Goal: Task Accomplishment & Management: Use online tool/utility

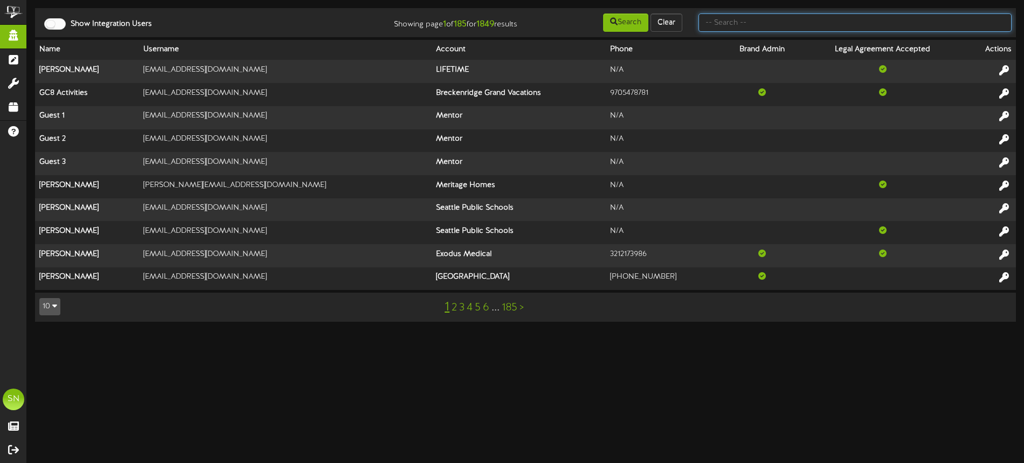
click at [732, 24] on input "text" at bounding box center [854, 22] width 313 height 18
type input "c"
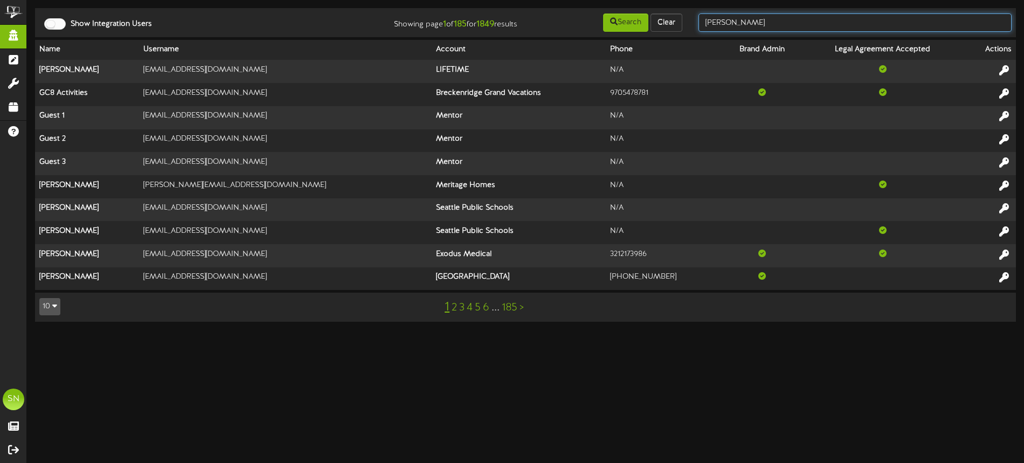
type input "[PERSON_NAME]"
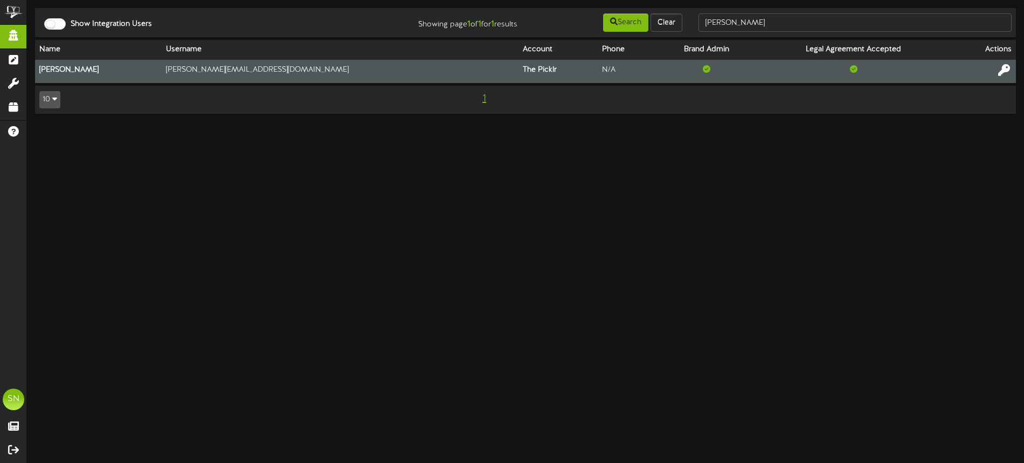
drag, startPoint x: 1001, startPoint y: 68, endPoint x: 994, endPoint y: 65, distance: 7.5
click at [1001, 68] on icon at bounding box center [1004, 70] width 12 height 12
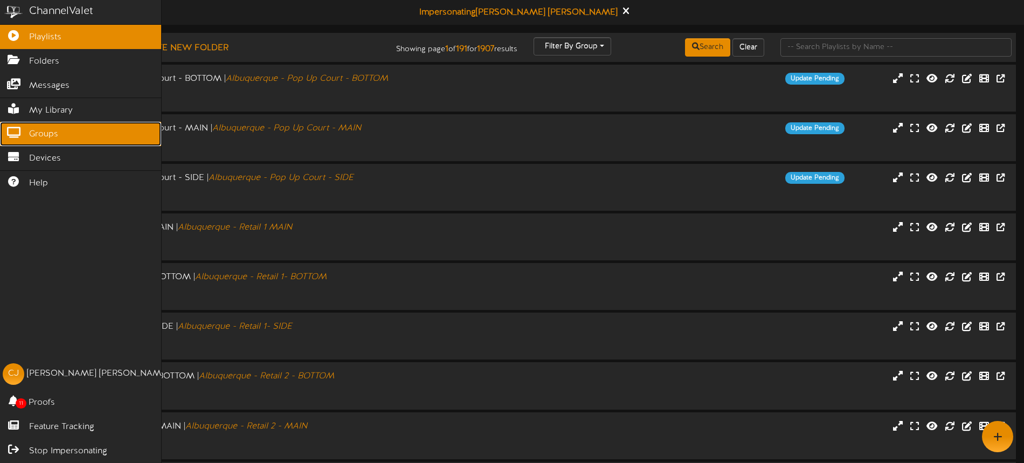
click at [36, 136] on span "Groups" at bounding box center [43, 134] width 29 height 12
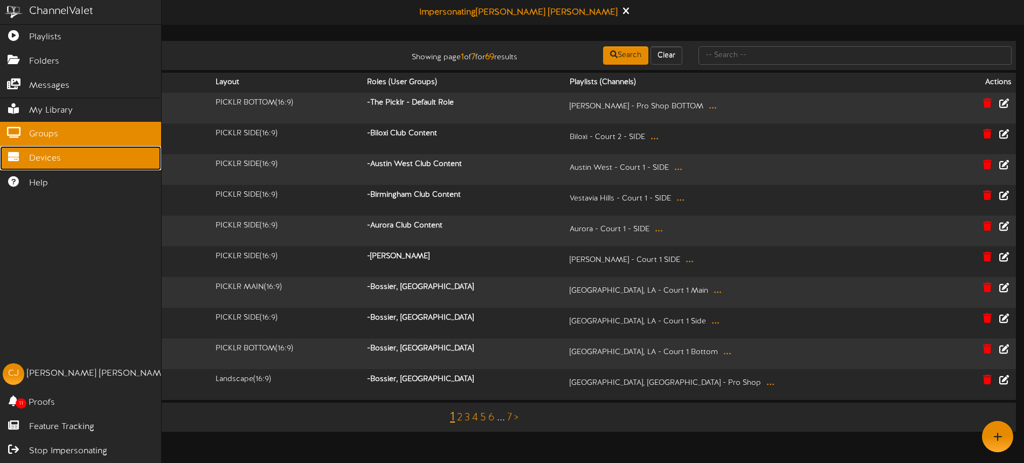
click at [60, 157] on span "Devices" at bounding box center [45, 159] width 32 height 12
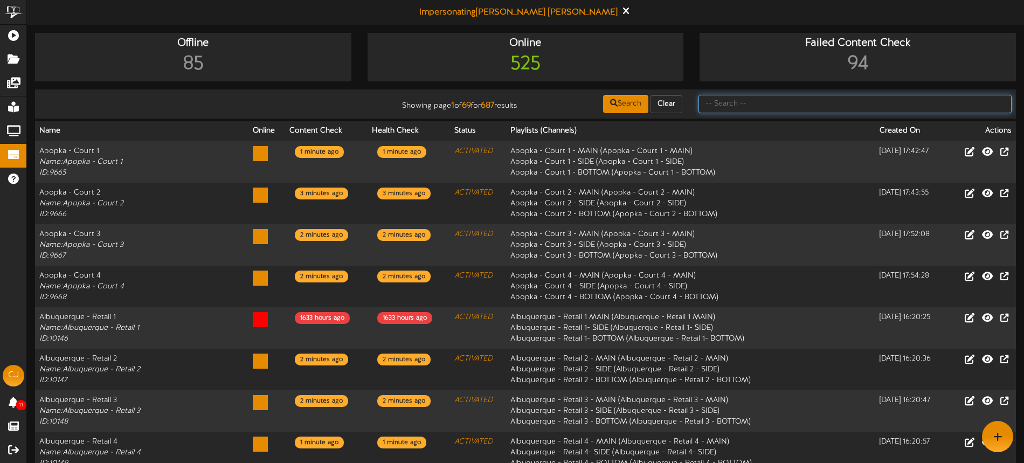
click at [737, 100] on input "text" at bounding box center [854, 104] width 313 height 18
type input "danvers"
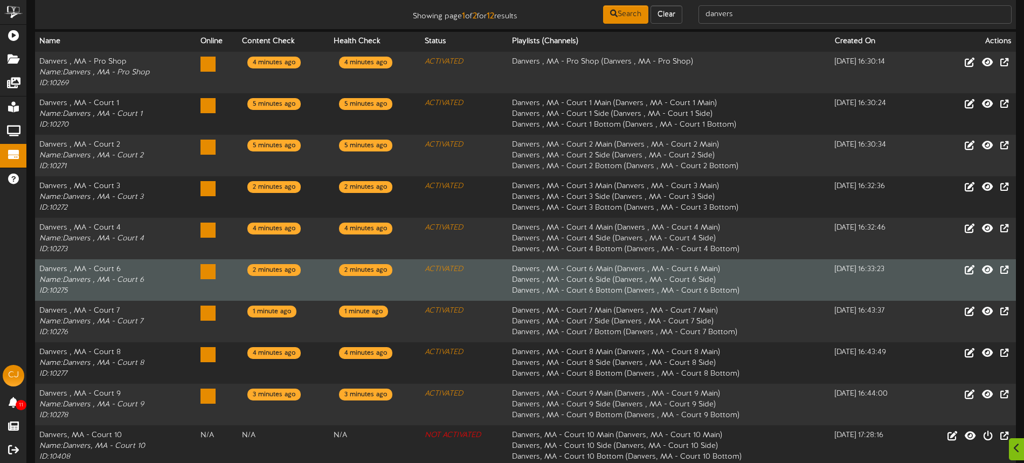
scroll to position [136, 0]
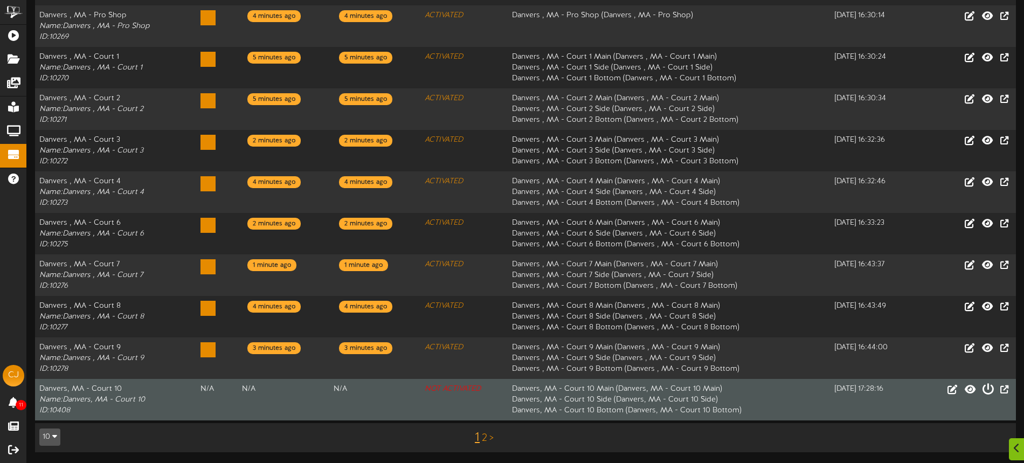
click at [987, 387] on icon at bounding box center [988, 389] width 12 height 12
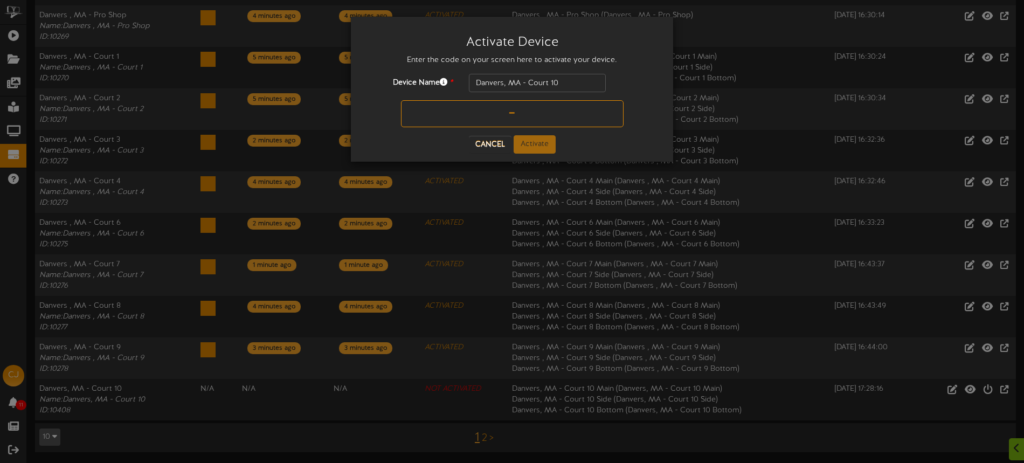
click at [480, 113] on input "text" at bounding box center [512, 113] width 223 height 27
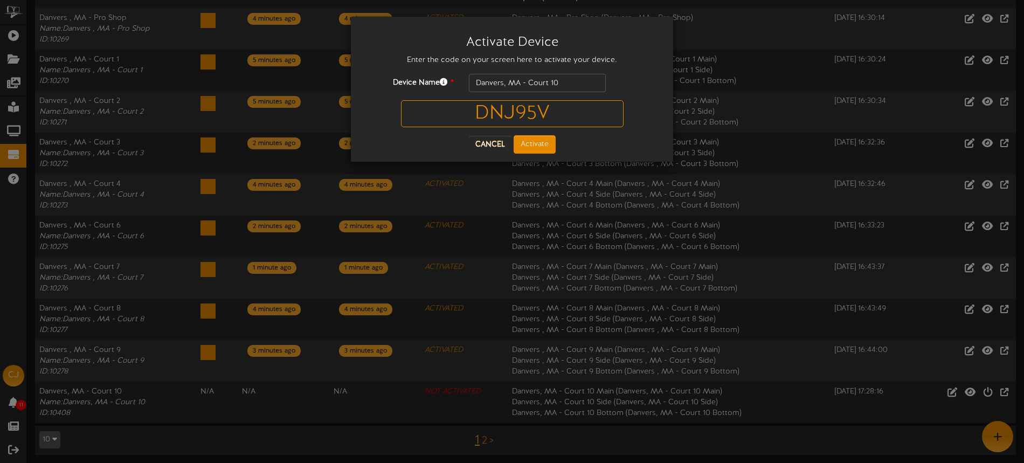
type input "DNJ95V"
click at [549, 141] on button "Activate" at bounding box center [535, 144] width 42 height 18
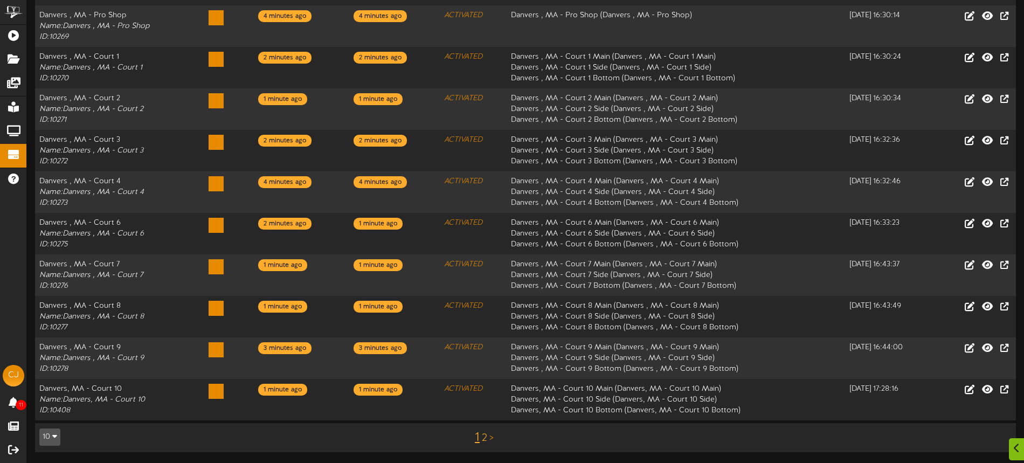
click at [482, 435] on link "2" at bounding box center [484, 438] width 5 height 12
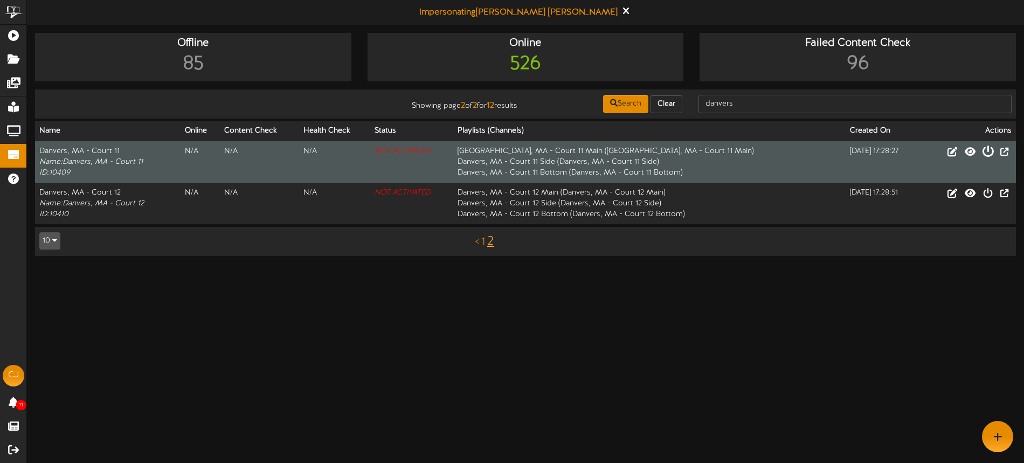
click at [988, 154] on icon at bounding box center [988, 151] width 12 height 12
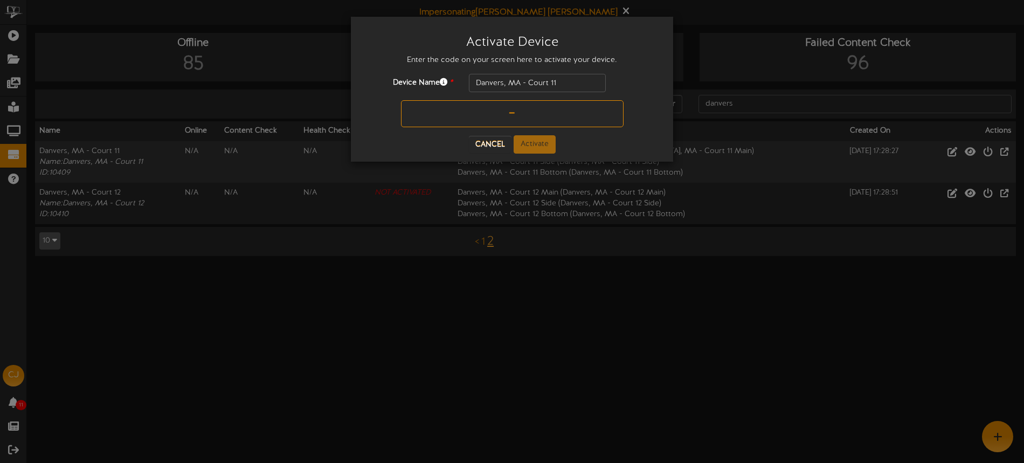
click at [480, 119] on input "text" at bounding box center [512, 113] width 223 height 27
type input "K03TPJ"
click at [537, 146] on button "Activate" at bounding box center [535, 144] width 42 height 18
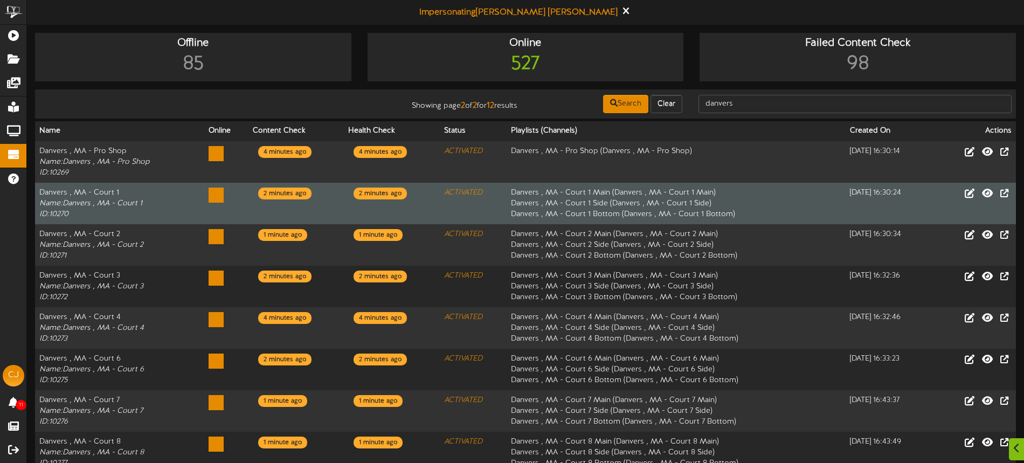
scroll to position [136, 0]
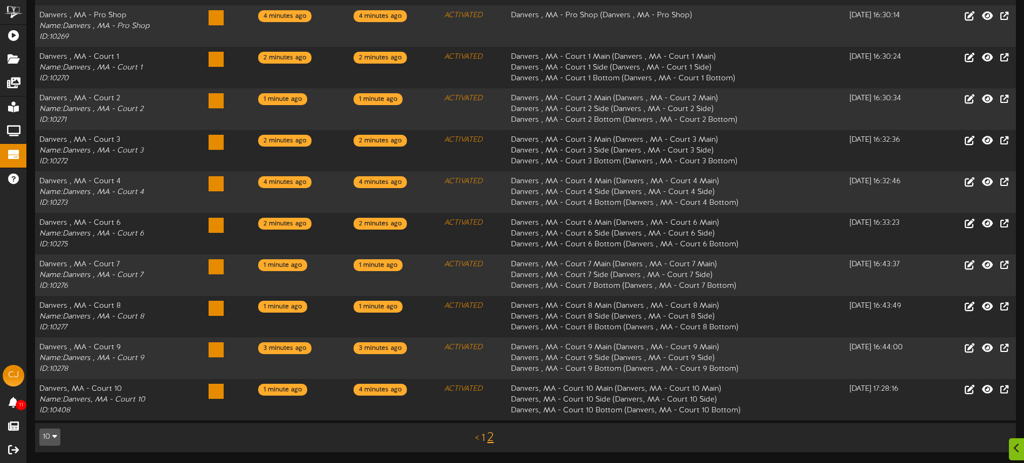
click at [482, 438] on link "1" at bounding box center [483, 438] width 4 height 12
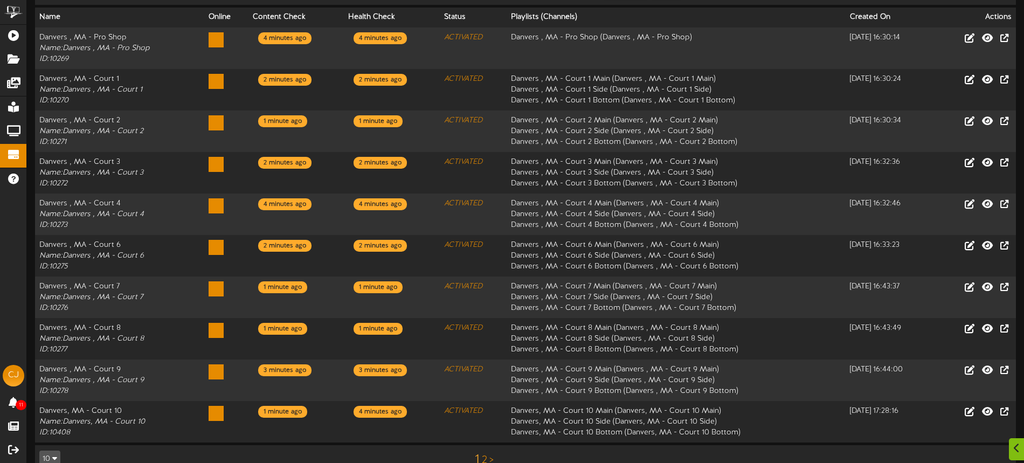
scroll to position [136, 0]
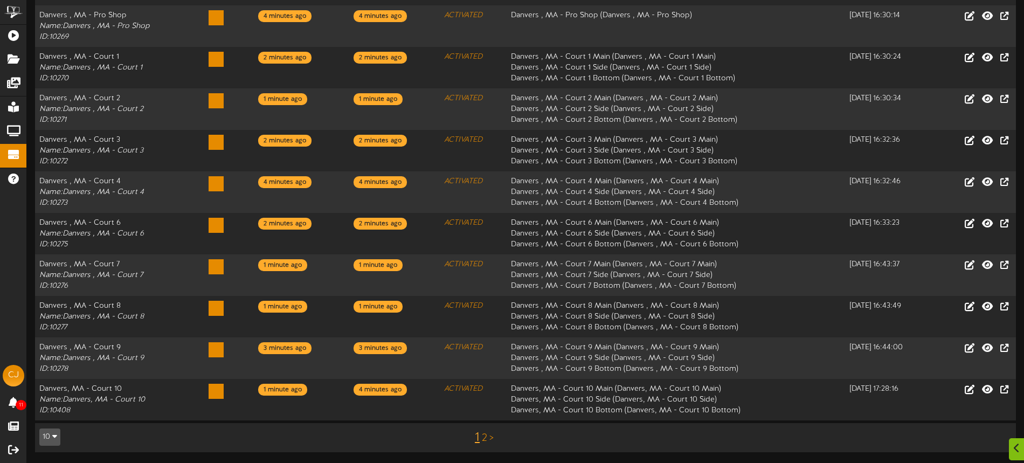
drag, startPoint x: 483, startPoint y: 438, endPoint x: 519, endPoint y: 422, distance: 39.1
click at [483, 438] on link "2" at bounding box center [484, 438] width 5 height 12
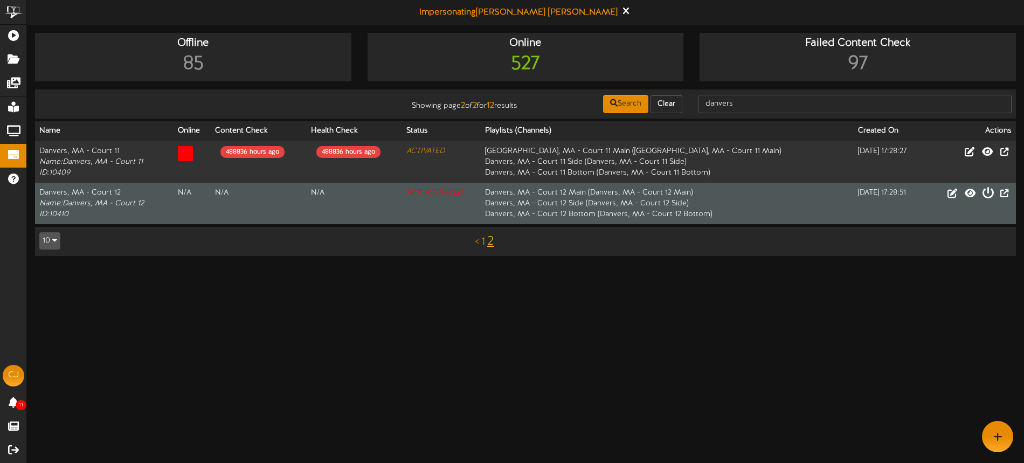
click at [989, 194] on icon at bounding box center [988, 192] width 12 height 12
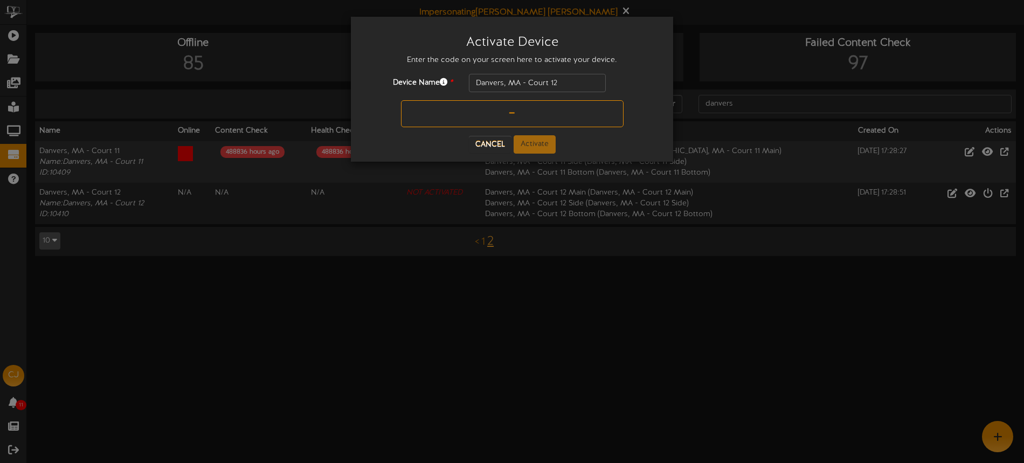
click at [496, 114] on input "text" at bounding box center [512, 113] width 223 height 27
type input "TEXXX4"
click at [524, 139] on button "Activate" at bounding box center [535, 144] width 42 height 18
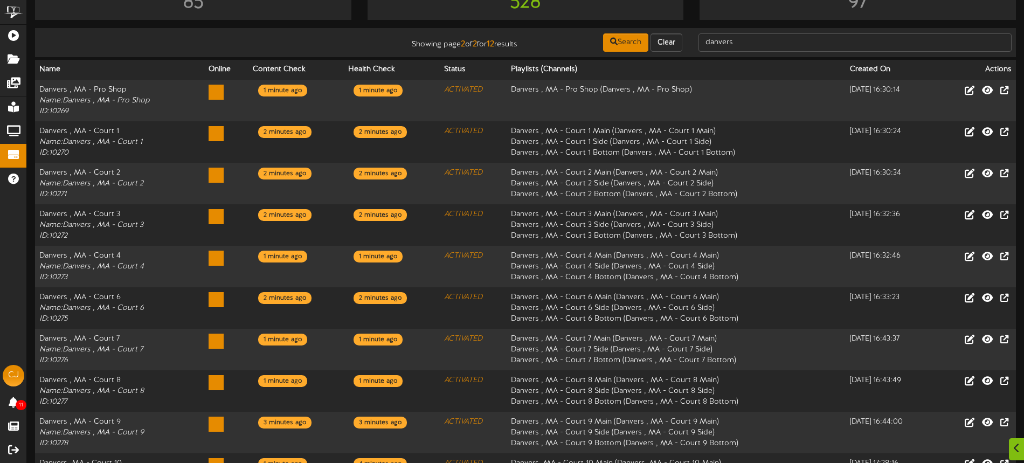
scroll to position [136, 0]
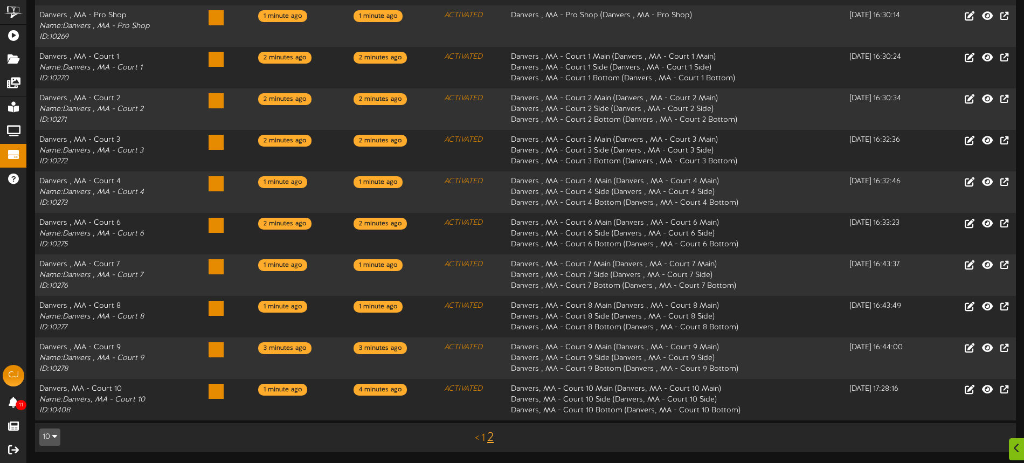
drag, startPoint x: 483, startPoint y: 435, endPoint x: 501, endPoint y: 426, distance: 19.5
click at [483, 435] on link "1" at bounding box center [483, 438] width 4 height 12
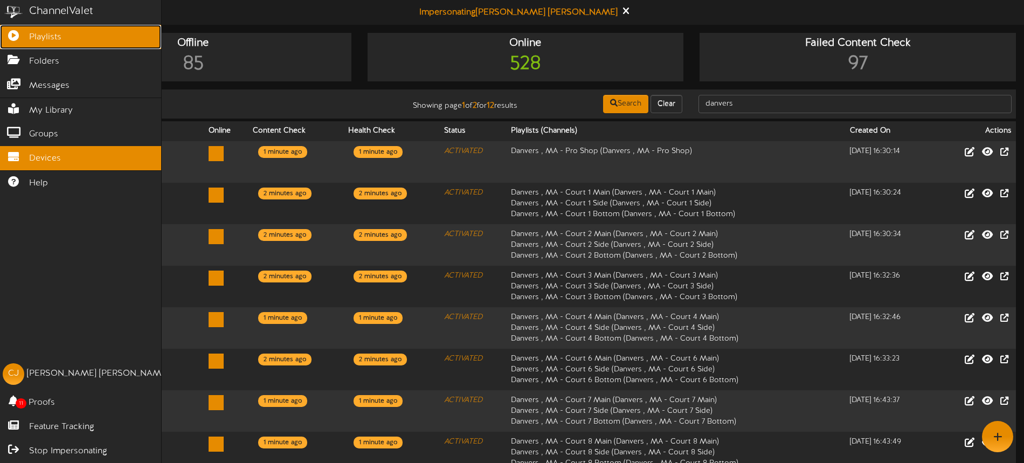
drag, startPoint x: 17, startPoint y: 29, endPoint x: 143, endPoint y: 73, distance: 133.1
click at [17, 29] on link "Playlists" at bounding box center [80, 37] width 161 height 24
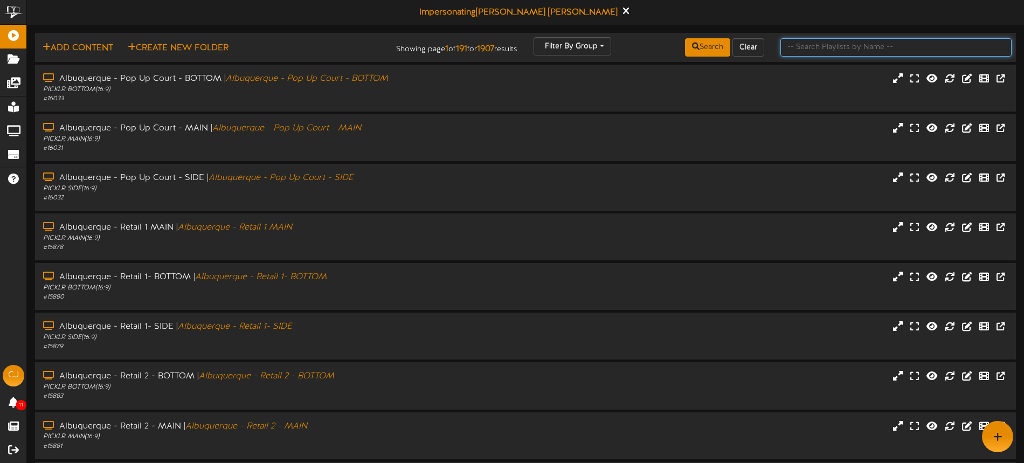
click at [813, 46] on input "text" at bounding box center [895, 47] width 231 height 18
type input "danvers"
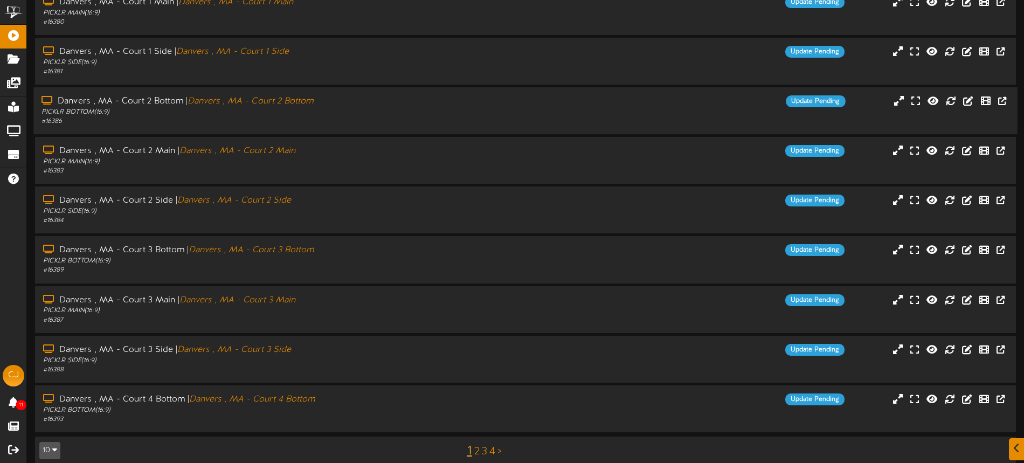
scroll to position [140, 0]
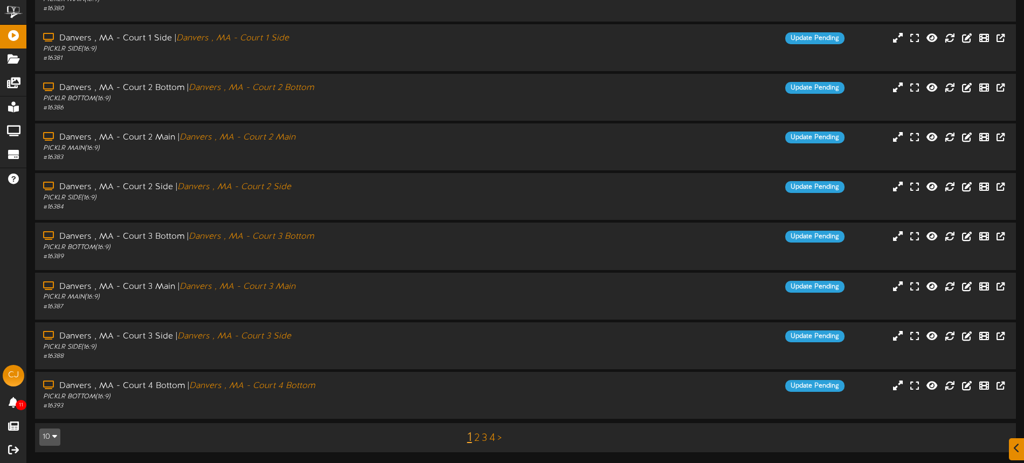
click at [493, 439] on link "4" at bounding box center [492, 438] width 6 height 12
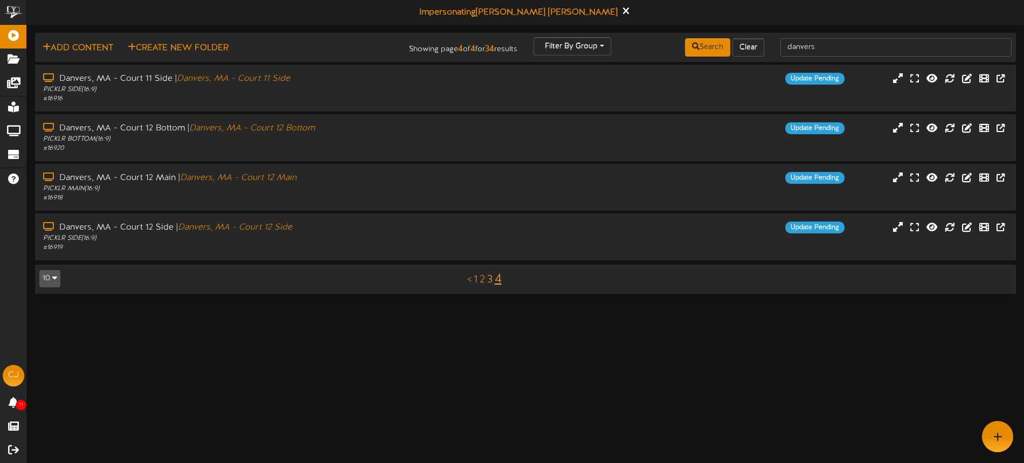
click at [492, 281] on link "3" at bounding box center [489, 280] width 5 height 12
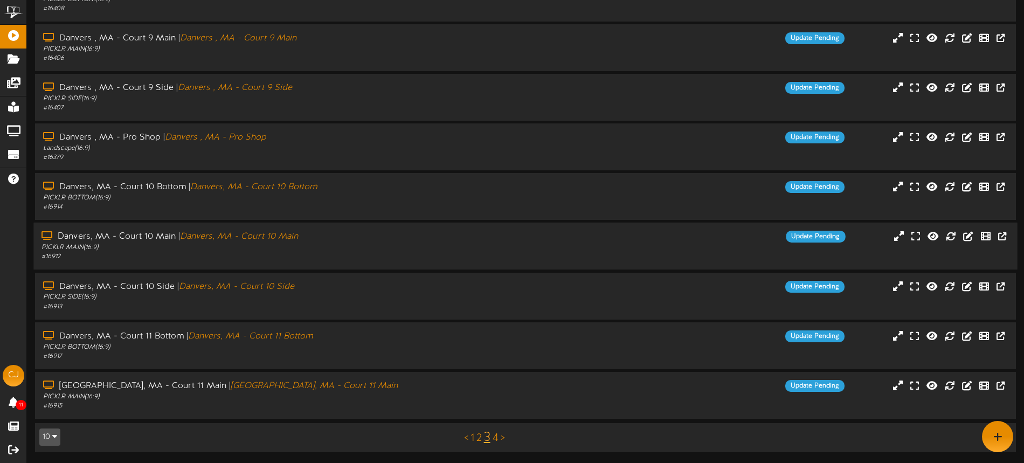
scroll to position [20, 0]
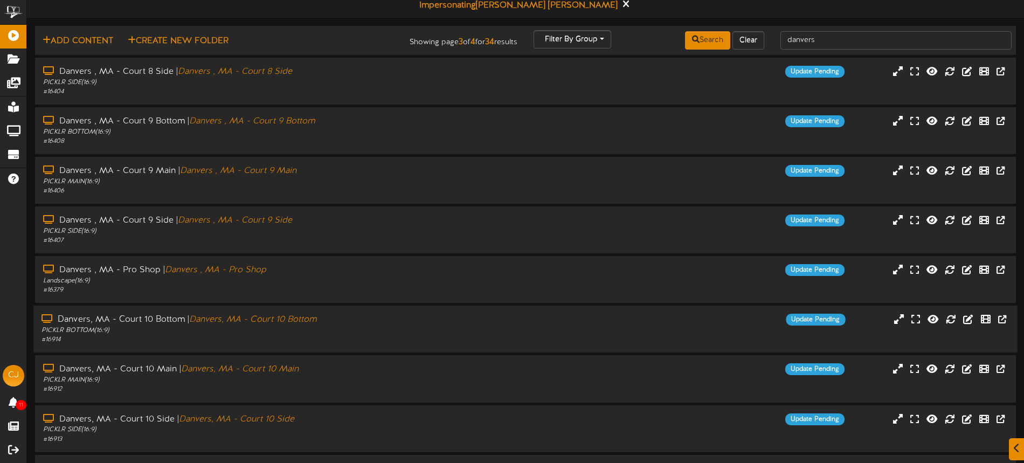
drag, startPoint x: 369, startPoint y: 329, endPoint x: 390, endPoint y: 331, distance: 21.7
click at [369, 330] on div "PICKLR BOTTOM ( 16:9 )" at bounding box center [238, 330] width 394 height 9
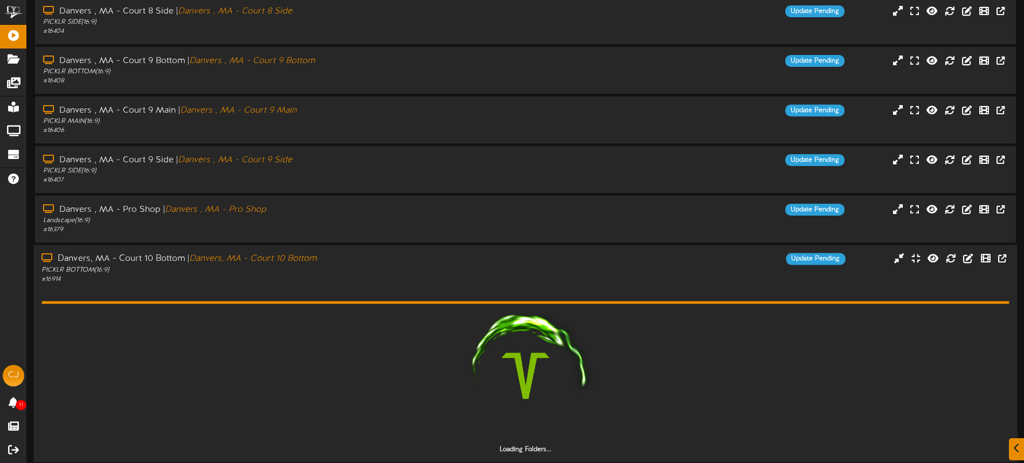
scroll to position [148, 0]
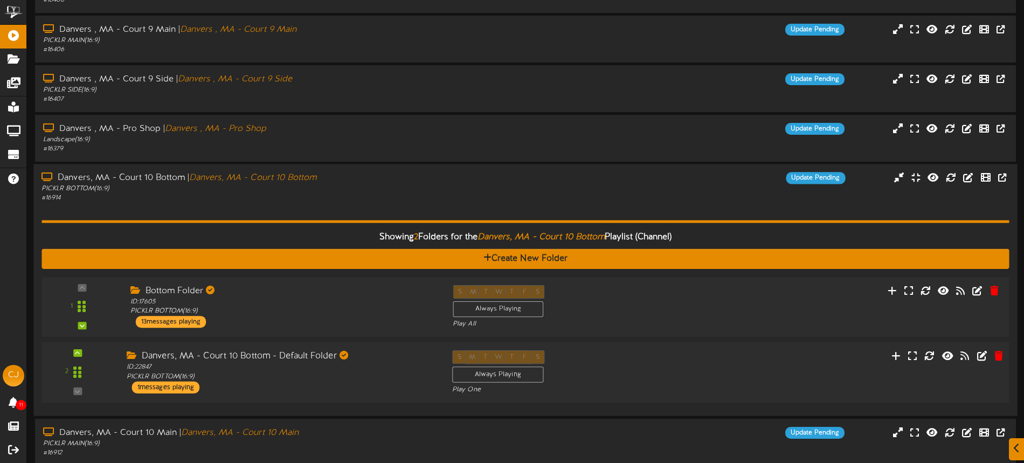
click at [768, 370] on div "2 ID:" at bounding box center [525, 372] width 977 height 44
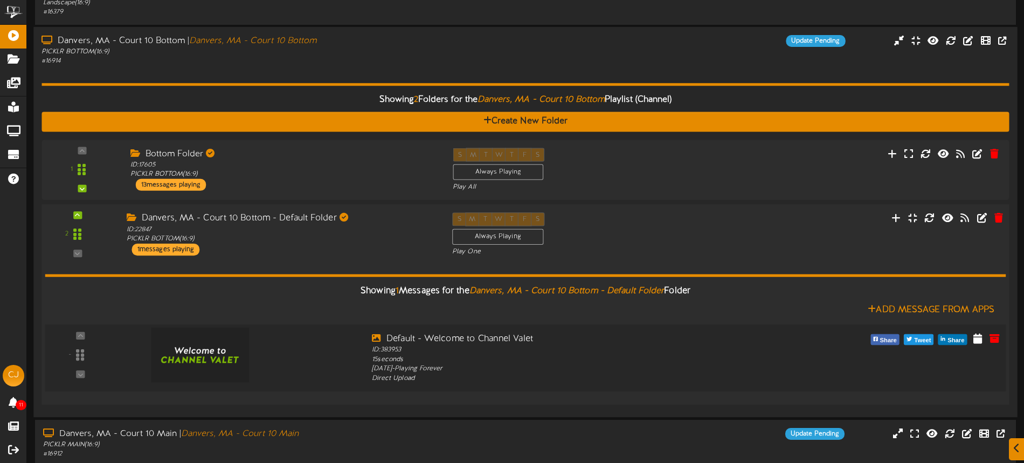
scroll to position [290, 0]
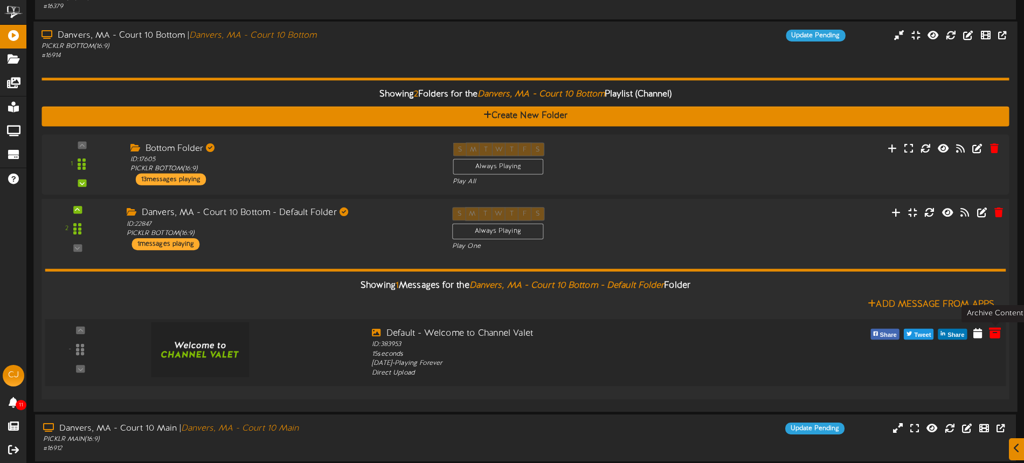
click at [994, 336] on icon at bounding box center [995, 333] width 12 height 12
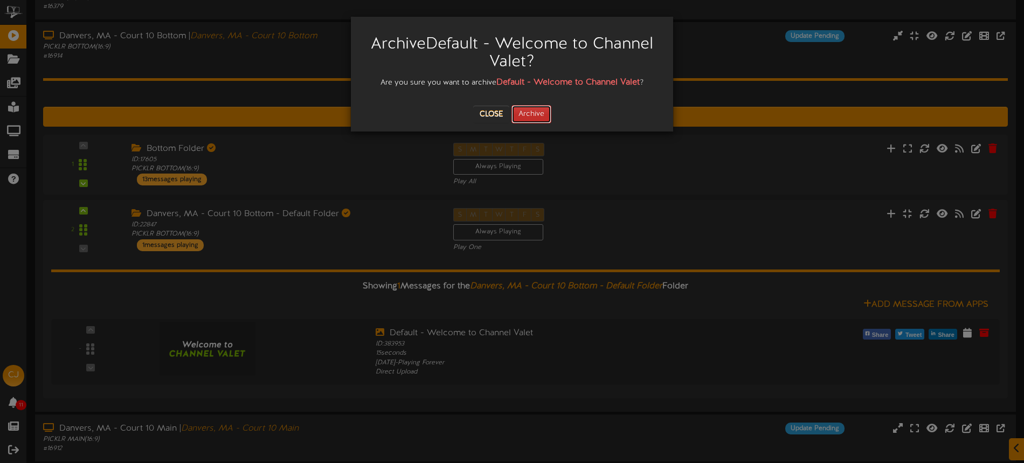
click at [525, 122] on button "Archive" at bounding box center [531, 114] width 40 height 18
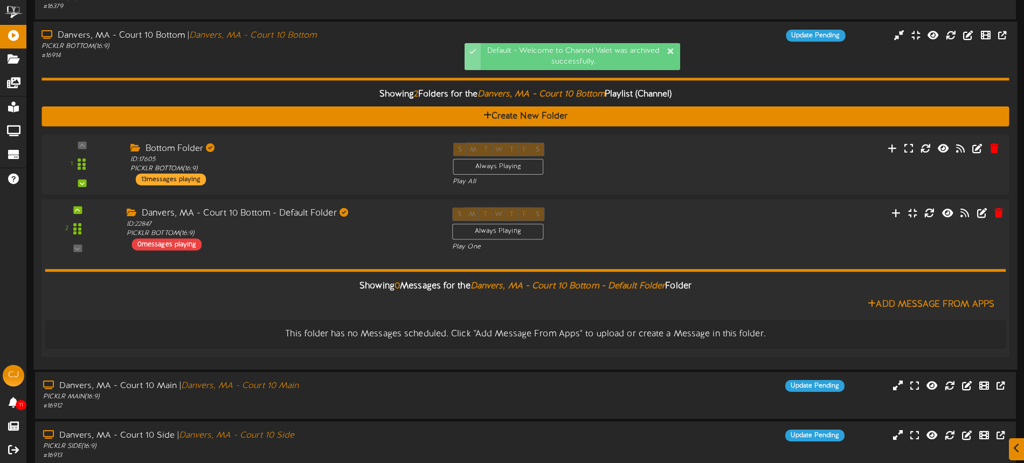
scroll to position [388, 0]
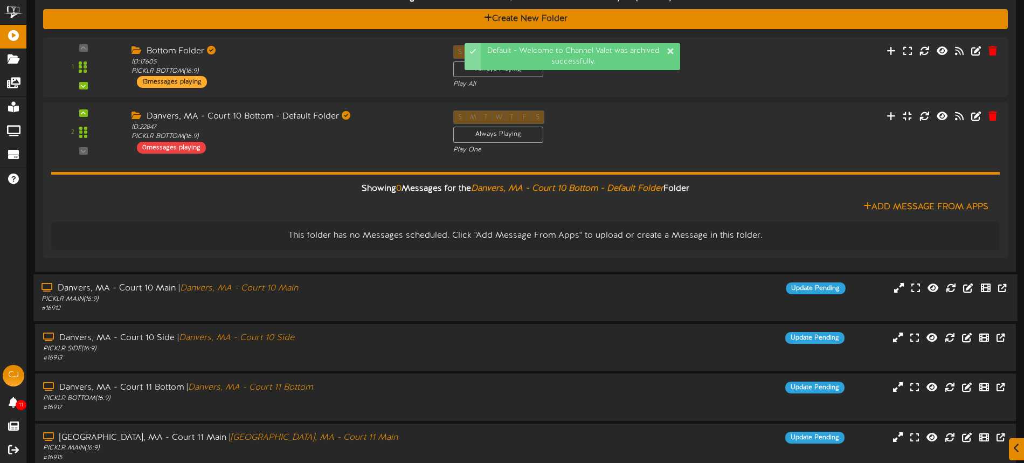
click at [483, 296] on div "Danvers, MA - Court 10 Main | Danvers, MA - Court 10 Main PICKLR MAIN ( 16:9 ) …" at bounding box center [525, 297] width 984 height 31
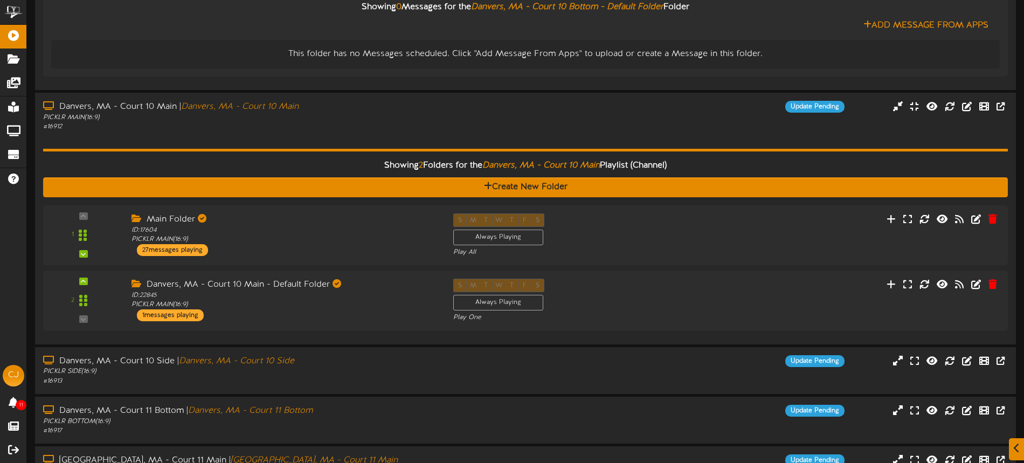
scroll to position [574, 0]
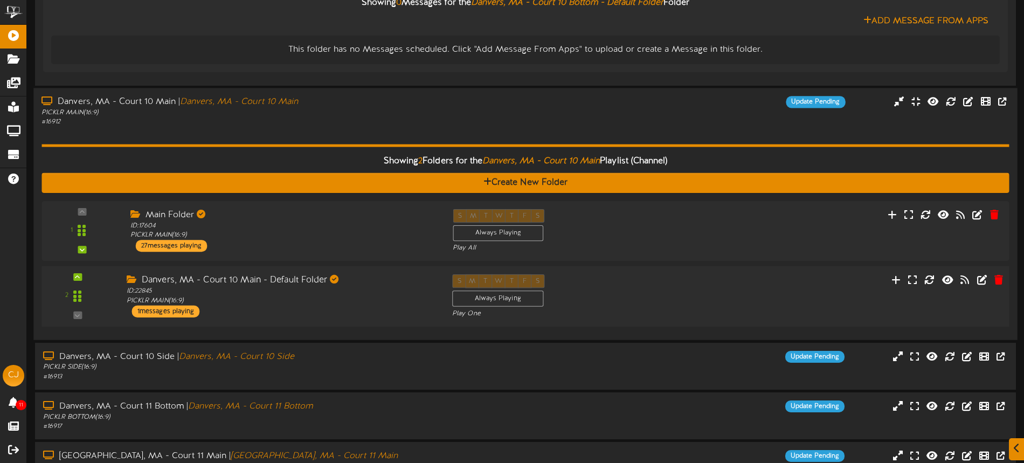
click at [613, 290] on div "S M T W T F S Always Playing Play One" at bounding box center [566, 296] width 244 height 44
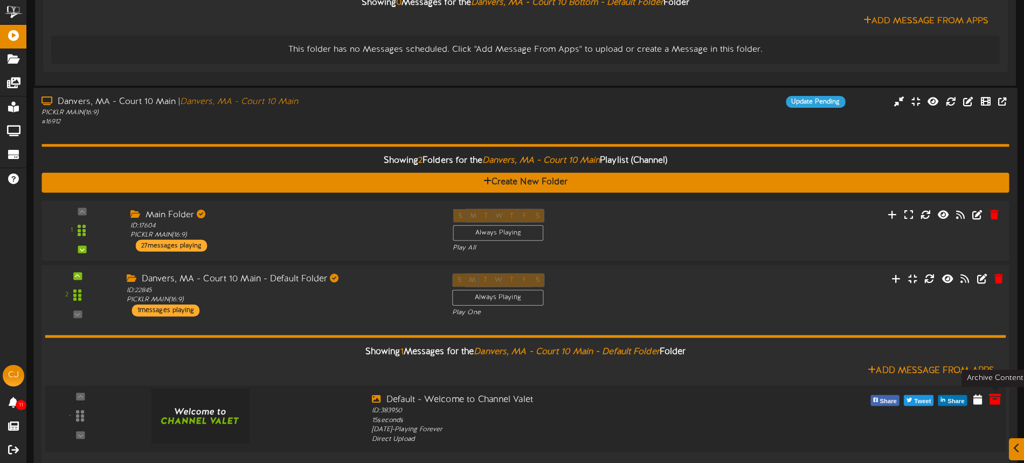
click at [992, 397] on icon at bounding box center [995, 399] width 12 height 12
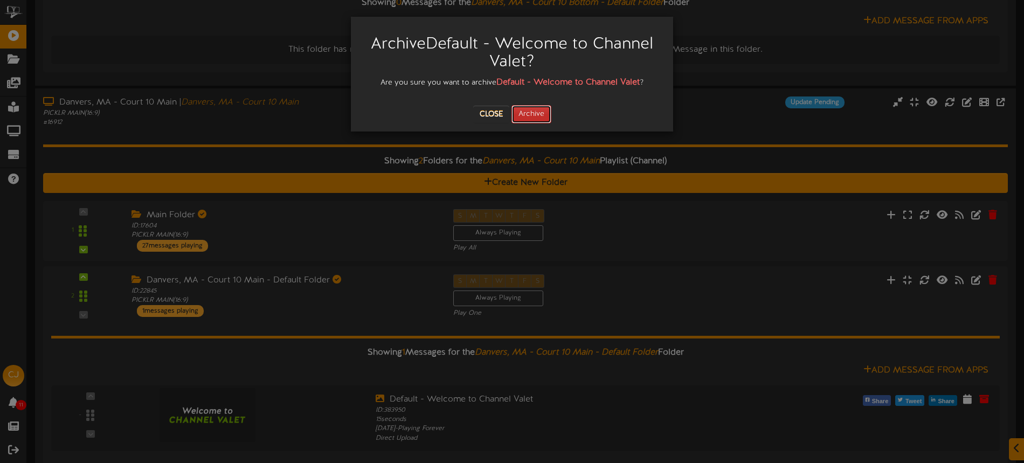
click at [542, 118] on button "Archive" at bounding box center [531, 114] width 40 height 18
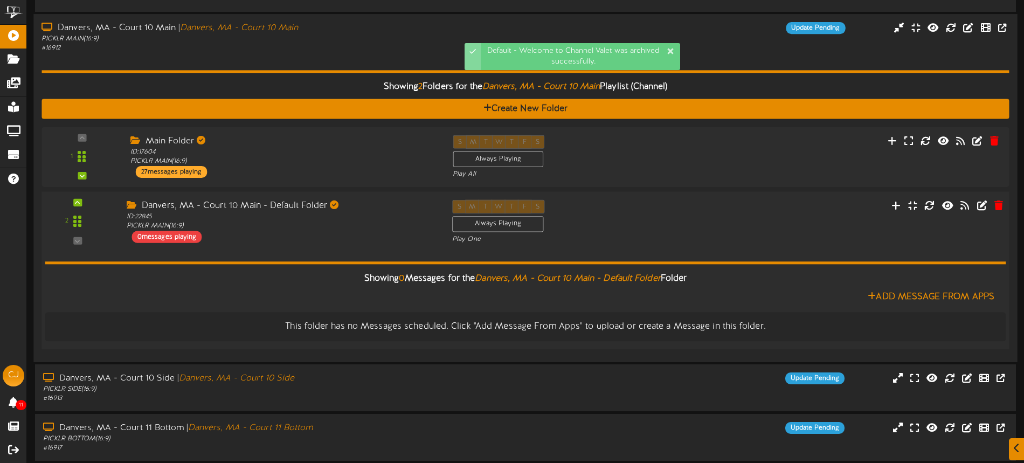
scroll to position [740, 0]
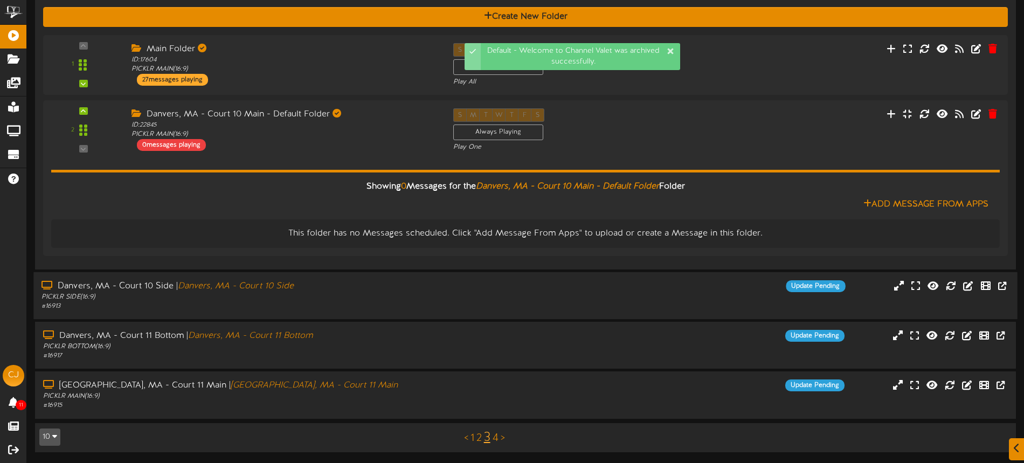
click at [439, 287] on div "Danvers, MA - Court 10 Side | Danvers, MA - Court 10 Side PICKLR SIDE ( 16:9 ) …" at bounding box center [238, 295] width 410 height 31
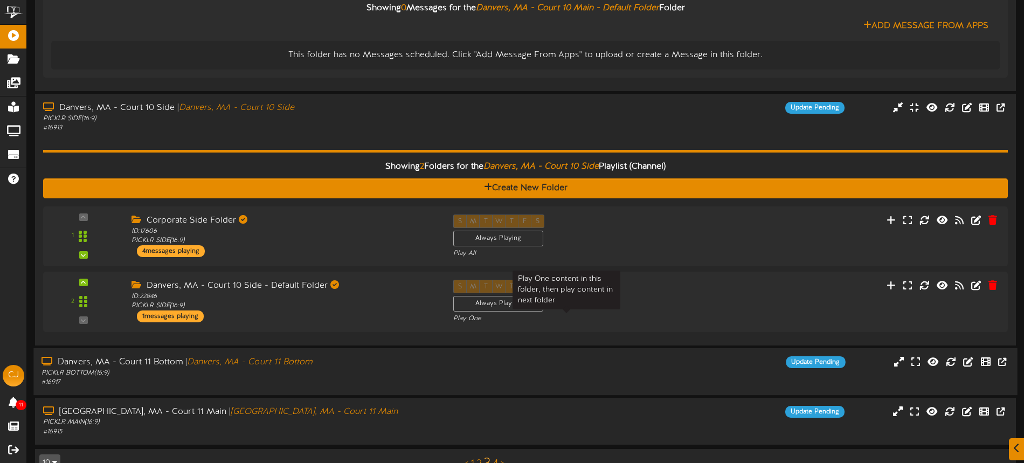
scroll to position [919, 0]
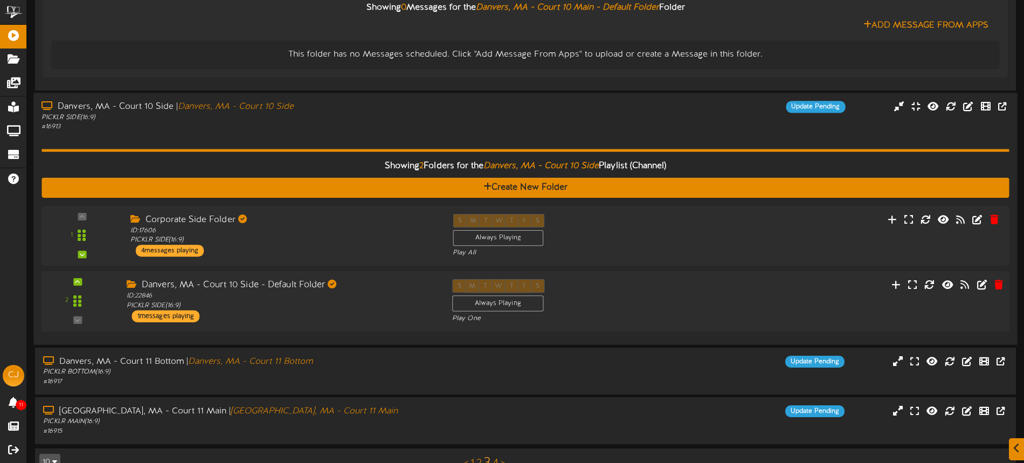
drag, startPoint x: 695, startPoint y: 306, endPoint x: 704, endPoint y: 303, distance: 9.7
click at [695, 306] on div "2 ID:" at bounding box center [525, 301] width 977 height 44
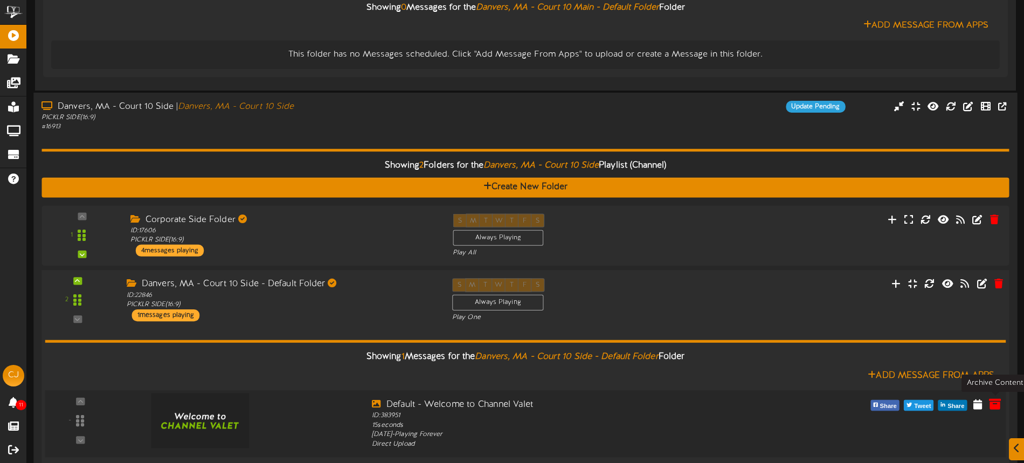
click at [993, 403] on icon at bounding box center [995, 404] width 12 height 12
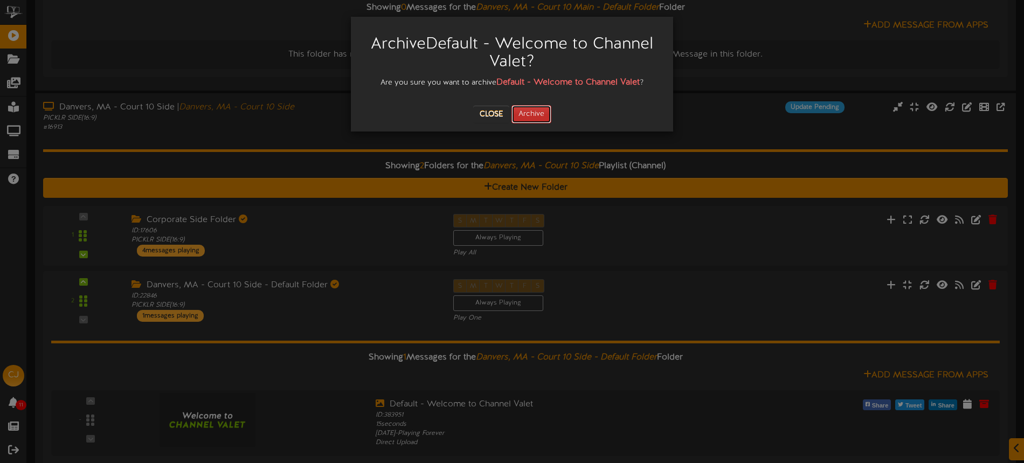
click at [527, 116] on button "Archive" at bounding box center [531, 114] width 40 height 18
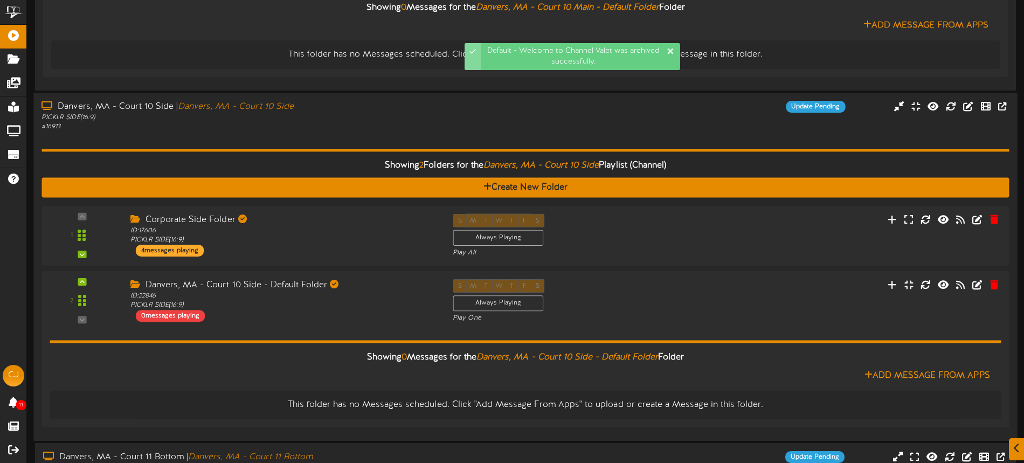
scroll to position [1040, 0]
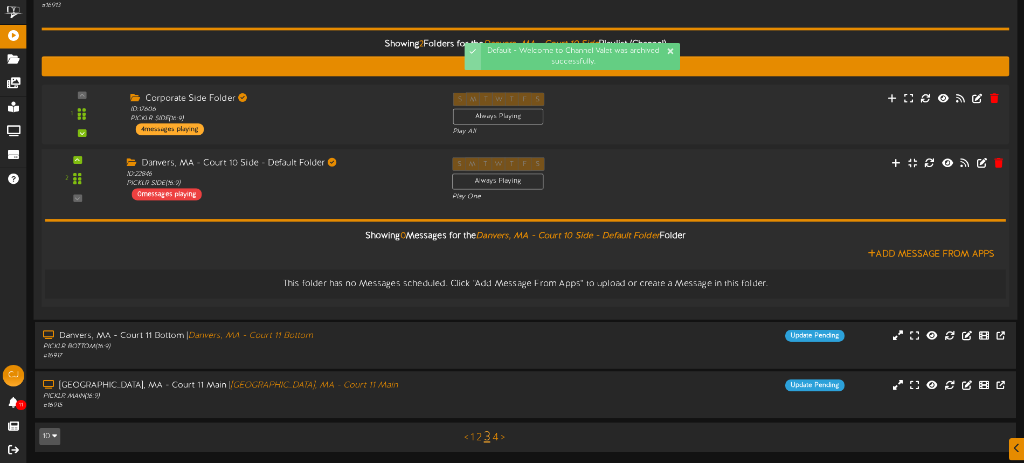
drag, startPoint x: 418, startPoint y: 341, endPoint x: 444, endPoint y: 282, distance: 64.5
click at [418, 340] on div "Danvers, MA - Court 11 Bottom | Danvers, MA - Court 11 Bottom" at bounding box center [239, 336] width 392 height 12
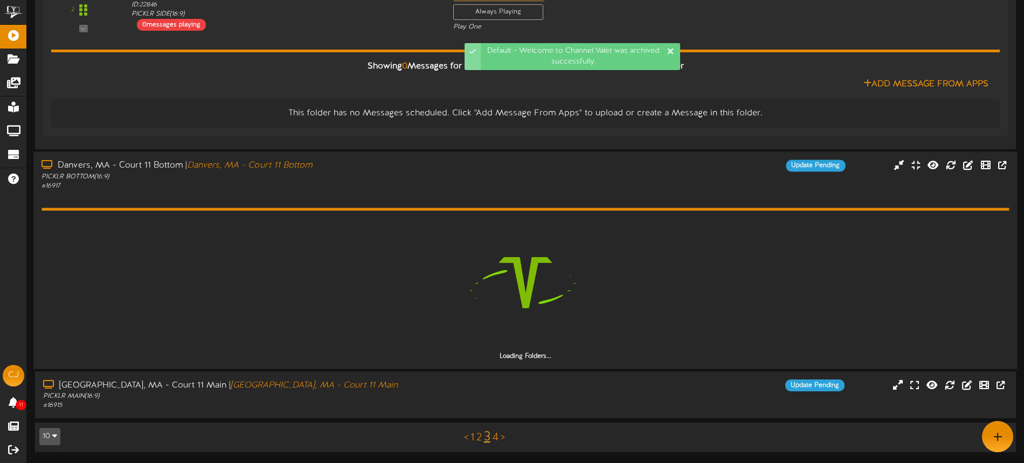
scroll to position [1209, 0]
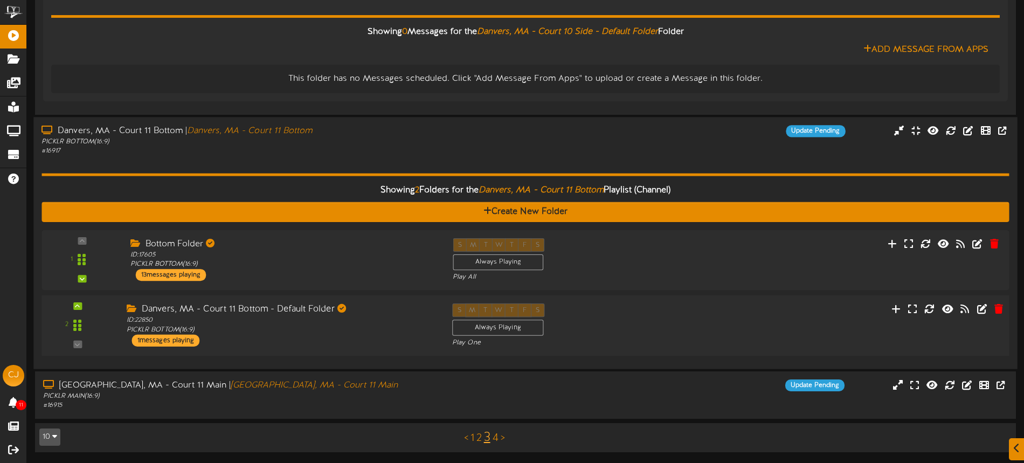
click at [608, 315] on div "S M T W T F S Always Playing Play One" at bounding box center [566, 325] width 244 height 44
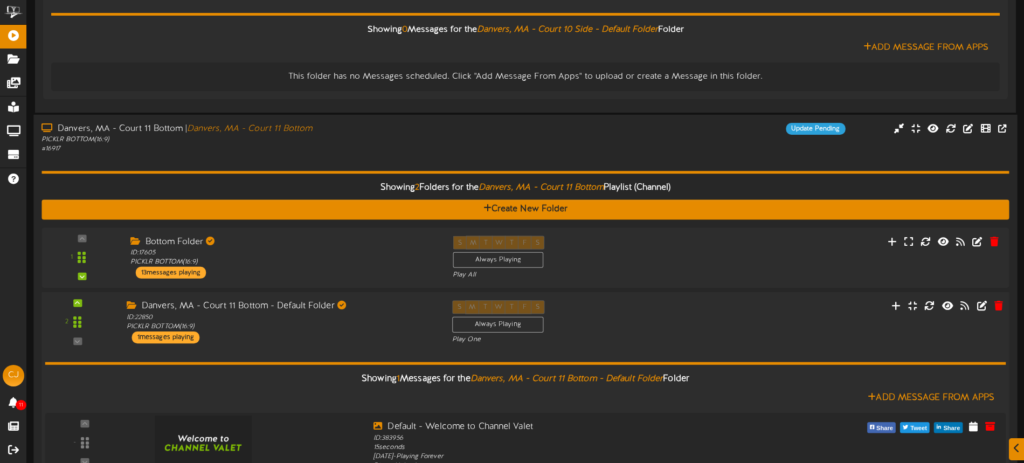
scroll to position [1382, 0]
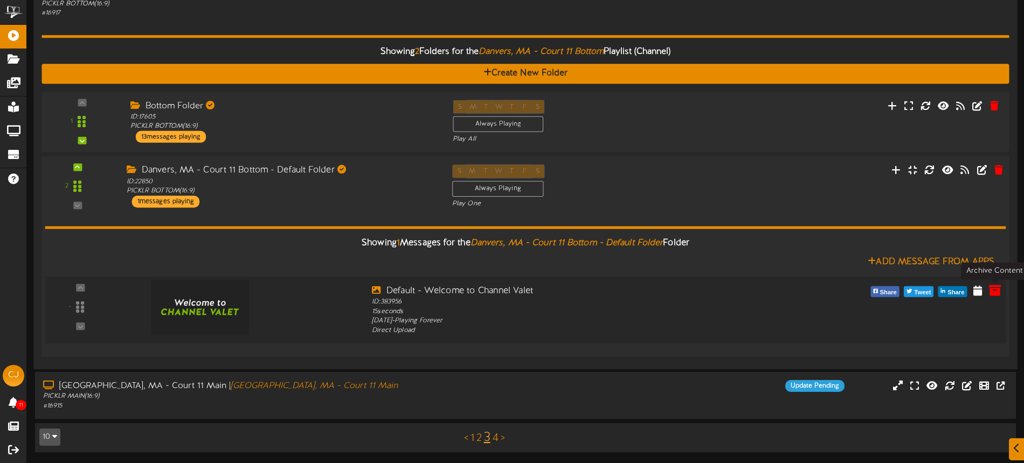
click at [992, 294] on icon at bounding box center [995, 290] width 12 height 12
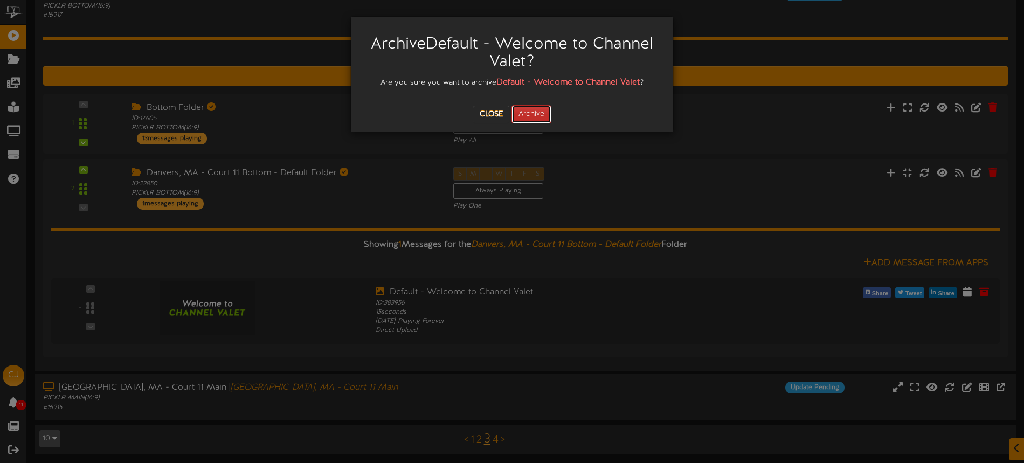
click at [533, 114] on button "Archive" at bounding box center [531, 114] width 40 height 18
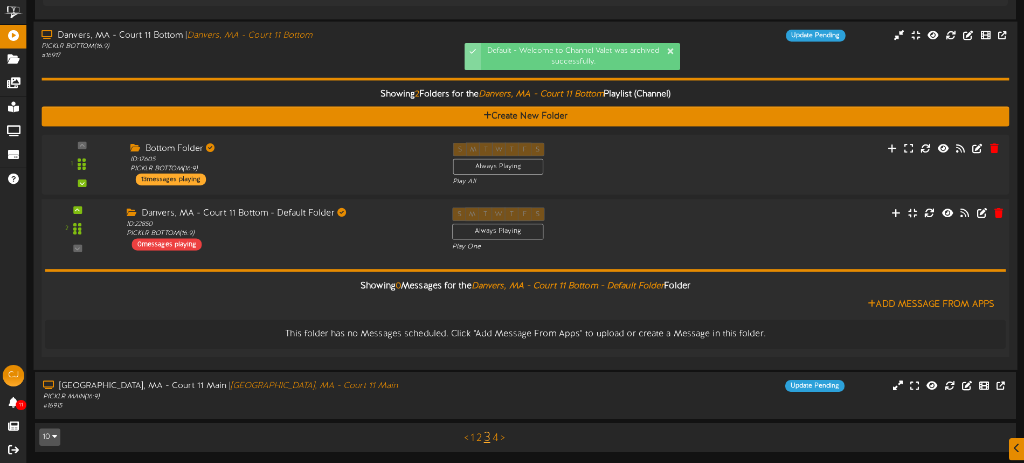
scroll to position [1340, 0]
click at [476, 384] on div "Update Pending" at bounding box center [649, 386] width 410 height 12
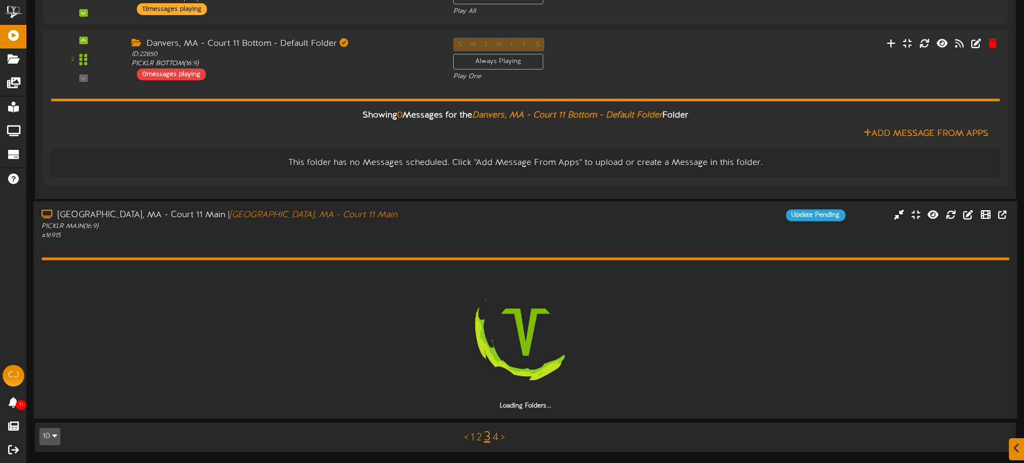
scroll to position [1545, 0]
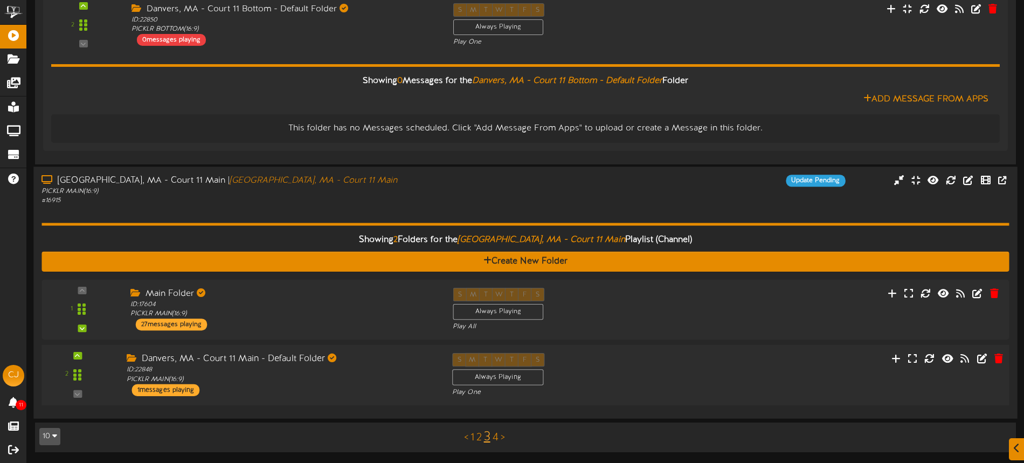
click at [620, 370] on div "S M T W T F S Always Playing Play One" at bounding box center [566, 375] width 244 height 44
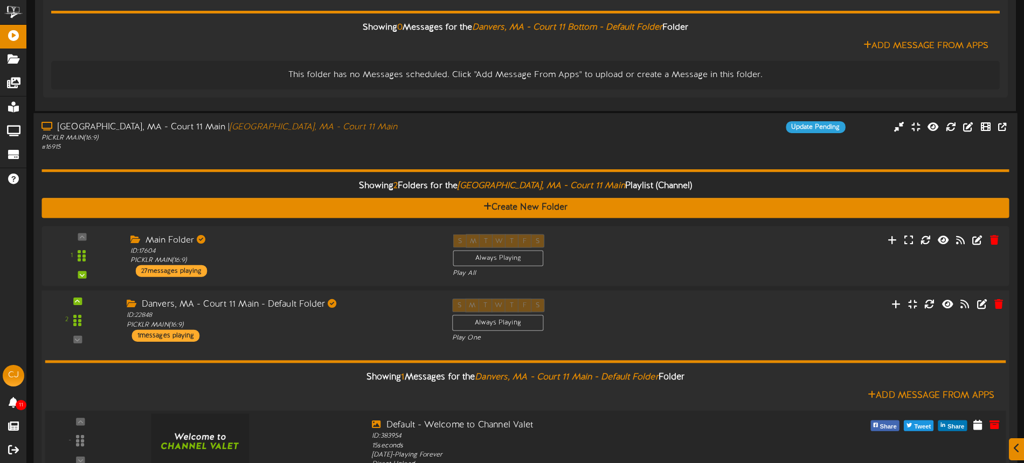
scroll to position [1683, 0]
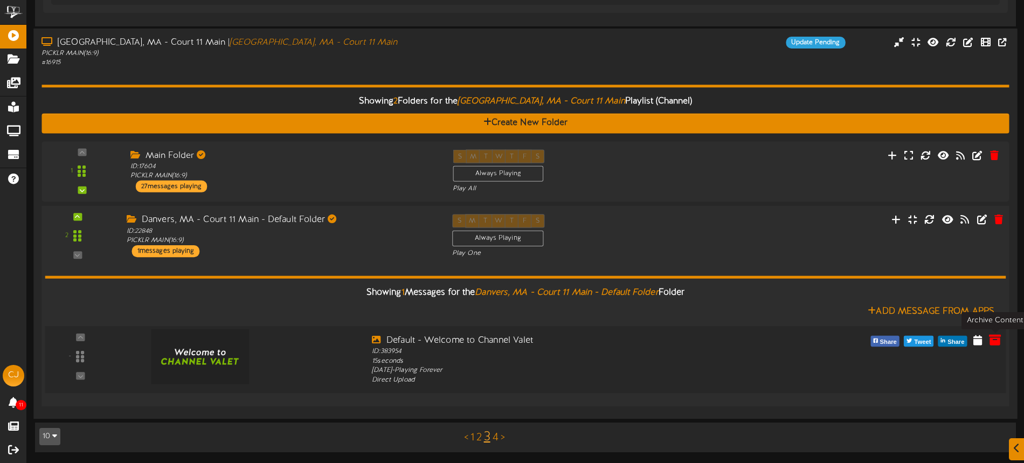
click at [999, 340] on icon at bounding box center [995, 340] width 12 height 12
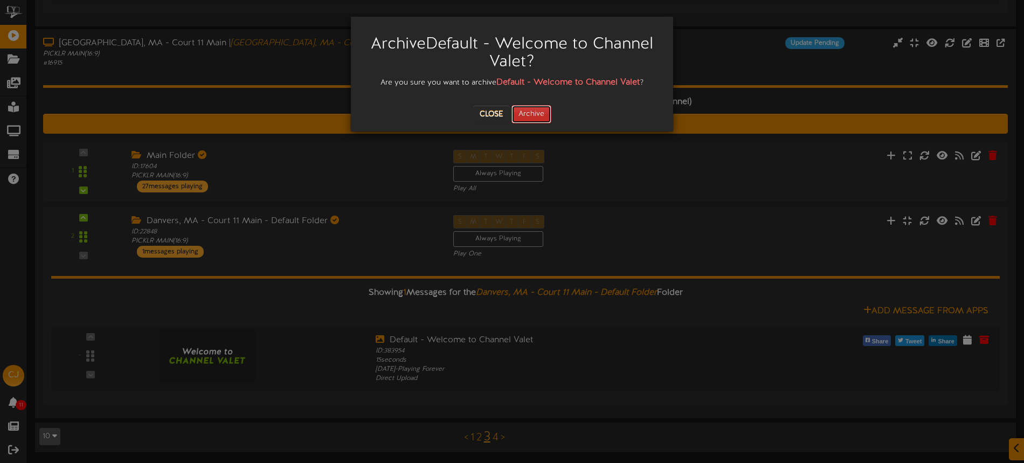
click at [537, 122] on button "Archive" at bounding box center [531, 114] width 40 height 18
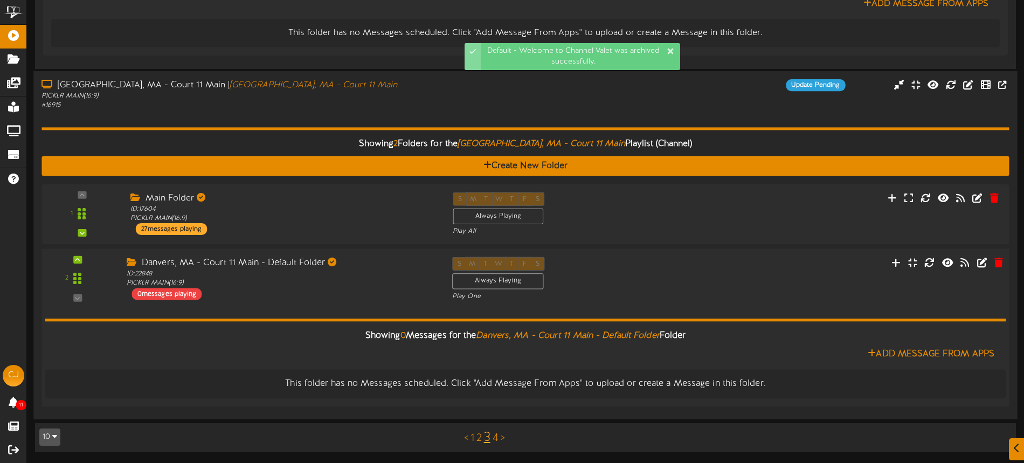
scroll to position [1640, 0]
click at [494, 434] on link "4" at bounding box center [496, 438] width 6 height 12
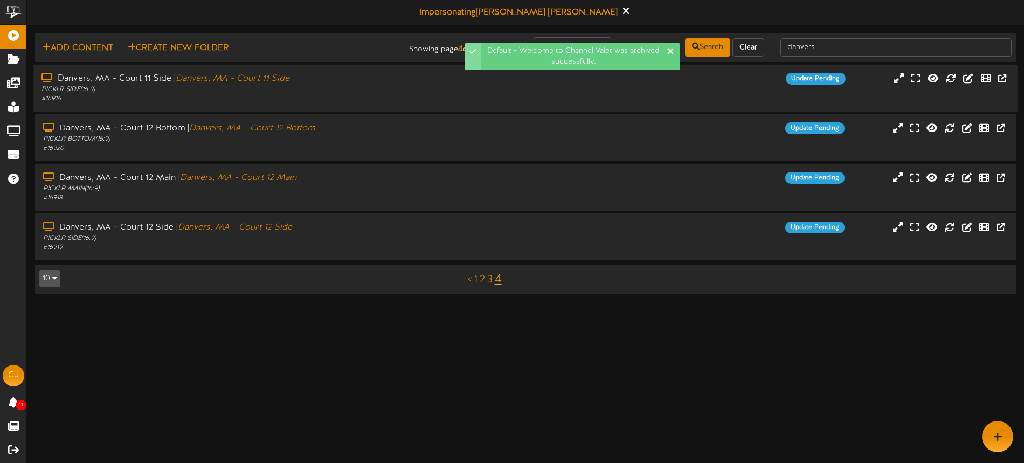
click at [432, 91] on div "PICKLR SIDE ( 16:9 )" at bounding box center [238, 89] width 394 height 9
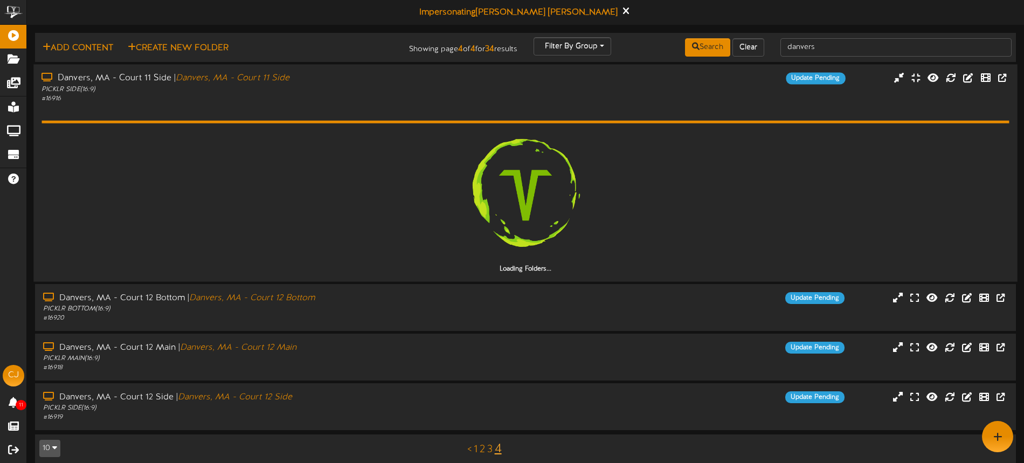
scroll to position [12, 0]
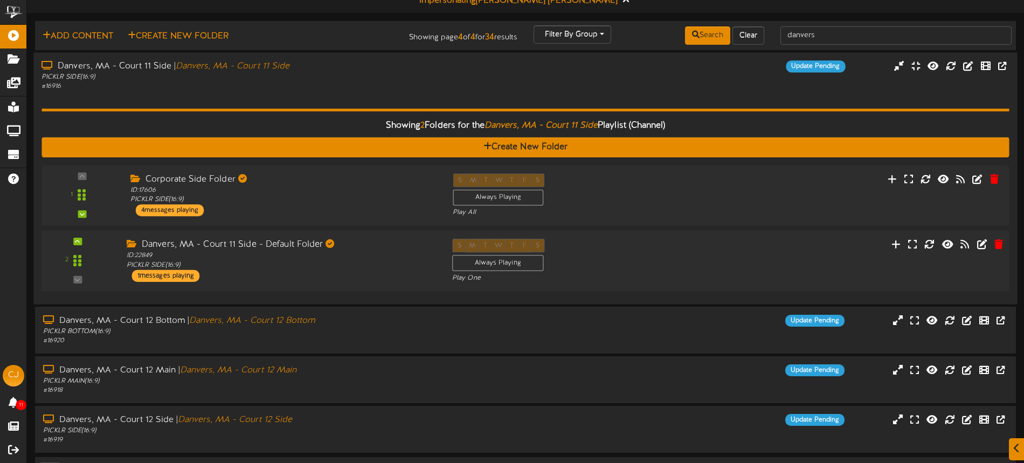
click at [617, 251] on div "S M T W T F S Always Playing Play One" at bounding box center [566, 261] width 244 height 44
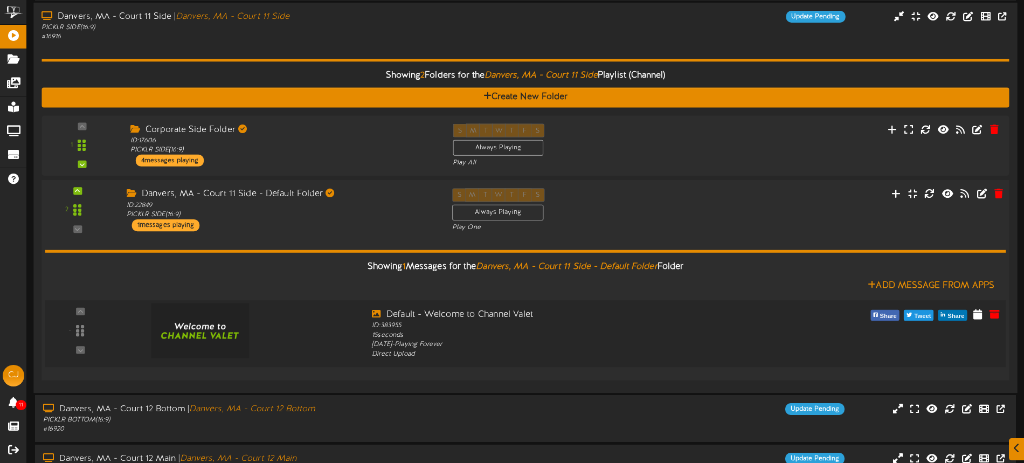
scroll to position [133, 0]
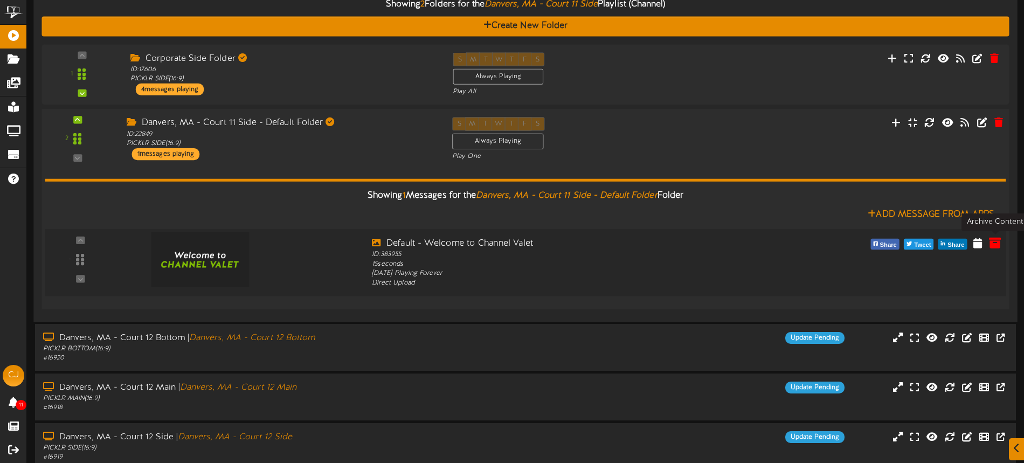
click at [1000, 242] on icon at bounding box center [995, 243] width 12 height 12
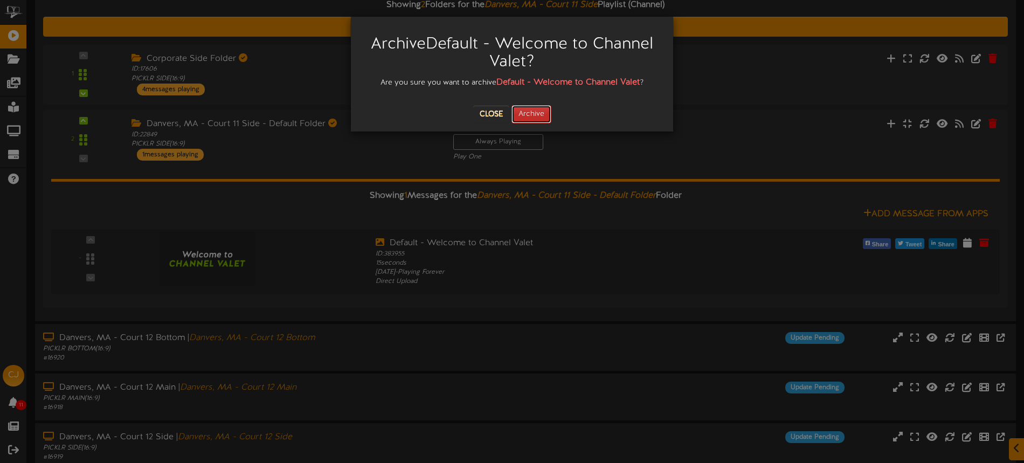
click at [529, 116] on button "Archive" at bounding box center [531, 114] width 40 height 18
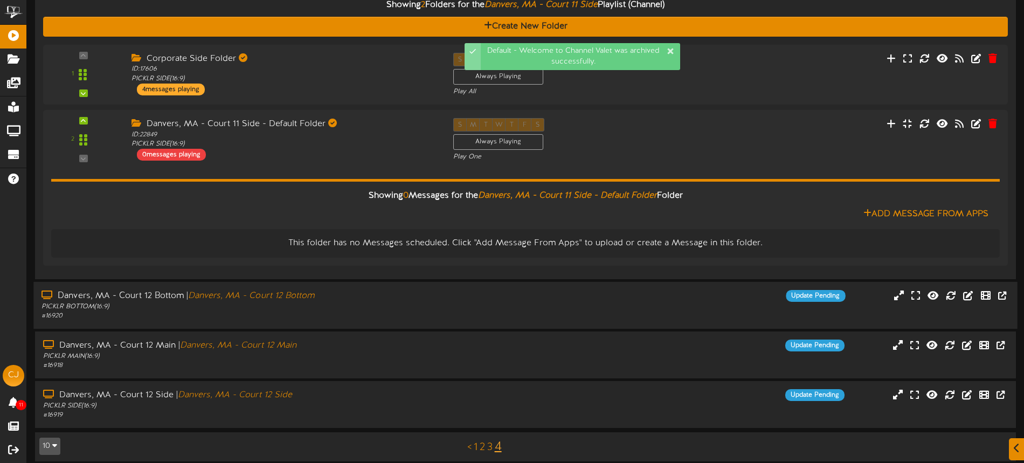
drag, startPoint x: 430, startPoint y: 303, endPoint x: 468, endPoint y: 297, distance: 38.3
click at [431, 303] on div "PICKLR BOTTOM ( 16:9 )" at bounding box center [238, 306] width 394 height 9
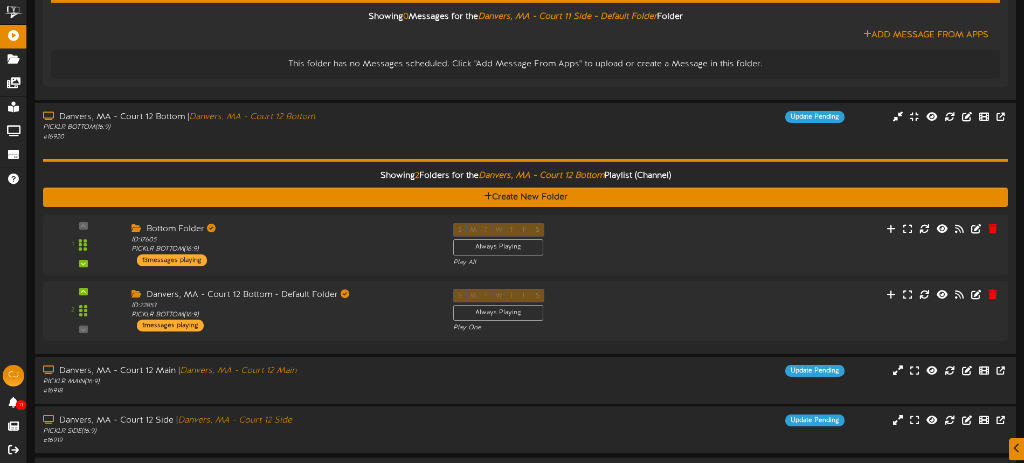
scroll to position [323, 0]
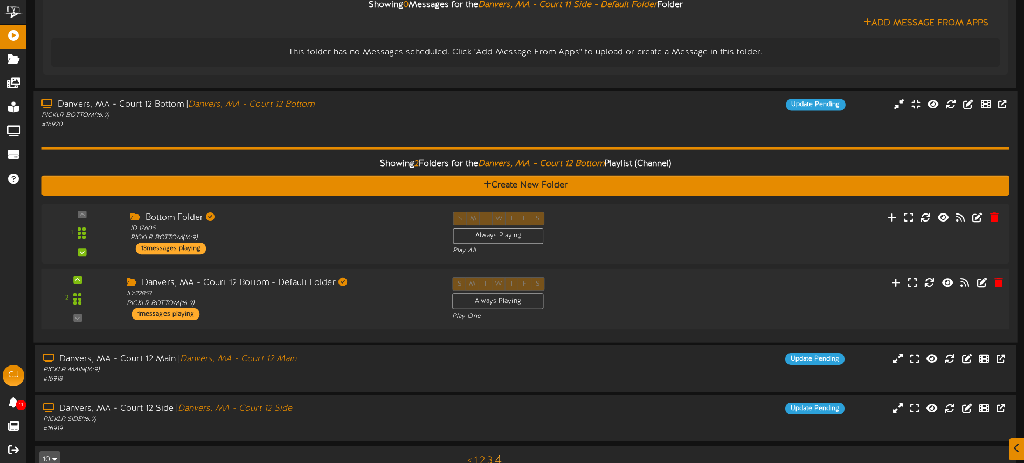
click at [658, 306] on div "S M T W T F S Always Playing Play One" at bounding box center [566, 299] width 244 height 44
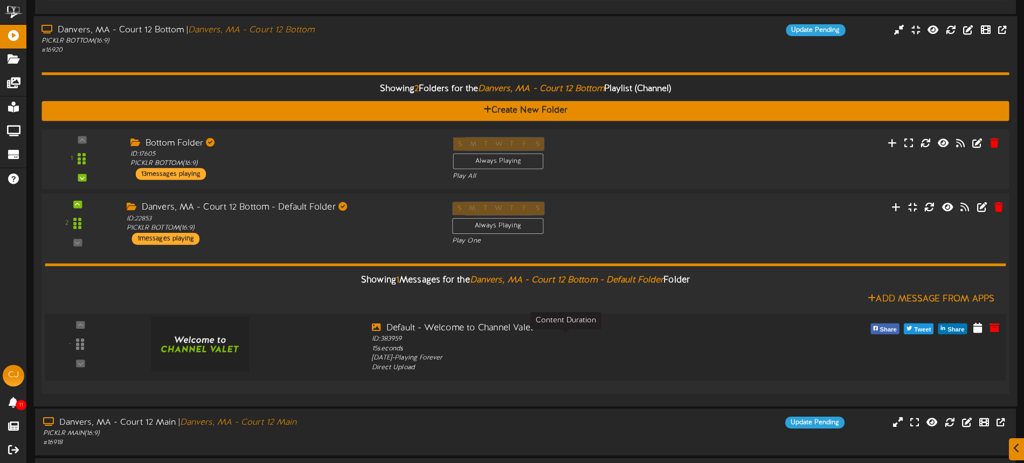
scroll to position [431, 0]
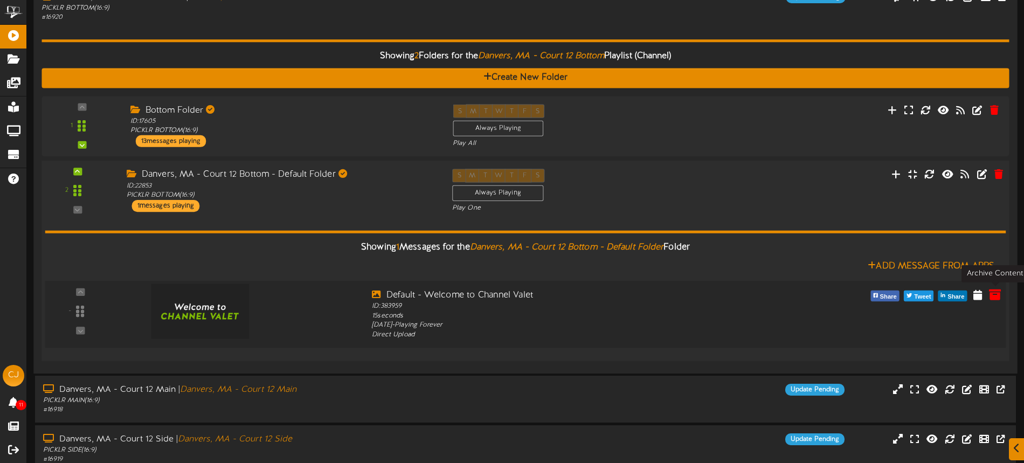
click at [994, 292] on icon at bounding box center [995, 294] width 12 height 12
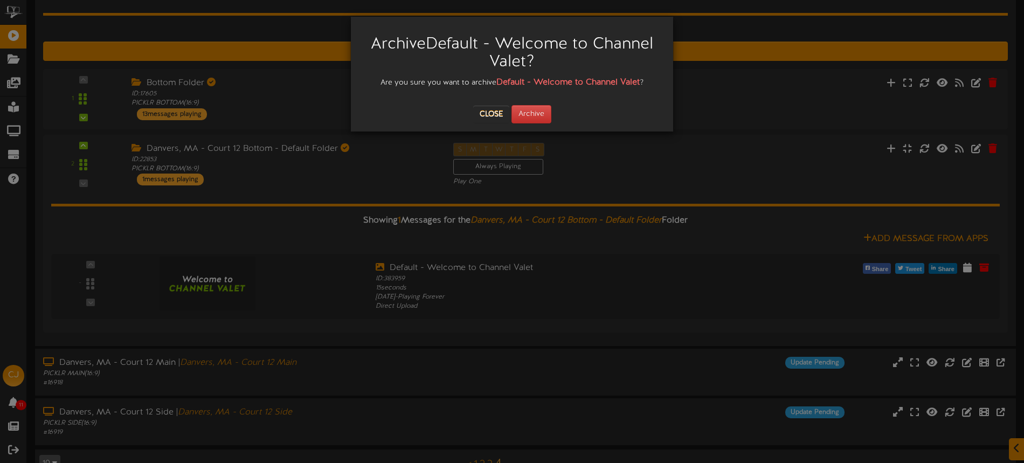
scroll to position [485, 0]
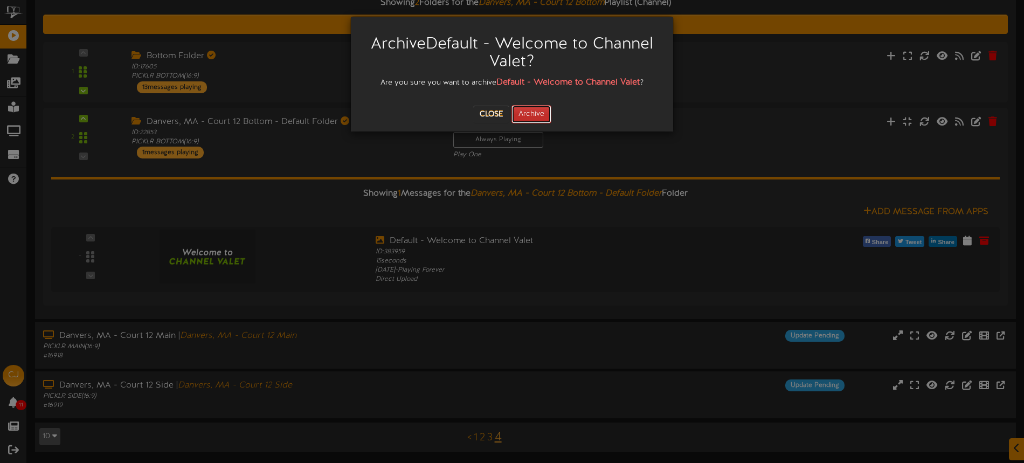
click at [528, 116] on button "Archive" at bounding box center [531, 114] width 40 height 18
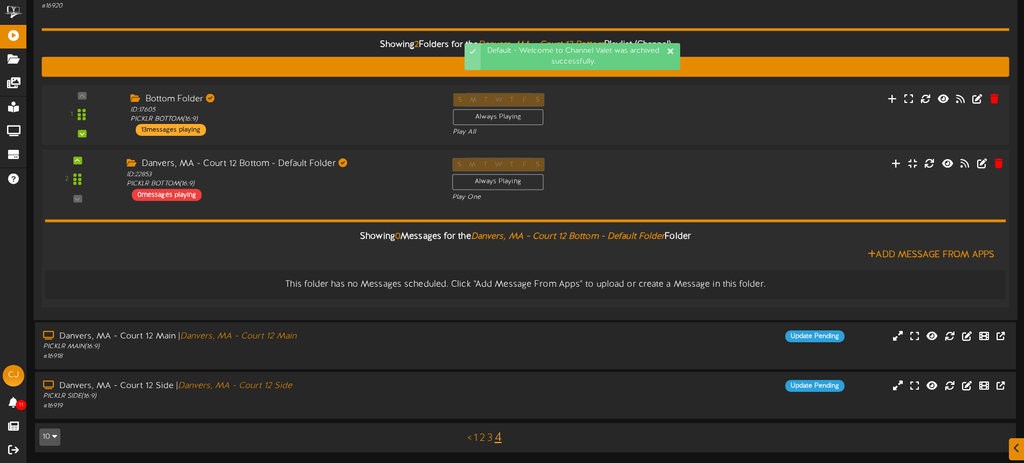
scroll to position [442, 0]
drag, startPoint x: 564, startPoint y: 348, endPoint x: 584, endPoint y: 282, distance: 68.9
click at [564, 347] on div "Danvers, MA - Court 12 Main | Danvers, MA - Court 12 Main PICKLR MAIN ( 16:9 ) …" at bounding box center [525, 345] width 984 height 31
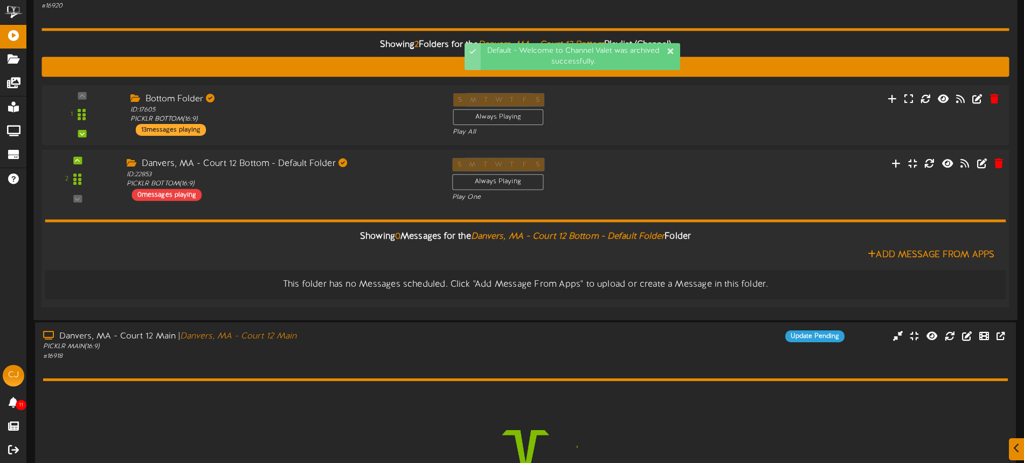
scroll to position [612, 0]
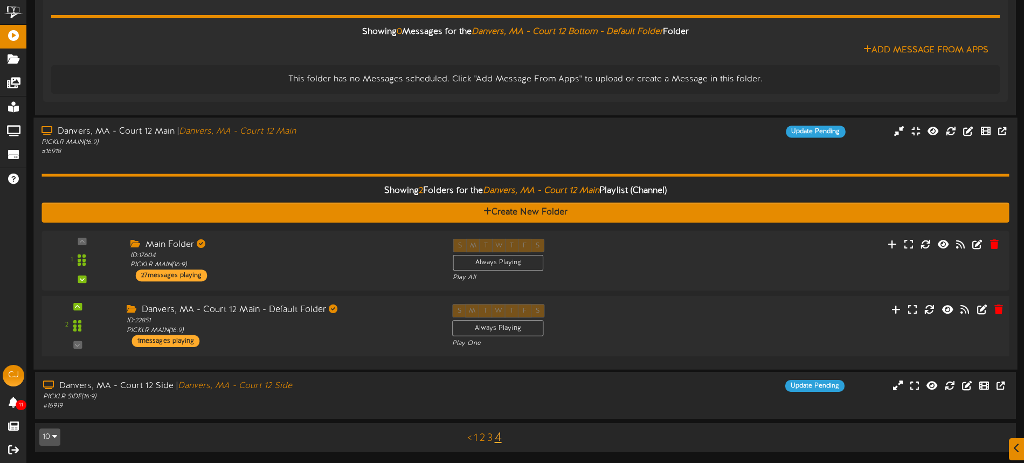
click at [650, 321] on div "S M T W T F S Always Playing Play One" at bounding box center [566, 326] width 244 height 44
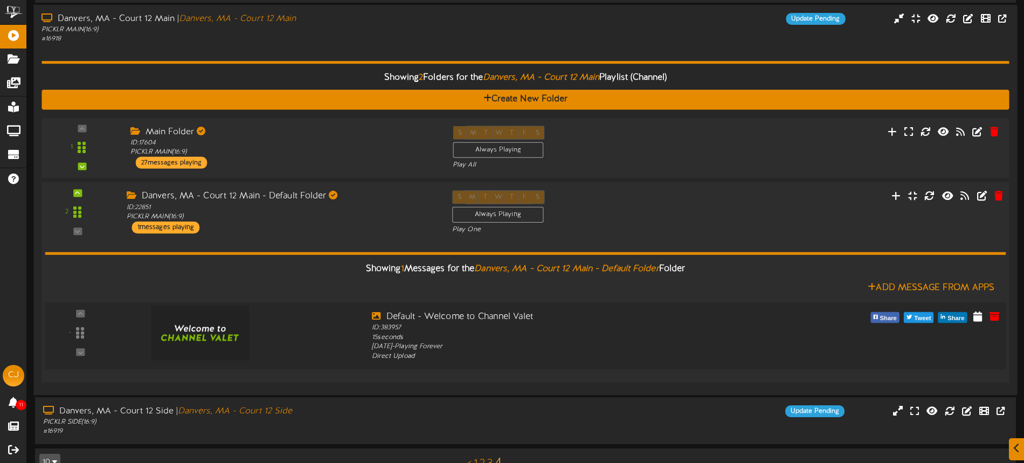
scroll to position [778, 0]
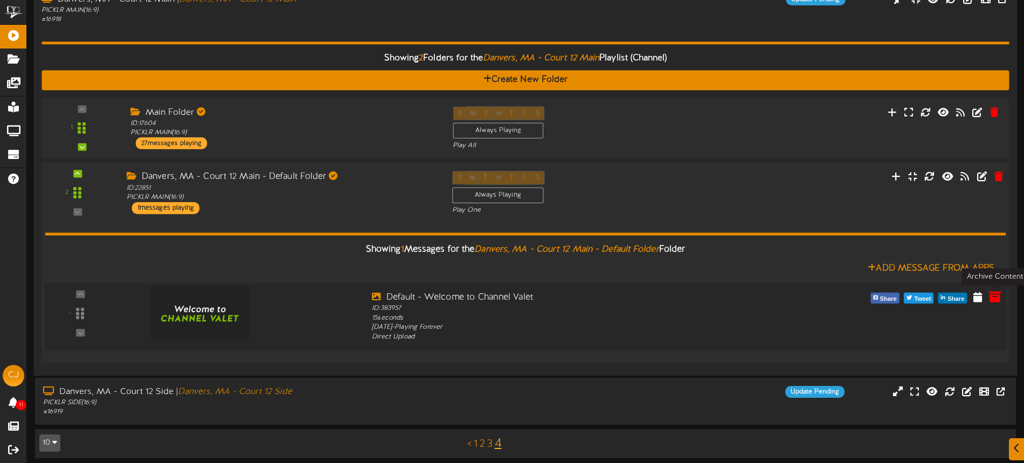
click at [993, 295] on icon at bounding box center [995, 296] width 12 height 12
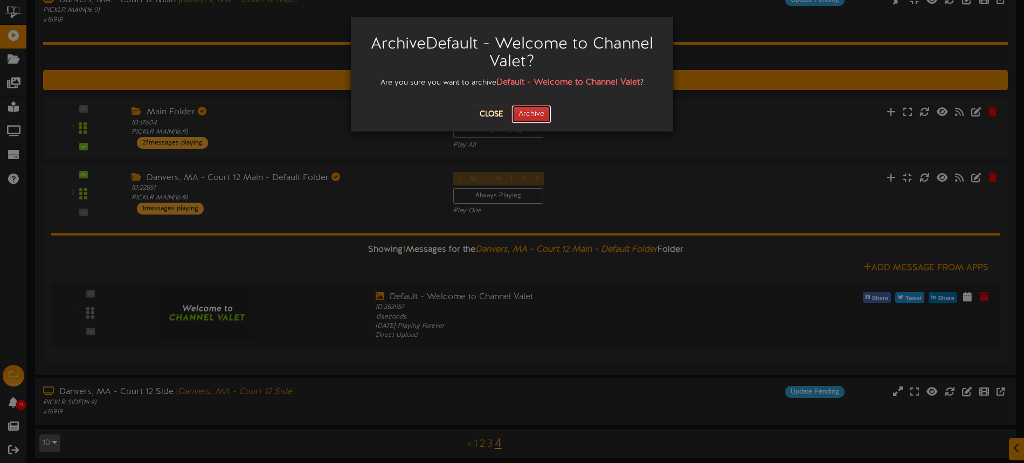
click at [527, 117] on button "Archive" at bounding box center [531, 114] width 40 height 18
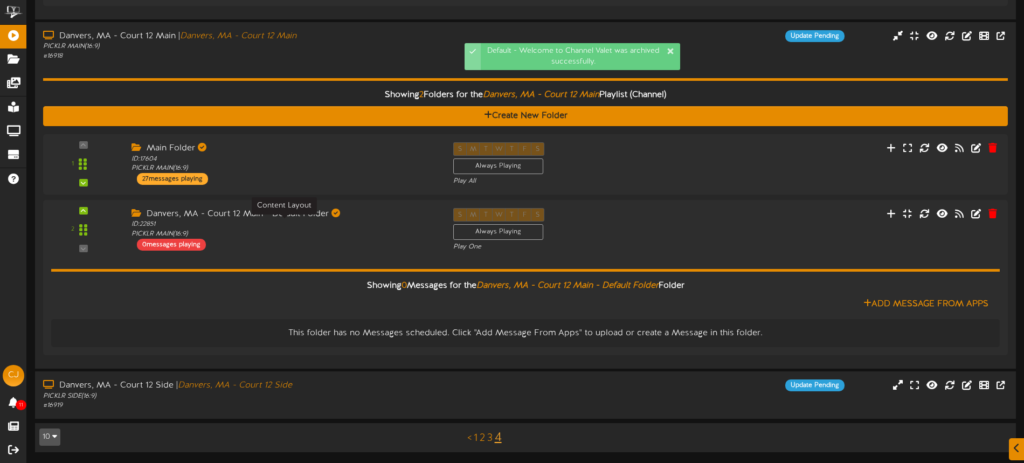
scroll to position [742, 0]
drag, startPoint x: 455, startPoint y: 381, endPoint x: 606, endPoint y: 323, distance: 162.0
click at [455, 381] on div "Update Pending" at bounding box center [648, 385] width 409 height 12
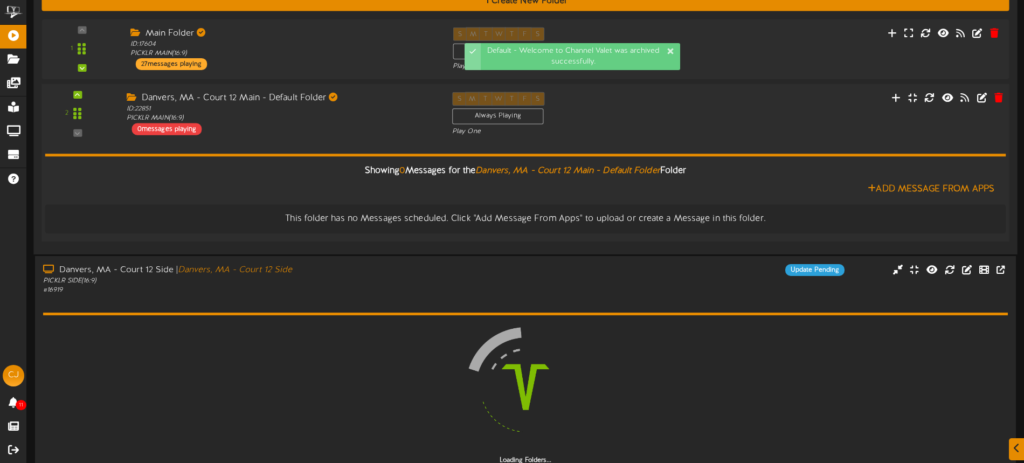
scroll to position [912, 0]
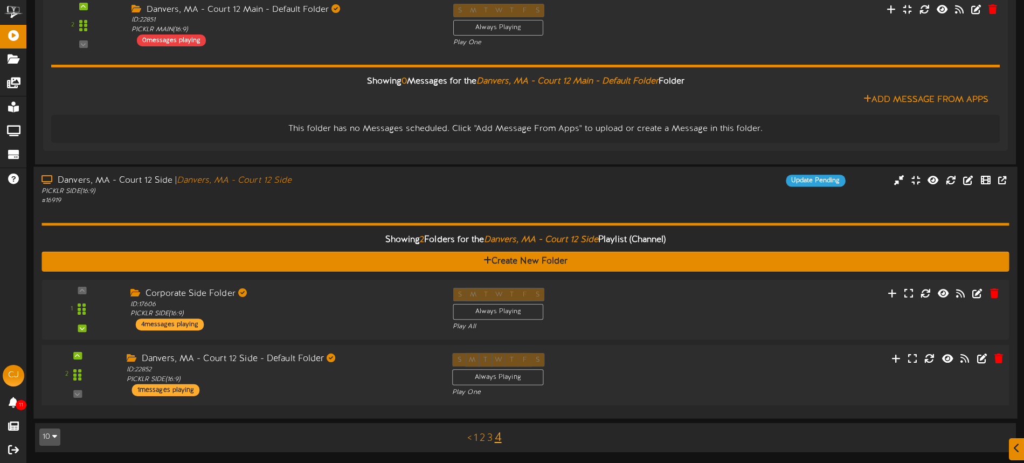
drag, startPoint x: 670, startPoint y: 368, endPoint x: 729, endPoint y: 348, distance: 62.0
click at [670, 368] on div "S M T W T F S Always Playing Play One" at bounding box center [566, 375] width 244 height 44
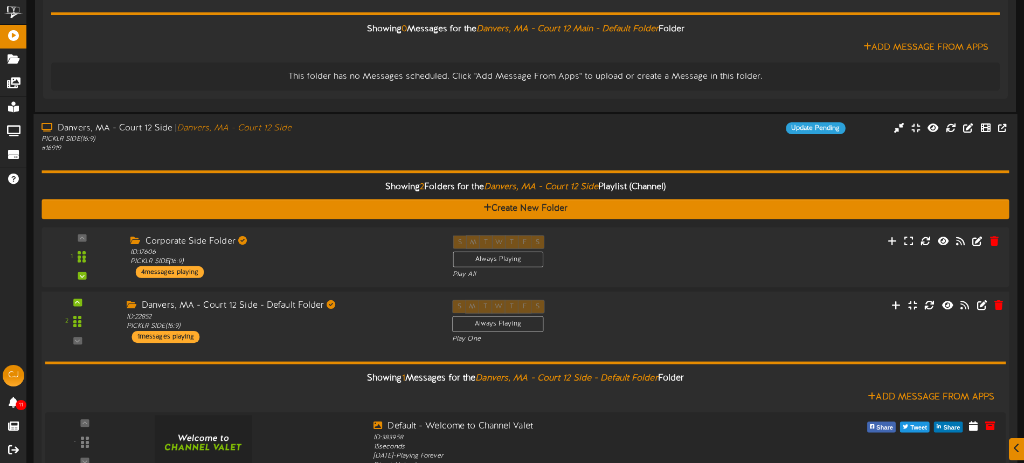
scroll to position [1084, 0]
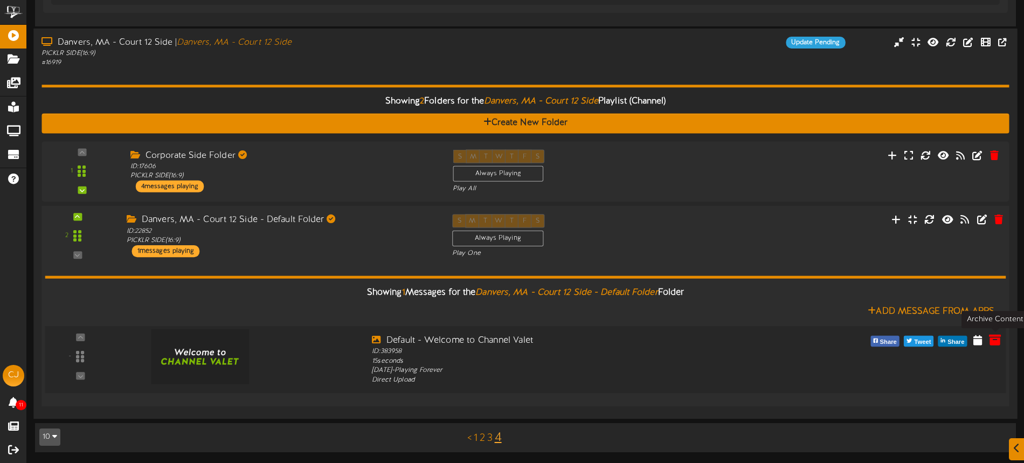
click at [993, 343] on icon at bounding box center [995, 340] width 12 height 12
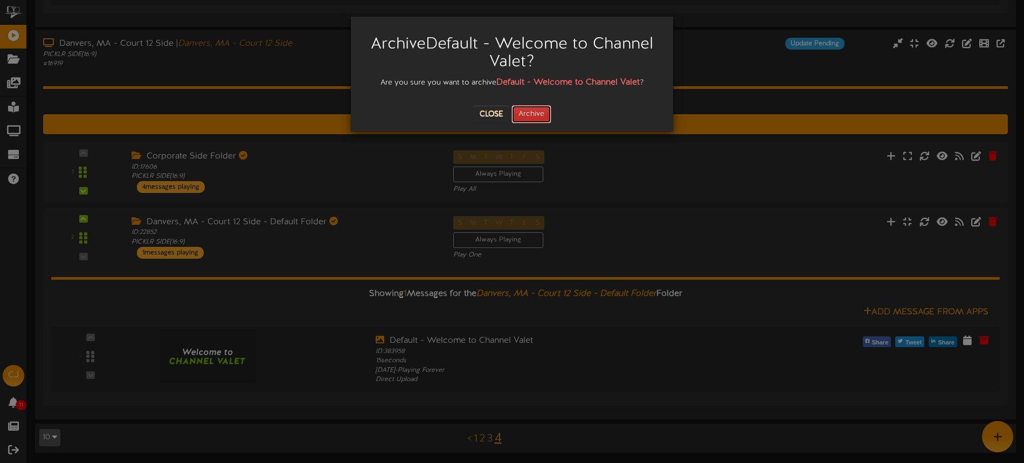
drag, startPoint x: 539, startPoint y: 119, endPoint x: 546, endPoint y: 116, distance: 7.0
click at [539, 119] on button "Archive" at bounding box center [531, 114] width 40 height 18
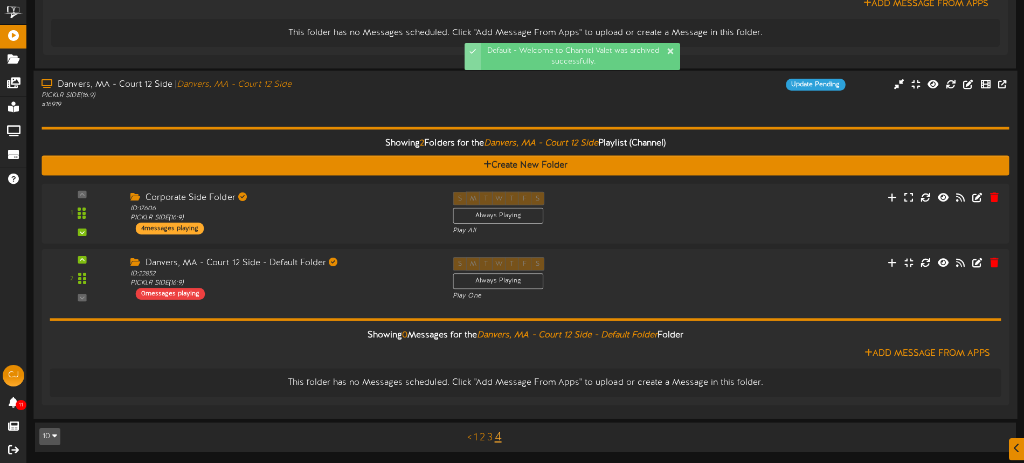
click at [313, 101] on div "# 16919" at bounding box center [238, 105] width 394 height 9
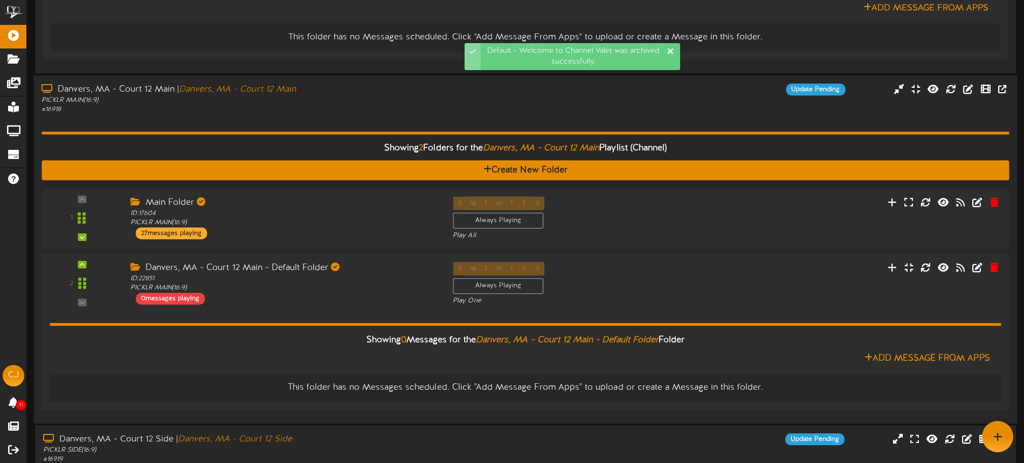
click at [327, 101] on div "PICKLR MAIN ( 16:9 )" at bounding box center [238, 100] width 394 height 9
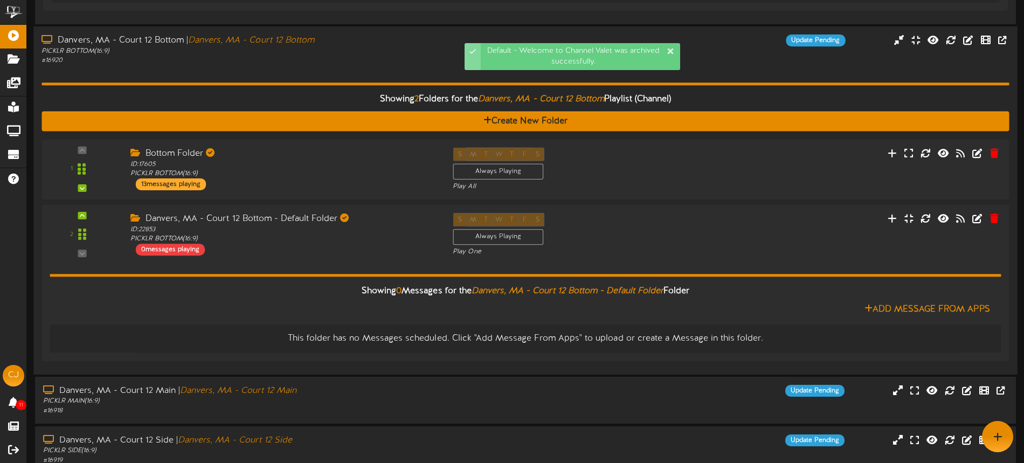
drag, startPoint x: 335, startPoint y: 82, endPoint x: 351, endPoint y: 80, distance: 16.8
click at [335, 82] on div "Showing 2 Folders for the Danvers, MA - Court 12 Bottom Playlist (Channel) Crea…" at bounding box center [524, 215] width 967 height 301
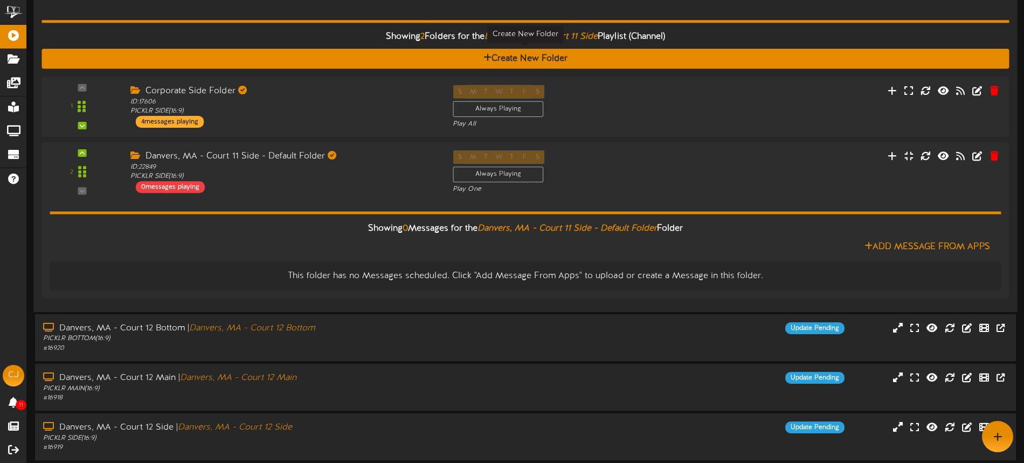
scroll to position [86, 0]
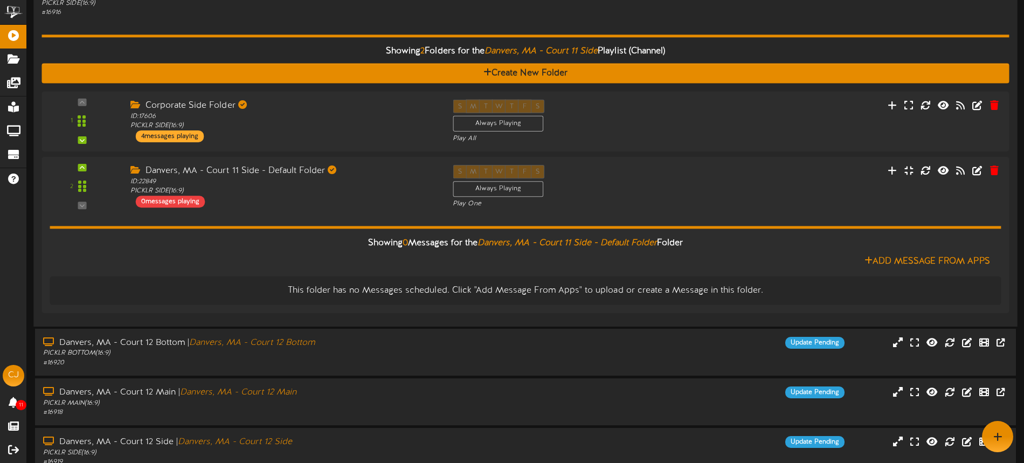
drag, startPoint x: 322, startPoint y: 29, endPoint x: 379, endPoint y: 114, distance: 103.3
click at [322, 29] on div "Showing 2 Folders for the Danvers, MA - Court 11 Side Playlist (Channel) Create…" at bounding box center [524, 167] width 967 height 301
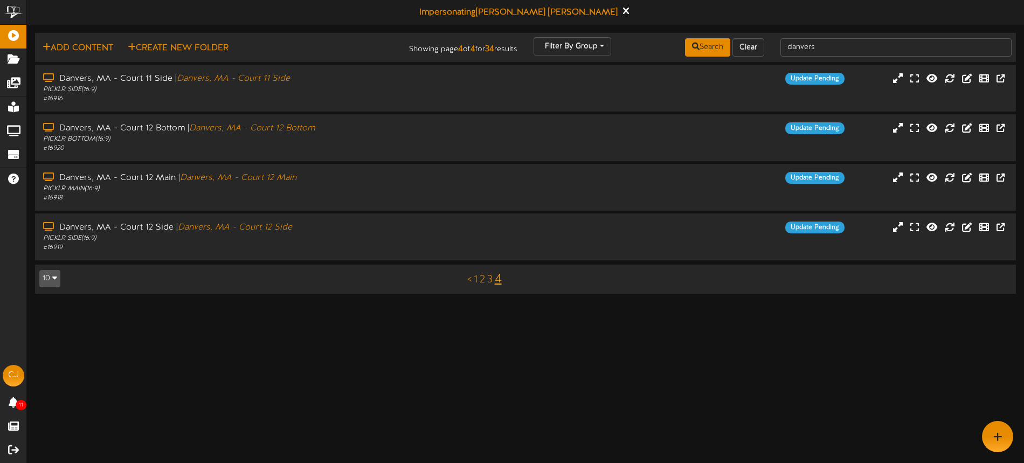
drag, startPoint x: 488, startPoint y: 280, endPoint x: 503, endPoint y: 235, distance: 47.6
click at [488, 280] on link "3" at bounding box center [489, 280] width 5 height 12
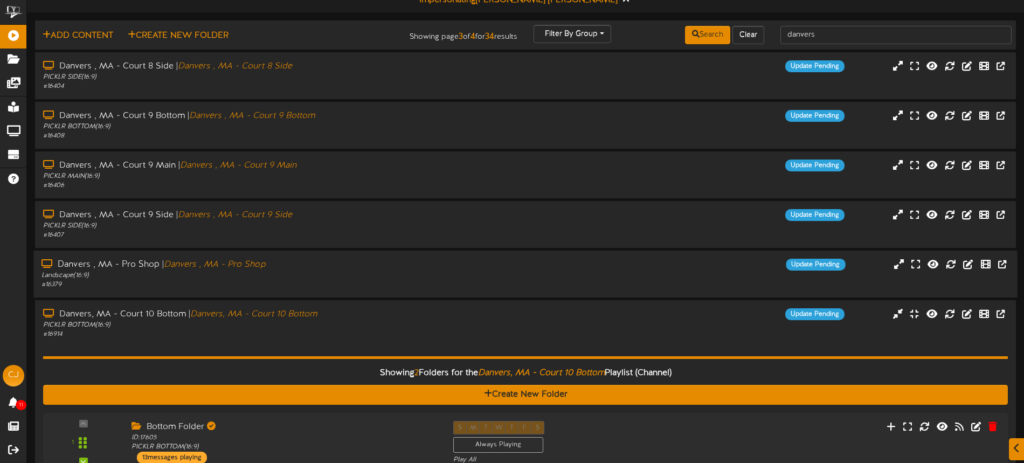
scroll to position [41, 0]
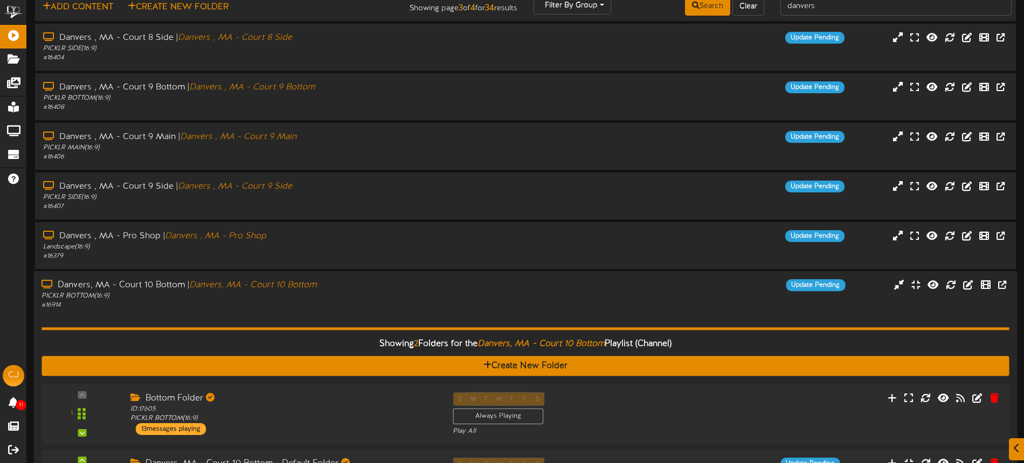
click at [370, 289] on div "Danvers, MA - Court 10 Bottom | [GEOGRAPHIC_DATA], MA - Court 10 Bottom" at bounding box center [238, 285] width 394 height 12
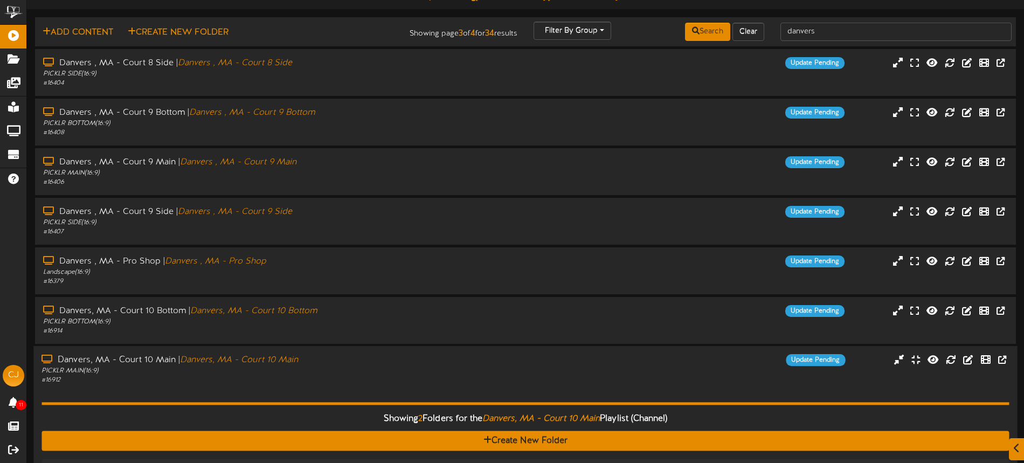
scroll to position [17, 0]
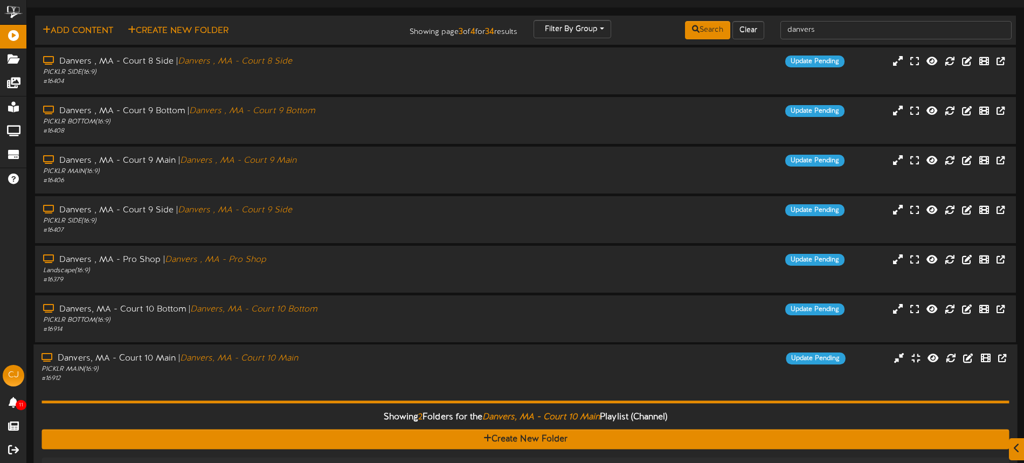
click at [402, 357] on div "Danvers, MA - Court 10 Main | Danvers, MA - Court 10 Main" at bounding box center [238, 359] width 394 height 12
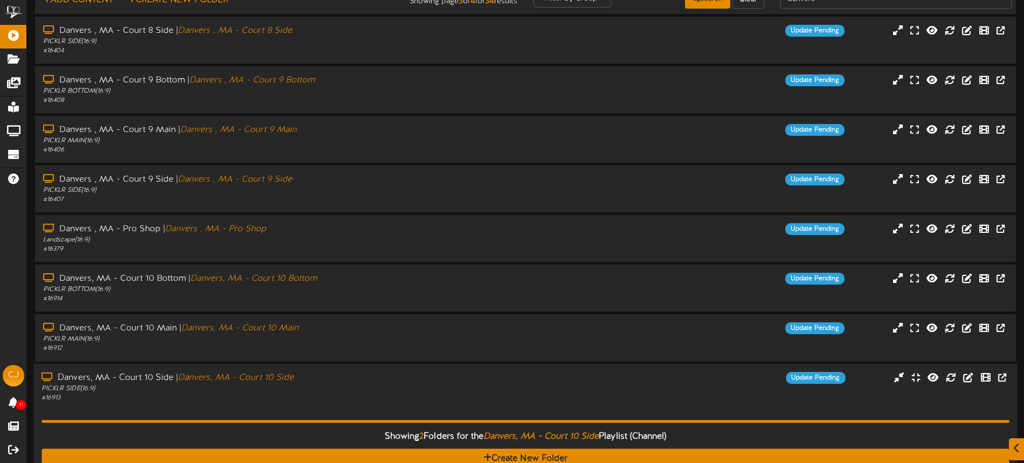
click at [461, 391] on div "Danvers, MA - Court 10 Side | Danvers, MA - Court 10 Side PICKLR SIDE ( 16:9 ) …" at bounding box center [525, 387] width 984 height 31
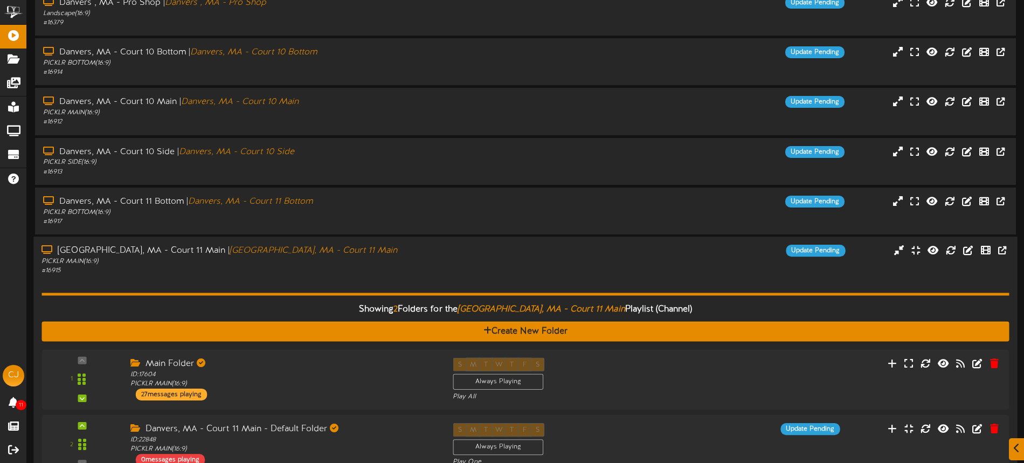
click at [461, 277] on div "Showing 2 Folders for the Danvers, MA - Court 11 Main Playlist (Channel) Create…" at bounding box center [524, 425] width 967 height 301
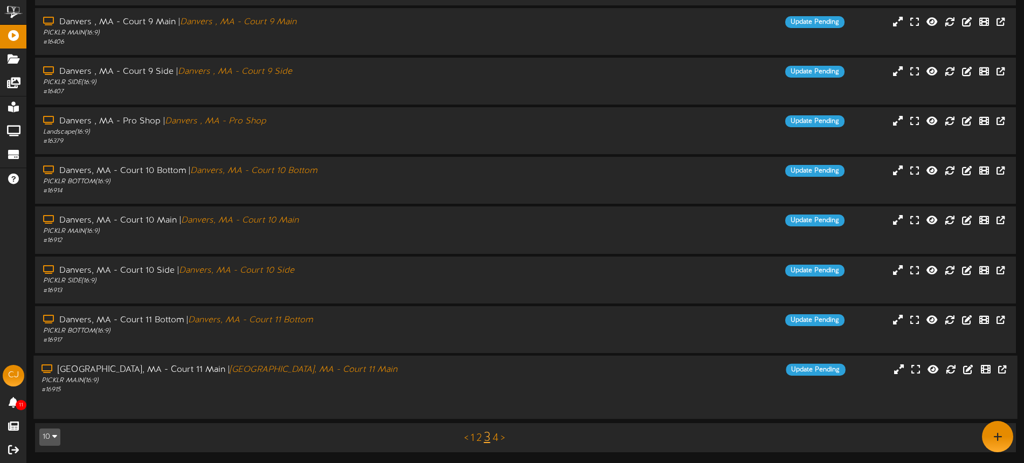
scroll to position [140, 0]
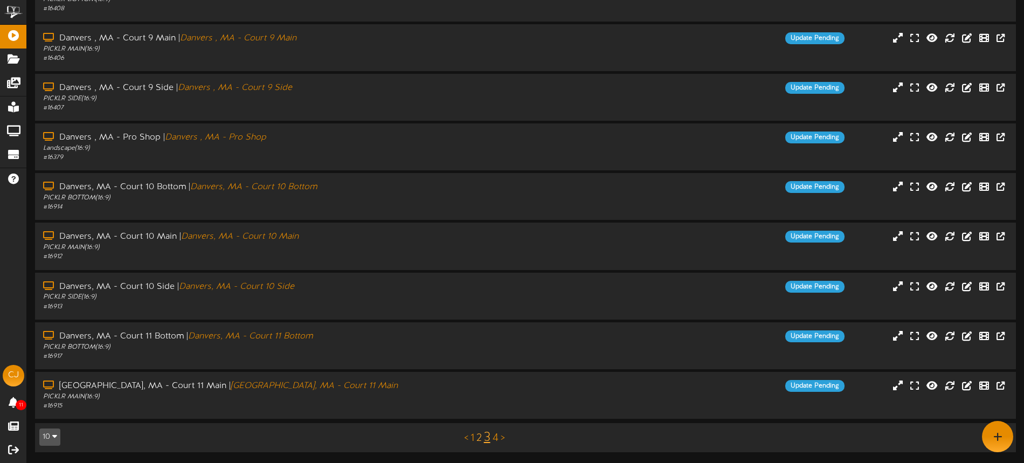
click at [480, 437] on link "2" at bounding box center [478, 438] width 5 height 12
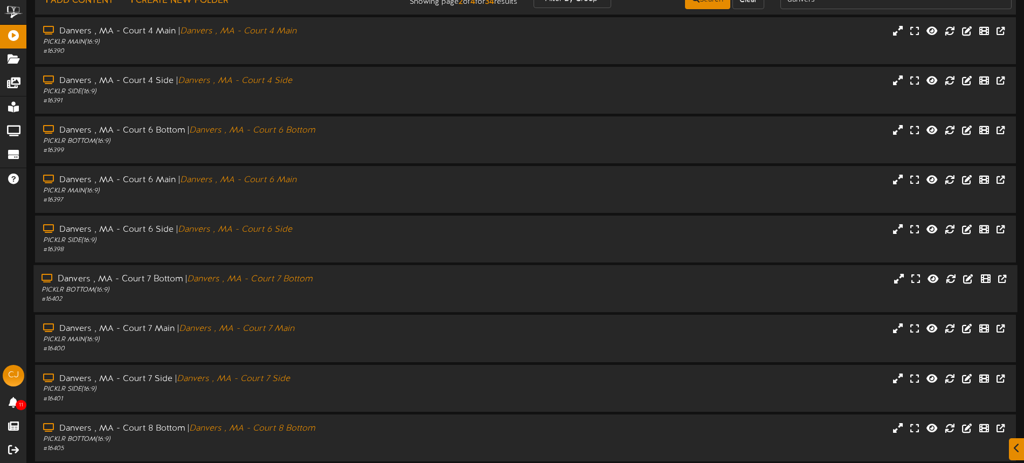
scroll to position [75, 0]
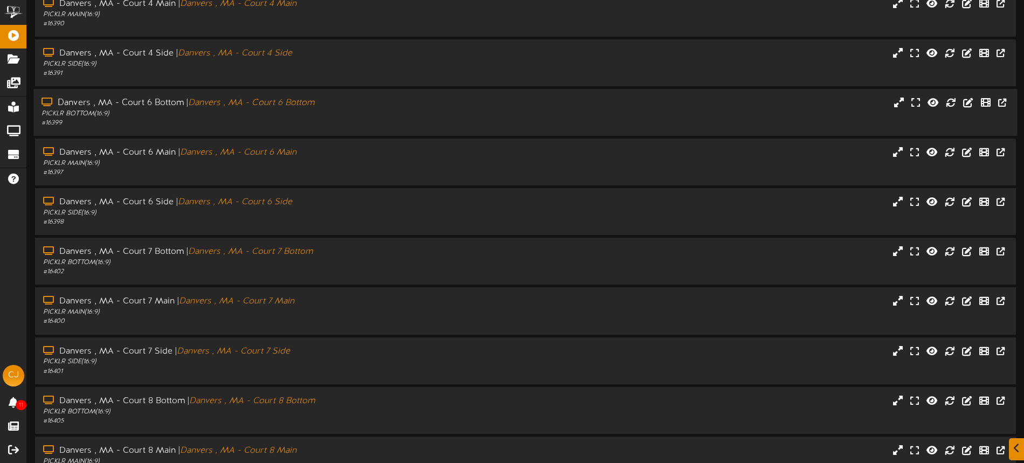
click at [369, 109] on div "PICKLR BOTTOM ( 16:9 )" at bounding box center [238, 113] width 394 height 9
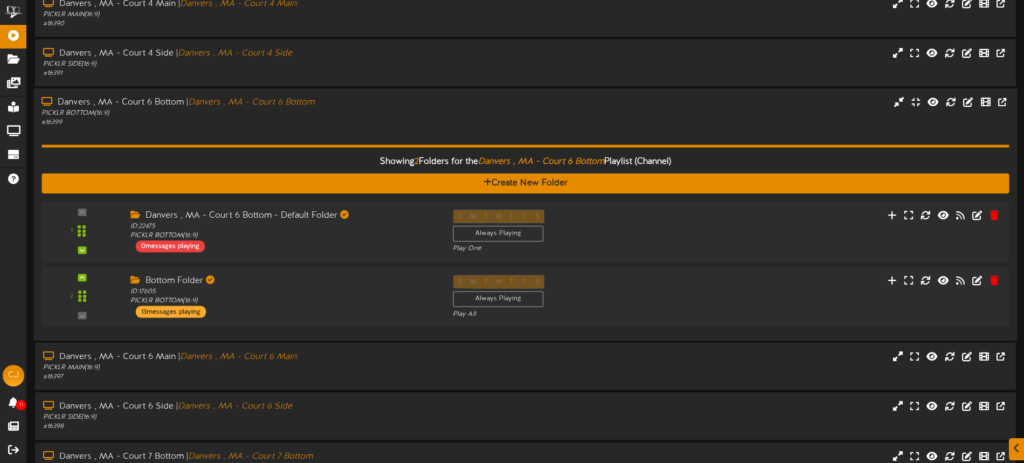
click at [356, 141] on div "Showing 2 Folders for the Danvers , MA - Court 6 Bottom Playlist (Channel) Crea…" at bounding box center [524, 230] width 967 height 205
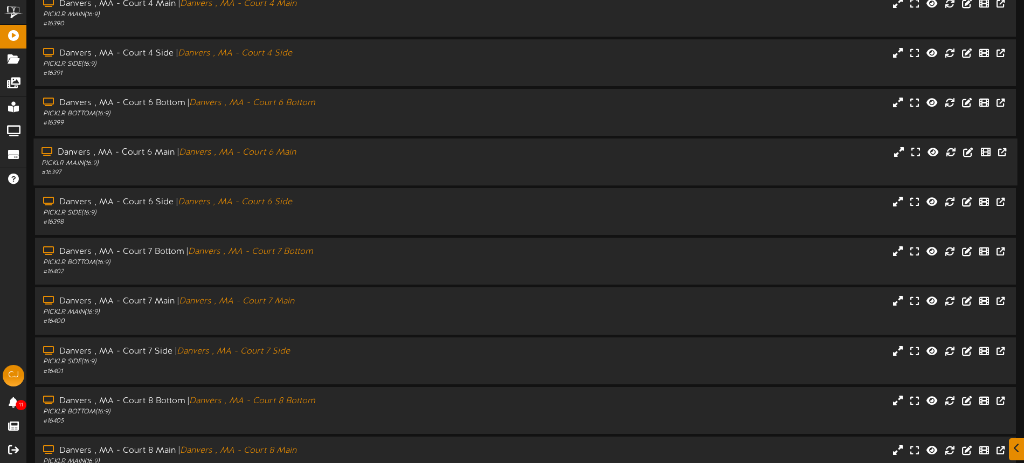
click at [337, 166] on div "PICKLR MAIN ( 16:9 )" at bounding box center [238, 163] width 394 height 9
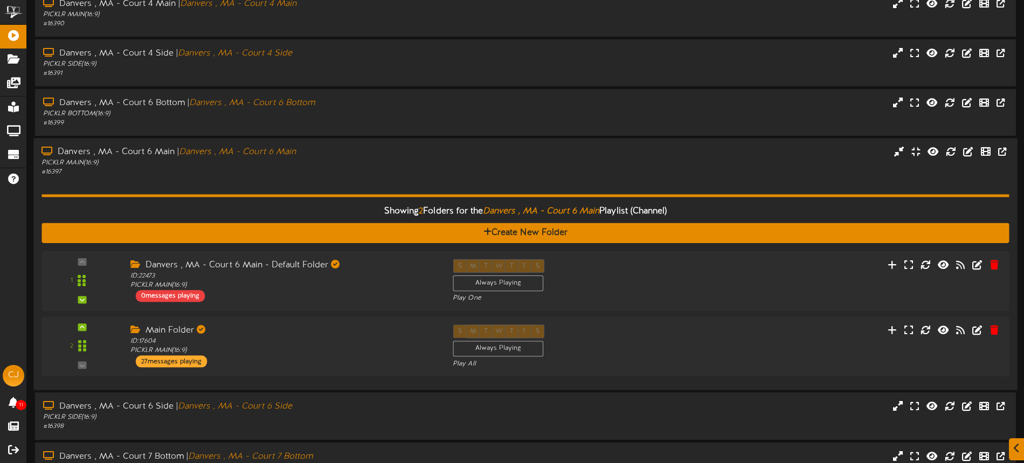
click at [342, 173] on div "# 16397" at bounding box center [238, 172] width 394 height 9
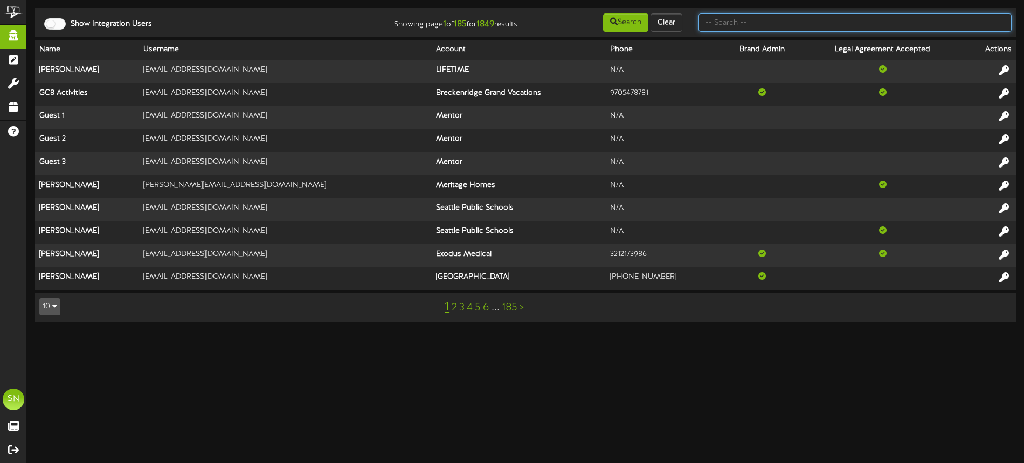
click at [835, 22] on input "text" at bounding box center [854, 22] width 313 height 18
type input "the picklr"
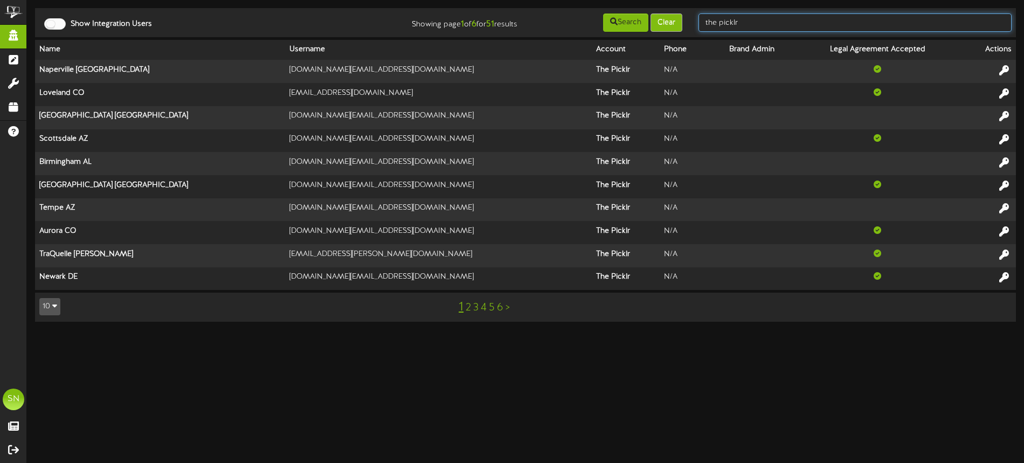
drag, startPoint x: 770, startPoint y: 21, endPoint x: 678, endPoint y: 20, distance: 92.2
click at [677, 20] on div "Show Integration Users Showing page 1 of 6 for 51 results Search Clear the pick…" at bounding box center [525, 22] width 988 height 20
type input "christine"
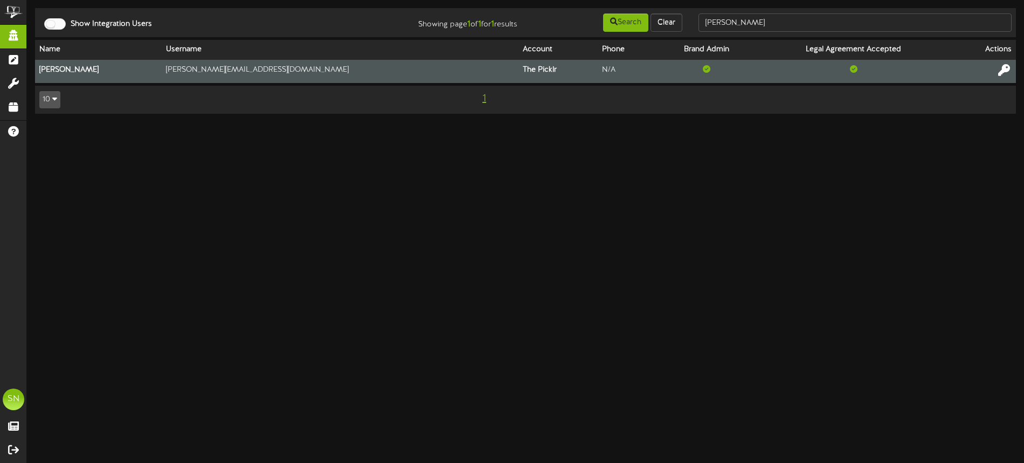
click at [1001, 70] on icon at bounding box center [1004, 70] width 12 height 12
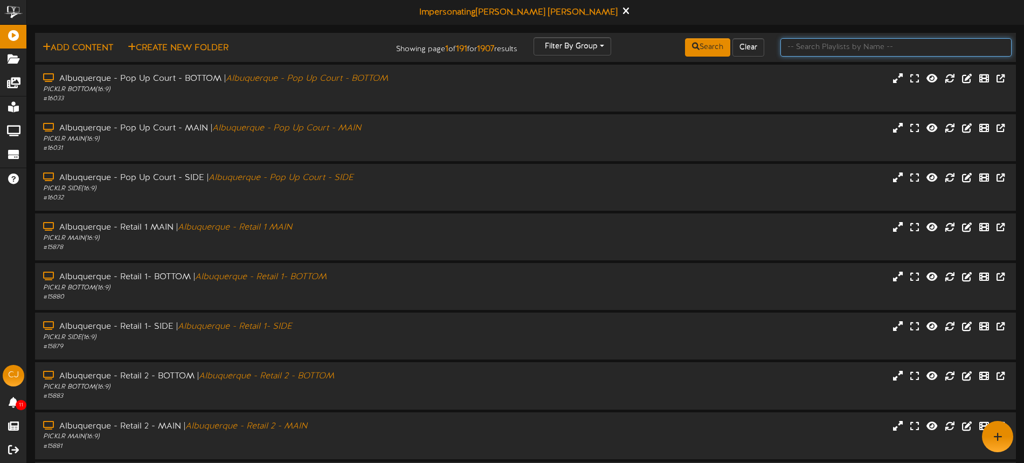
click at [817, 50] on input "text" at bounding box center [895, 47] width 231 height 18
type input "danvers"
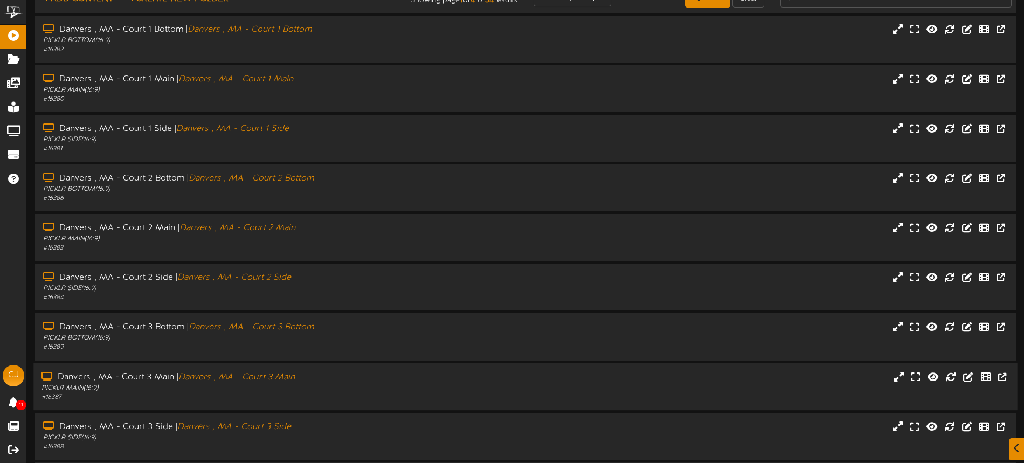
scroll to position [140, 0]
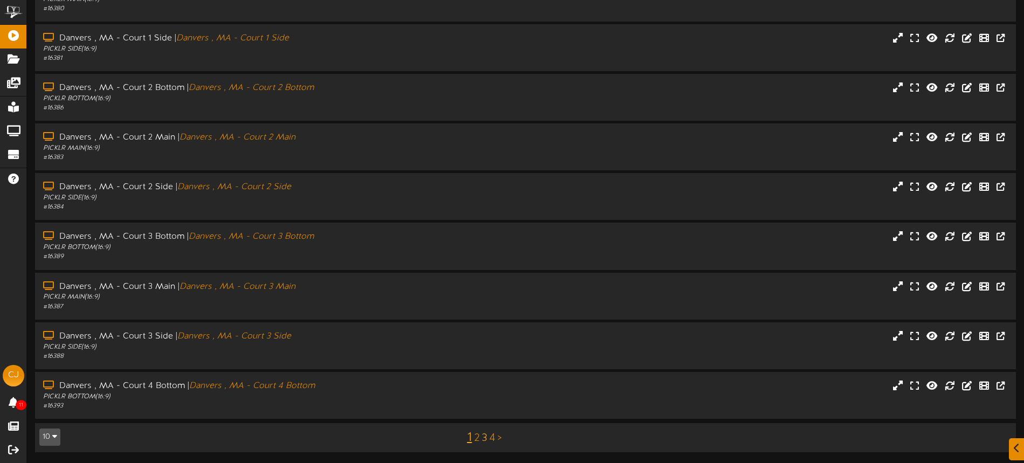
click at [483, 438] on link "3" at bounding box center [484, 438] width 5 height 12
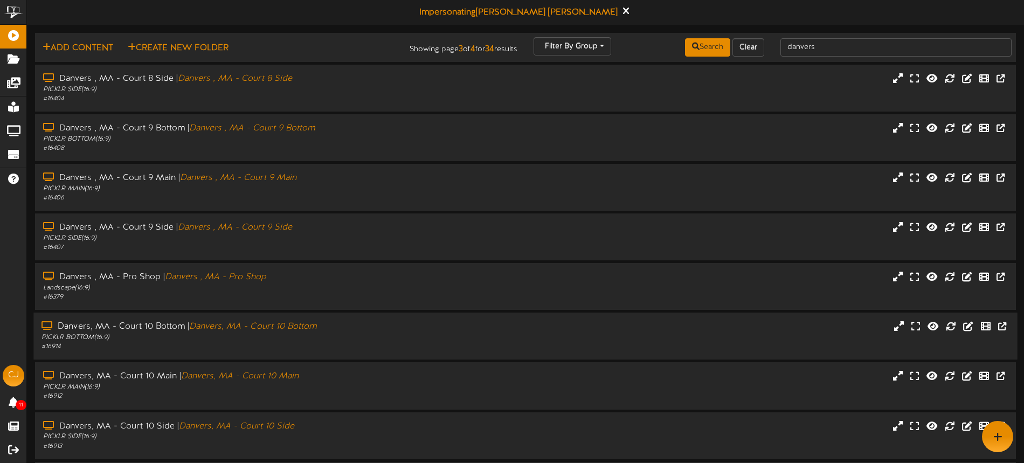
scroll to position [1, 0]
click at [314, 135] on div "PICKLR BOTTOM ( 16:9 )" at bounding box center [238, 138] width 394 height 9
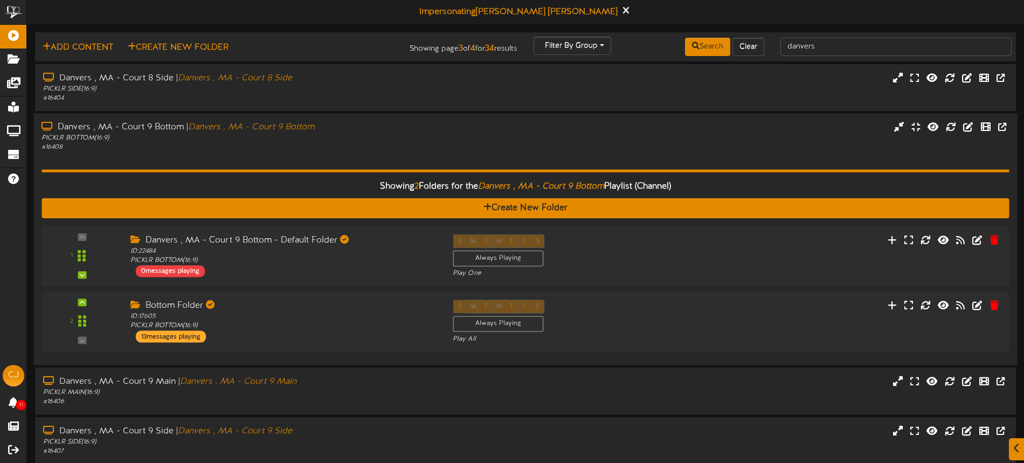
click at [339, 154] on div "Showing 2 Folders for the Danvers , MA - Court 9 Bottom Playlist (Channel) Crea…" at bounding box center [524, 254] width 967 height 205
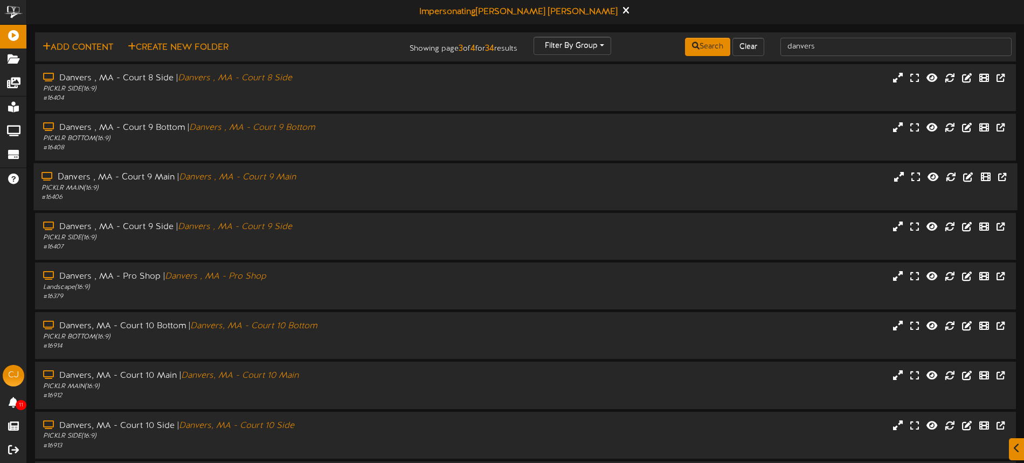
click at [335, 192] on div "PICKLR MAIN ( 16:9 )" at bounding box center [238, 188] width 394 height 9
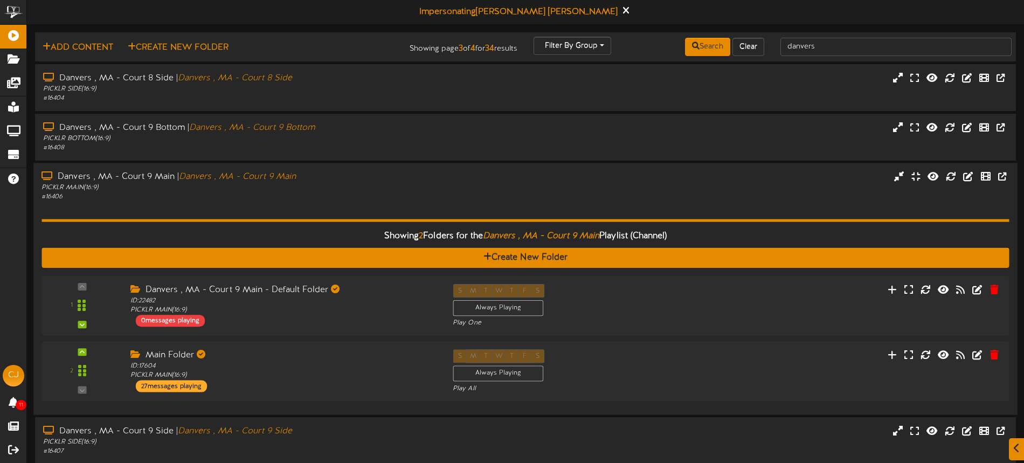
click at [362, 193] on div "# 16406" at bounding box center [238, 196] width 394 height 9
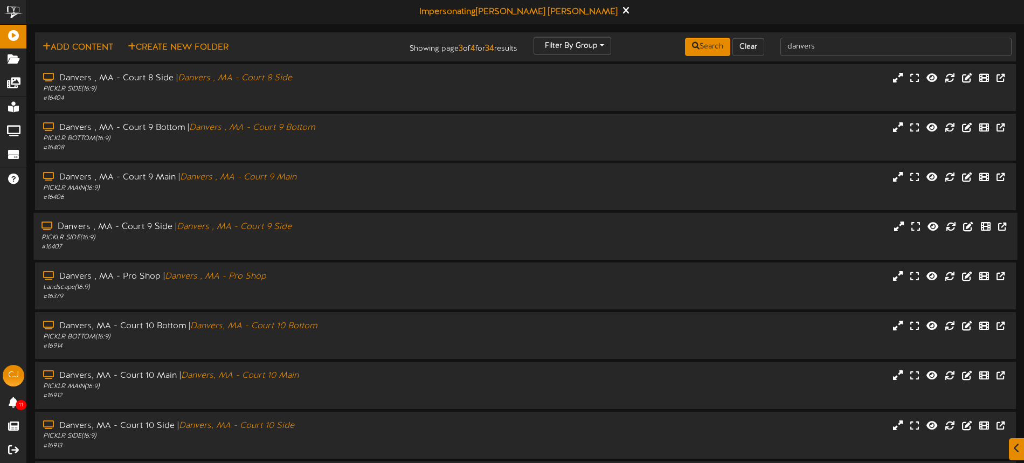
click at [342, 240] on div "PICKLR SIDE ( 16:9 )" at bounding box center [238, 237] width 394 height 9
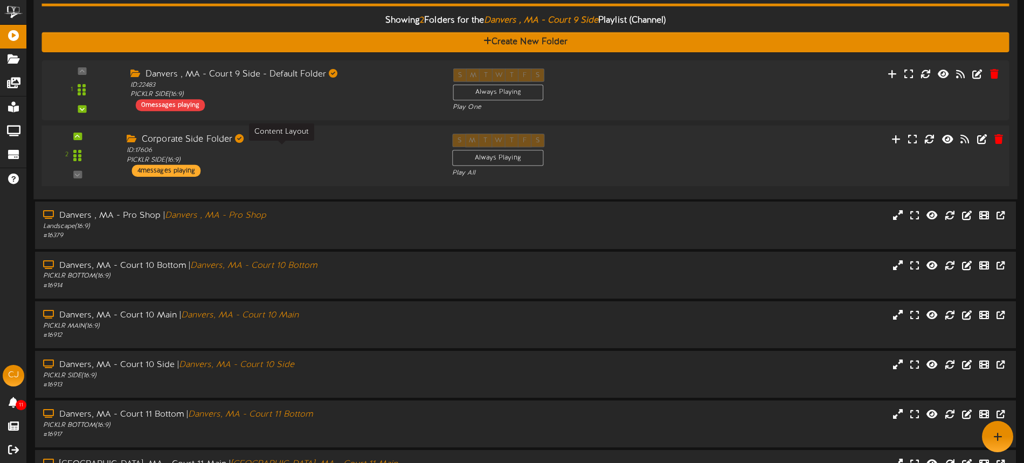
scroll to position [213, 0]
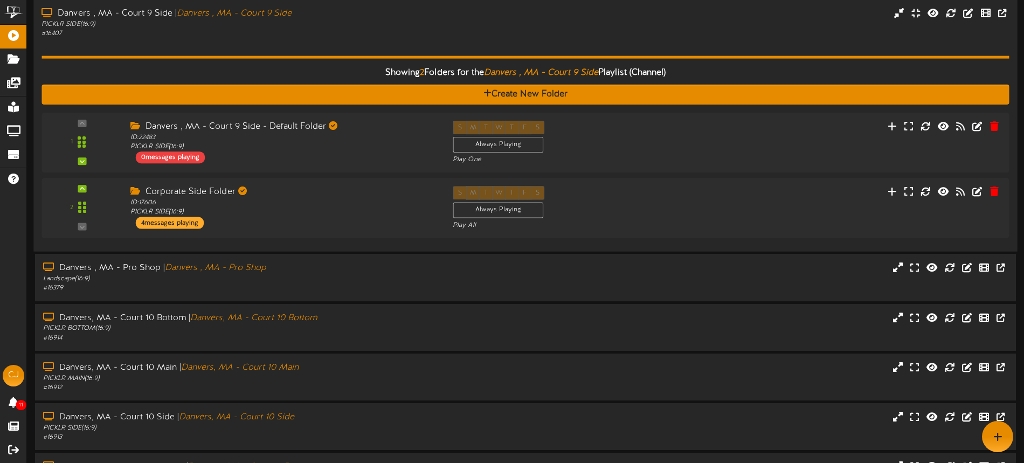
click at [338, 31] on div "# 16407" at bounding box center [238, 34] width 394 height 9
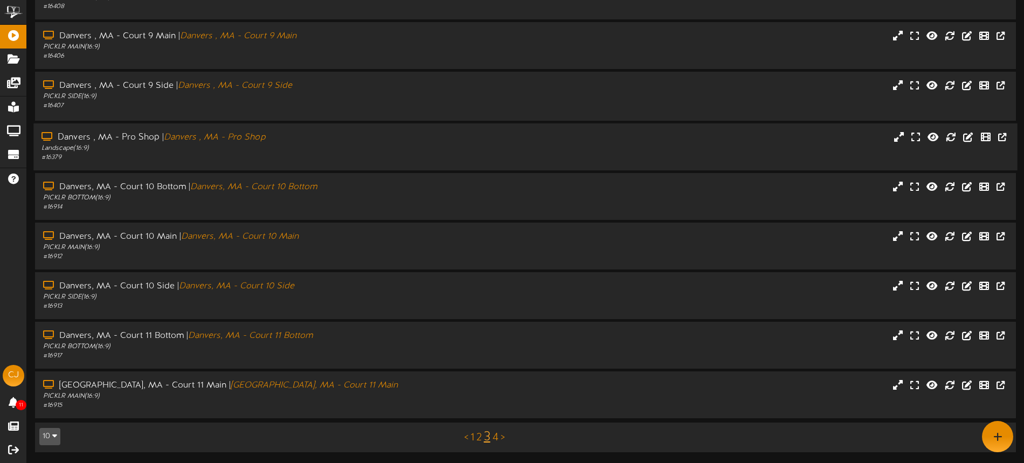
scroll to position [140, 0]
drag, startPoint x: 377, startPoint y: 195, endPoint x: 376, endPoint y: 189, distance: 6.7
click at [377, 195] on div "PICKLR BOTTOM ( 16:9 )" at bounding box center [238, 197] width 394 height 9
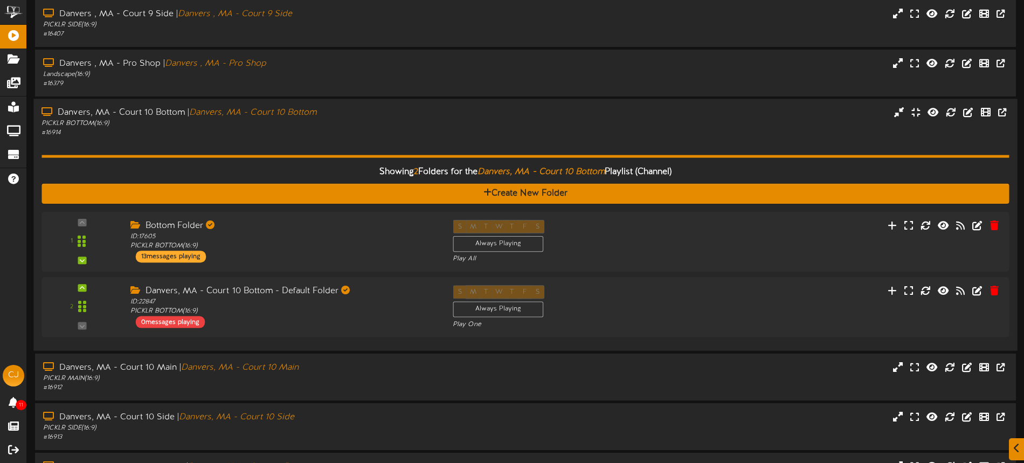
click at [361, 146] on div "Showing 2 Folders for the Danvers, MA - Court 10 Bottom Playlist (Channel) Crea…" at bounding box center [524, 240] width 967 height 205
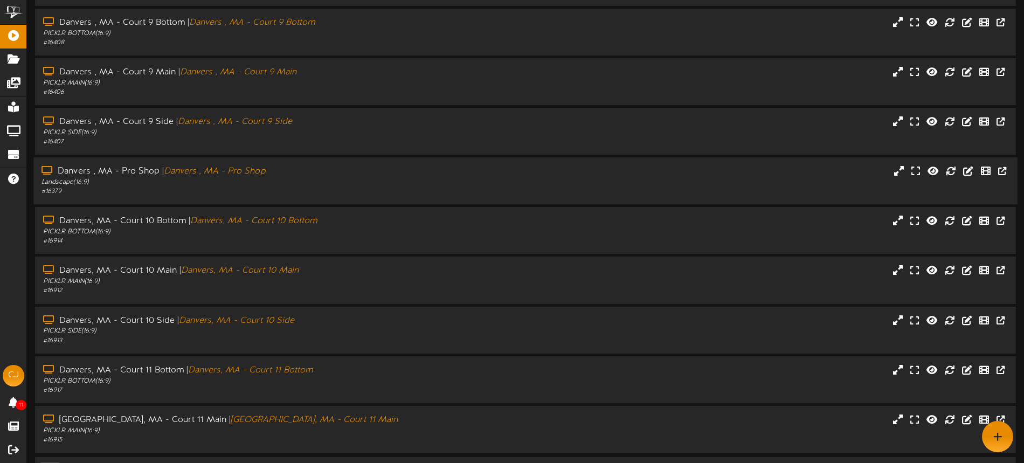
scroll to position [76, 0]
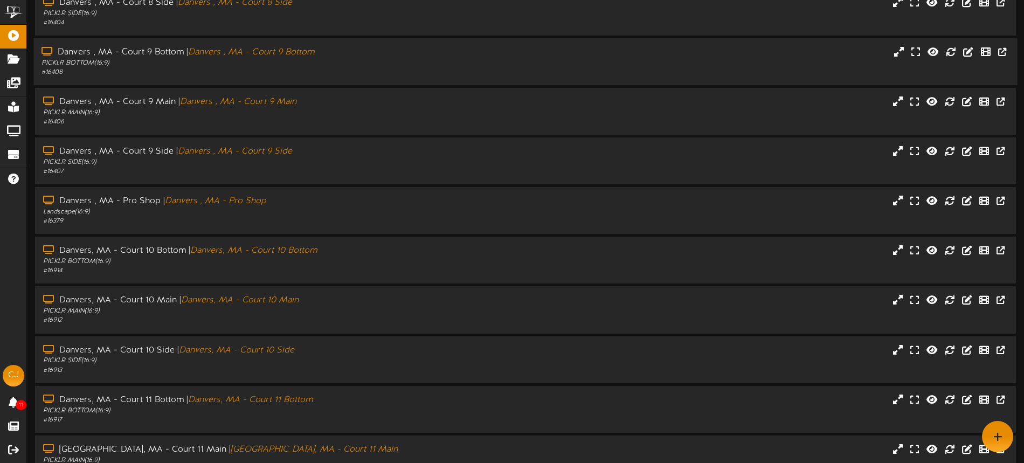
drag, startPoint x: 353, startPoint y: 72, endPoint x: 358, endPoint y: 76, distance: 6.5
click at [353, 72] on div "# 16408" at bounding box center [238, 72] width 394 height 9
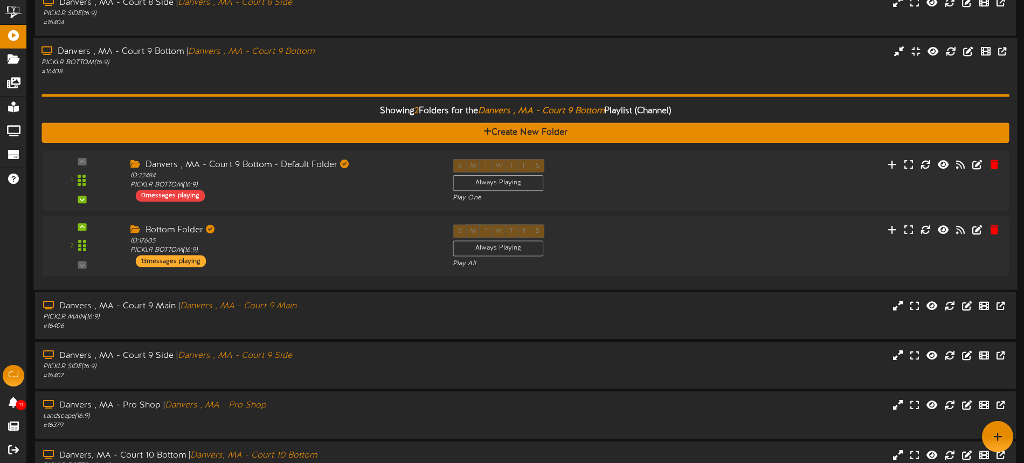
click at [419, 100] on div "Showing 2 Folders for the Danvers , MA - Court 9 Bottom Playlist (Channel)" at bounding box center [525, 111] width 984 height 23
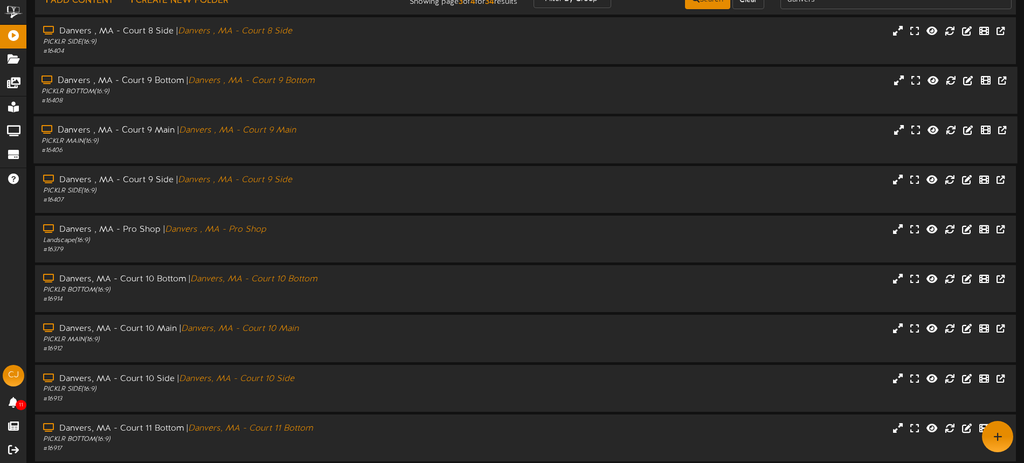
scroll to position [38, 0]
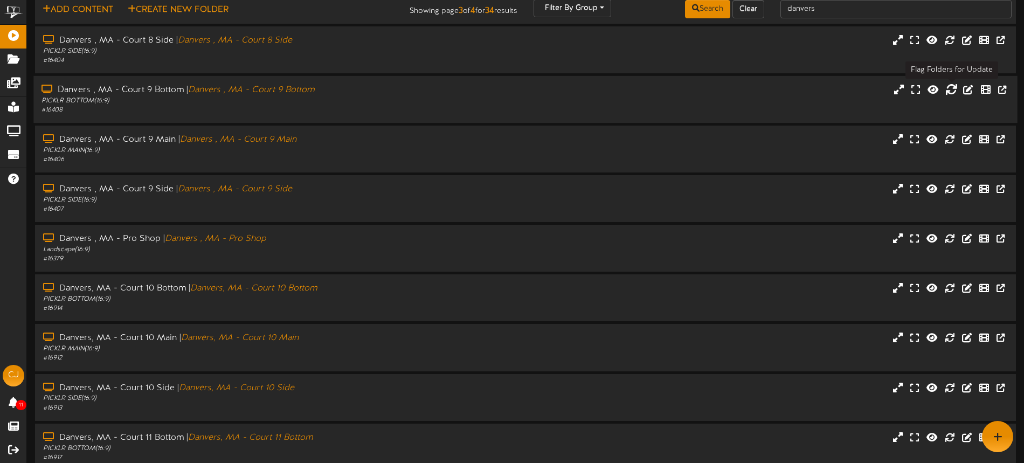
click at [950, 89] on icon at bounding box center [951, 89] width 12 height 12
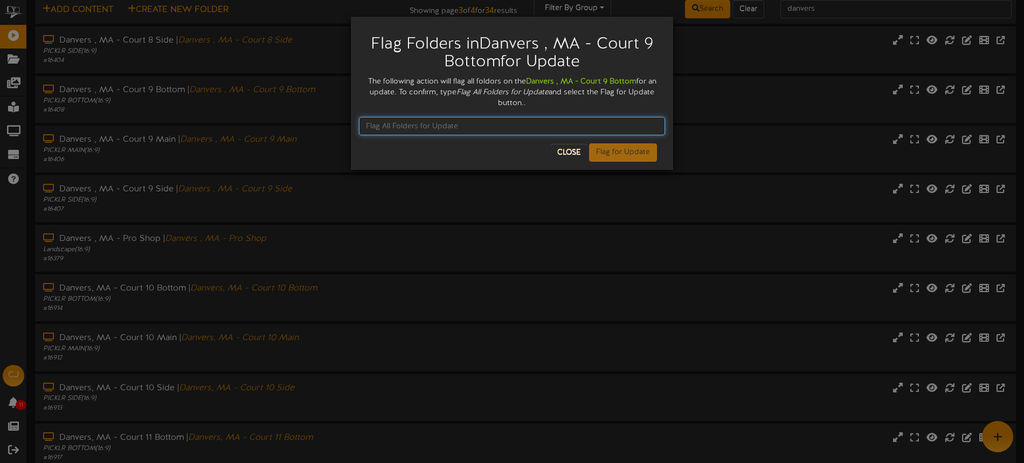
click at [421, 123] on input "text" at bounding box center [512, 126] width 306 height 18
type input "Flag All Folders for Update"
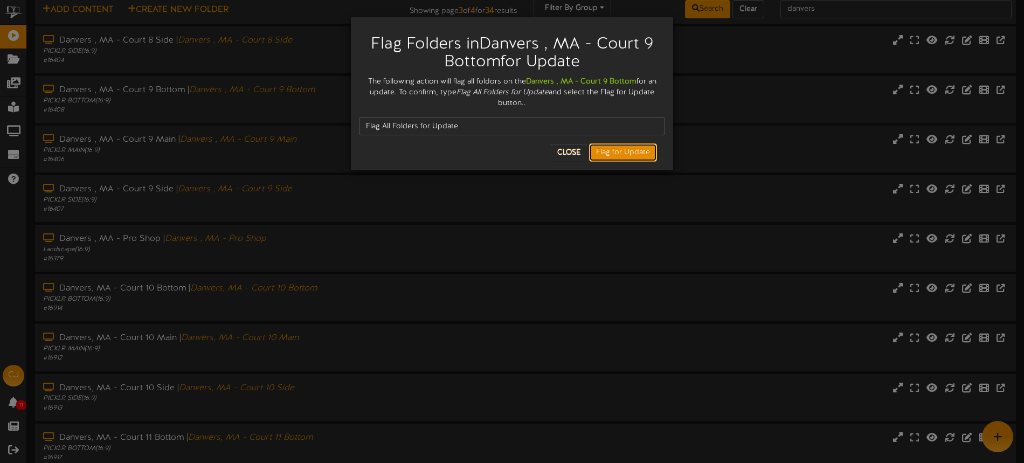
click at [601, 153] on button "Flag for Update" at bounding box center [623, 152] width 68 height 18
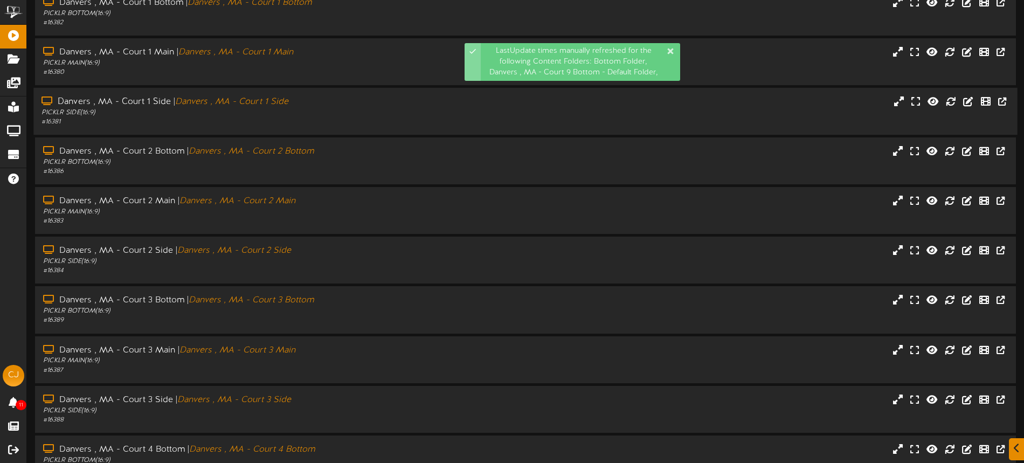
scroll to position [140, 0]
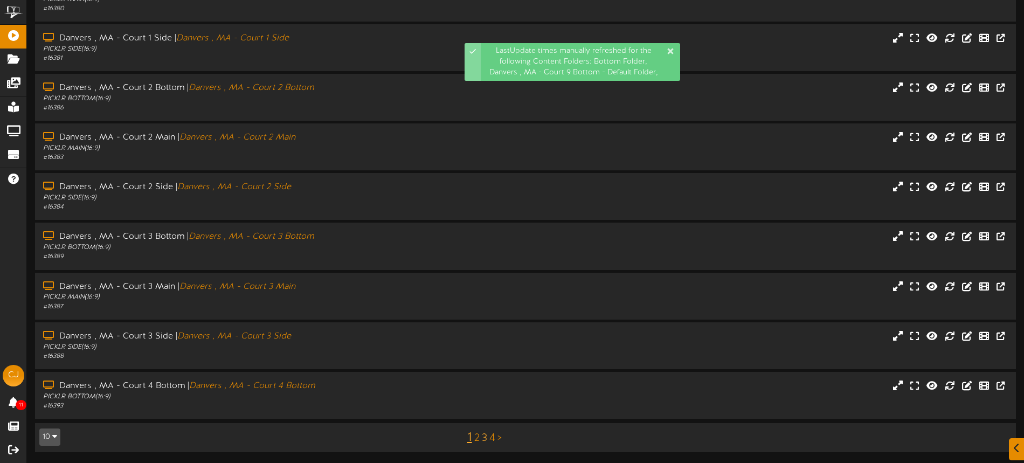
click at [484, 439] on link "3" at bounding box center [484, 438] width 5 height 12
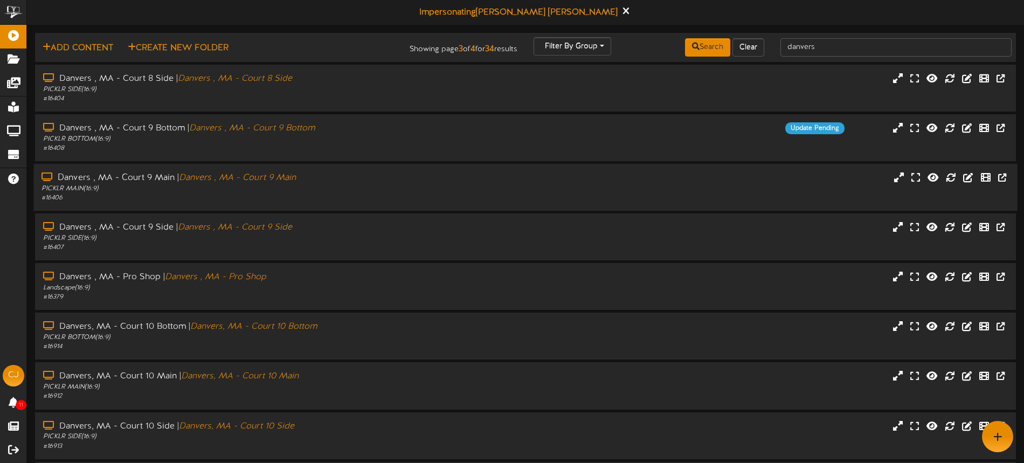
click at [413, 180] on div "Danvers , MA - Court 9 Main | [GEOGRAPHIC_DATA] , MA - Court 9 Main" at bounding box center [238, 178] width 394 height 12
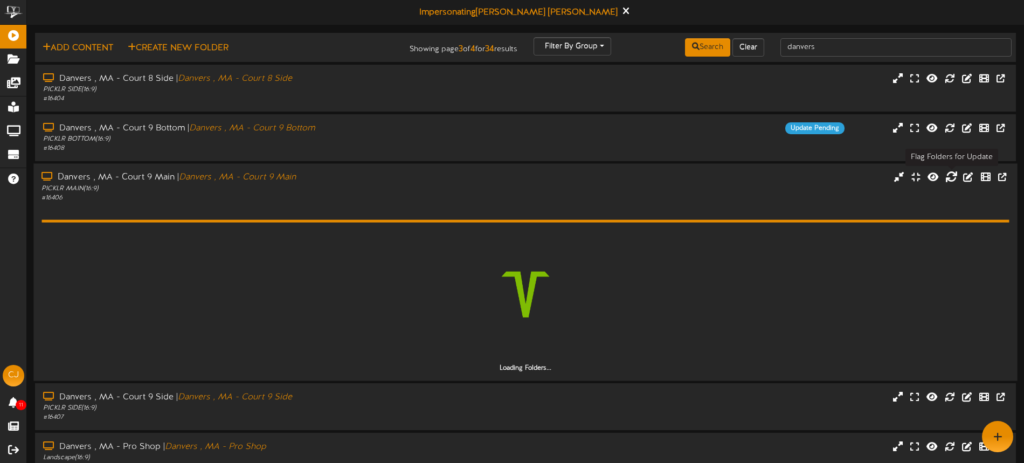
click at [947, 176] on icon at bounding box center [951, 177] width 12 height 12
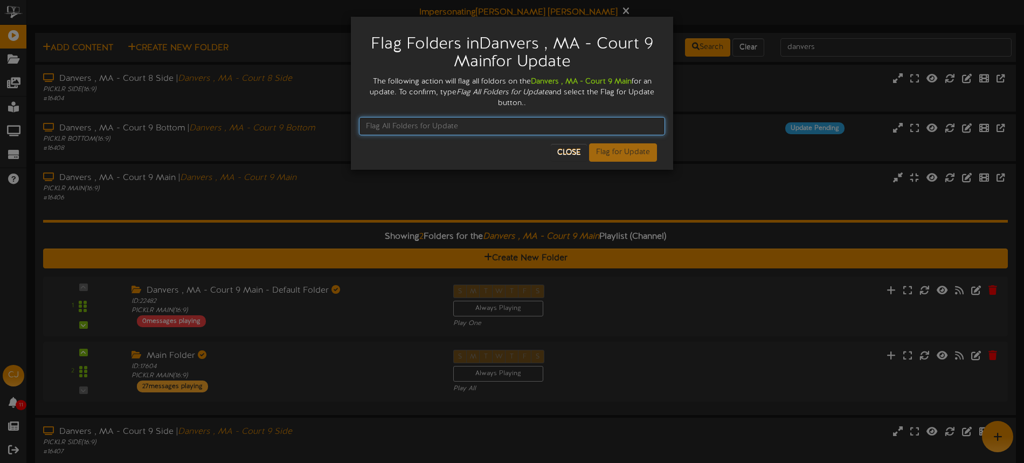
click at [486, 131] on input "text" at bounding box center [512, 126] width 306 height 18
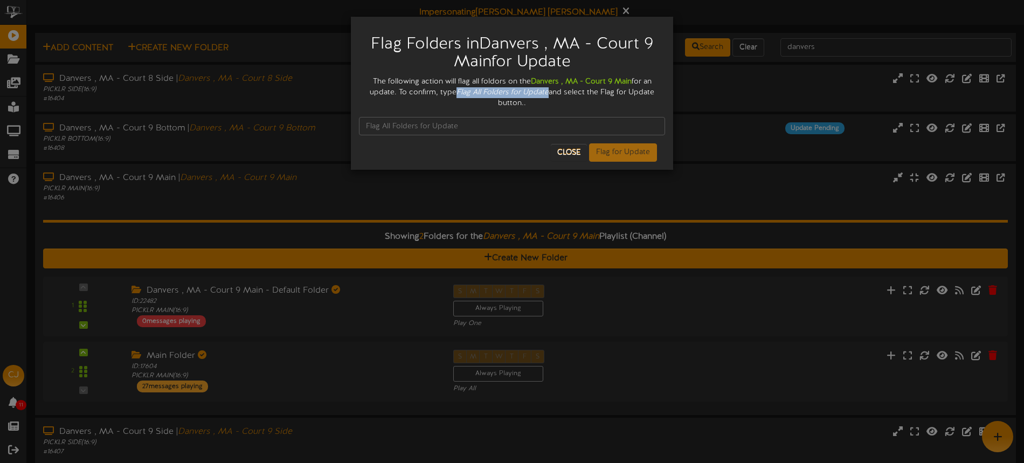
drag, startPoint x: 458, startPoint y: 91, endPoint x: 545, endPoint y: 94, distance: 87.9
click at [548, 94] on div "The following action will flag all foldors on the Danvers , MA - Court 9 Main f…" at bounding box center [512, 93] width 306 height 32
copy icon "Flag All Folders for Update"
click at [482, 125] on input "text" at bounding box center [512, 126] width 306 height 18
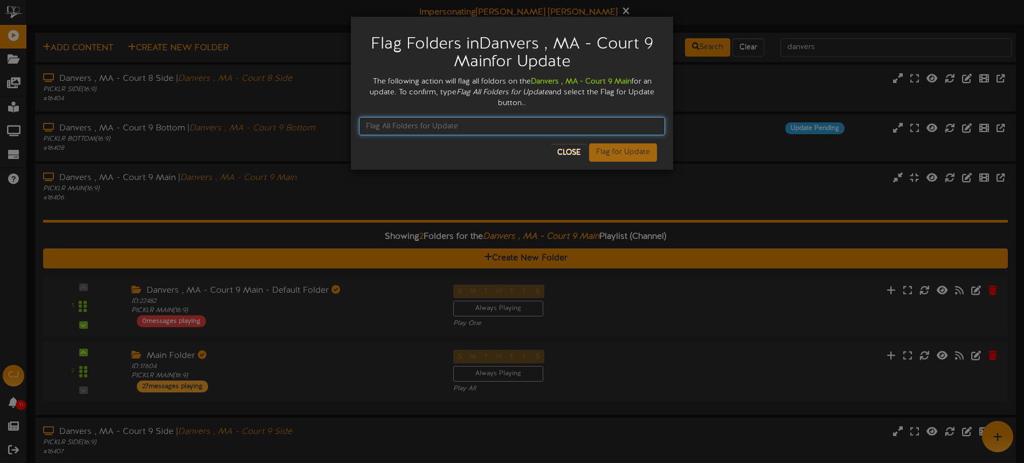
paste input "Flag All Folders for Update"
type input "Flag All Folders for Update"
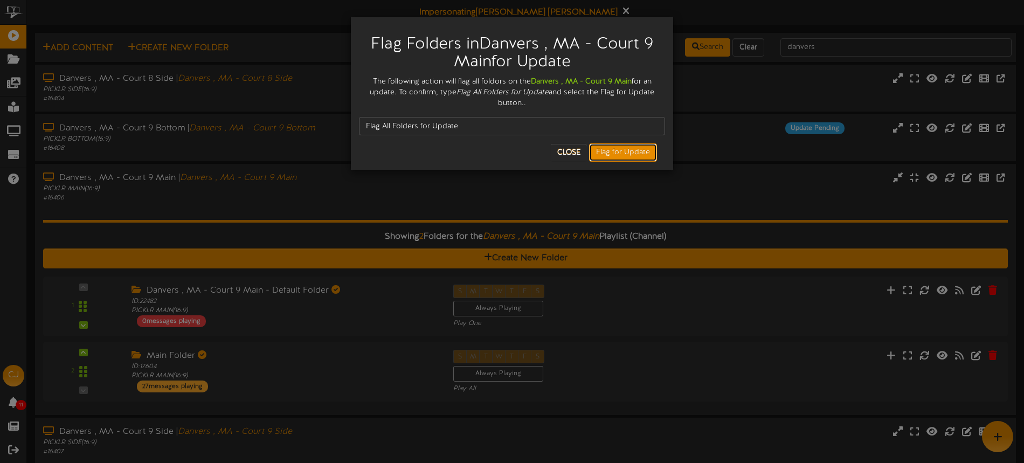
click at [619, 145] on button "Flag for Update" at bounding box center [623, 152] width 68 height 18
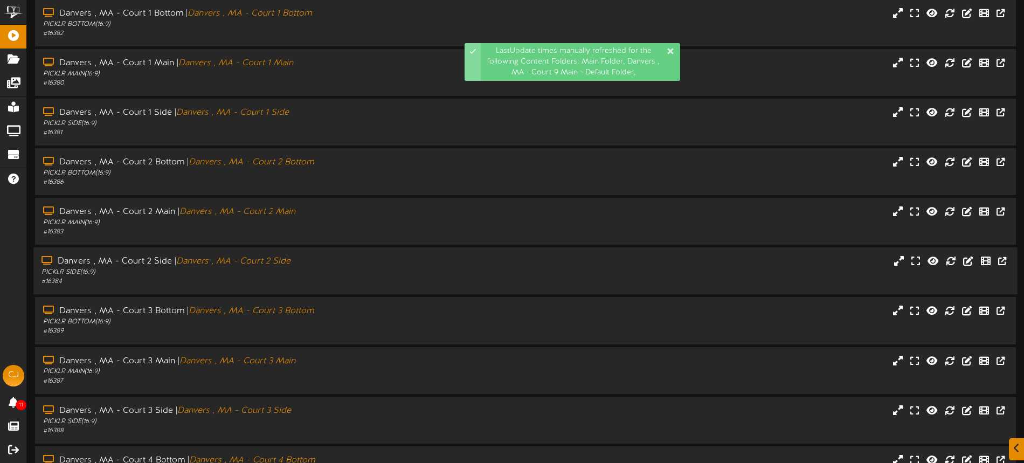
scroll to position [140, 0]
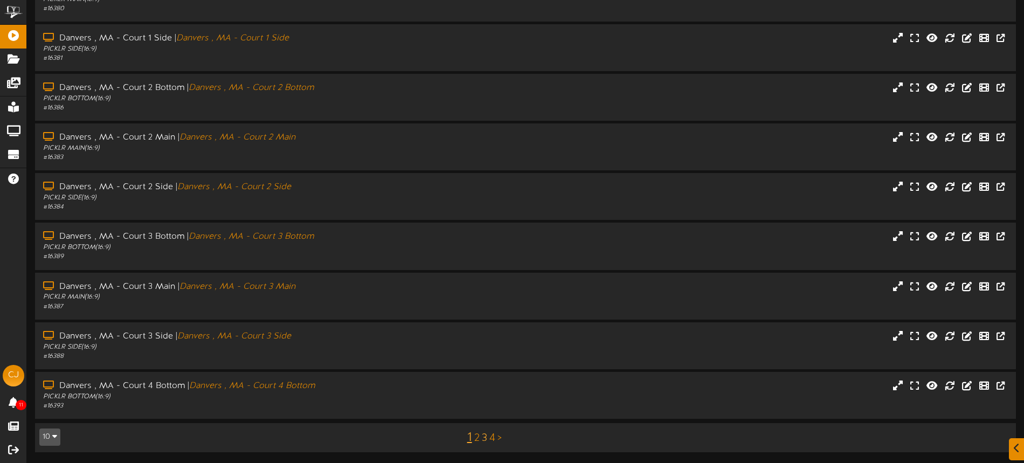
click at [485, 439] on link "3" at bounding box center [484, 438] width 5 height 12
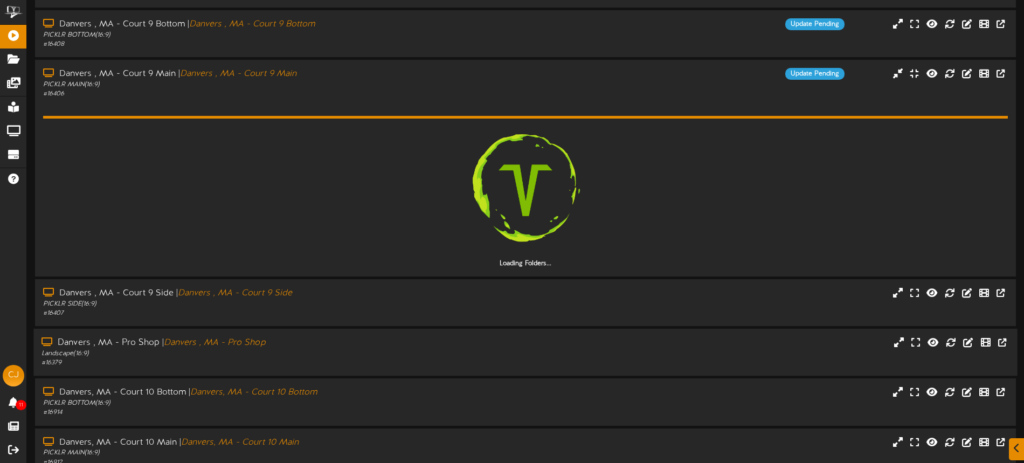
scroll to position [112, 0]
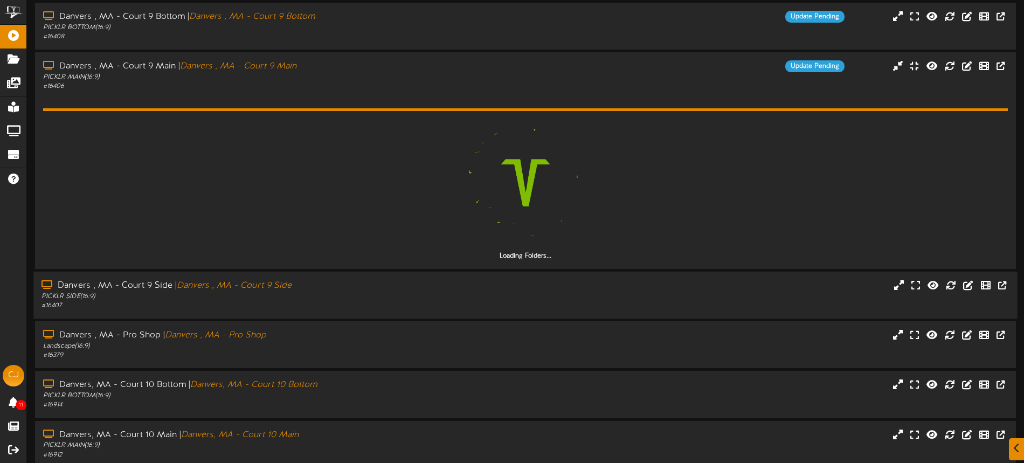
click at [671, 274] on div "Danvers , MA - Court 9 Side | [GEOGRAPHIC_DATA] , MA - Court 9 Side PICKLR SIDE…" at bounding box center [525, 295] width 984 height 47
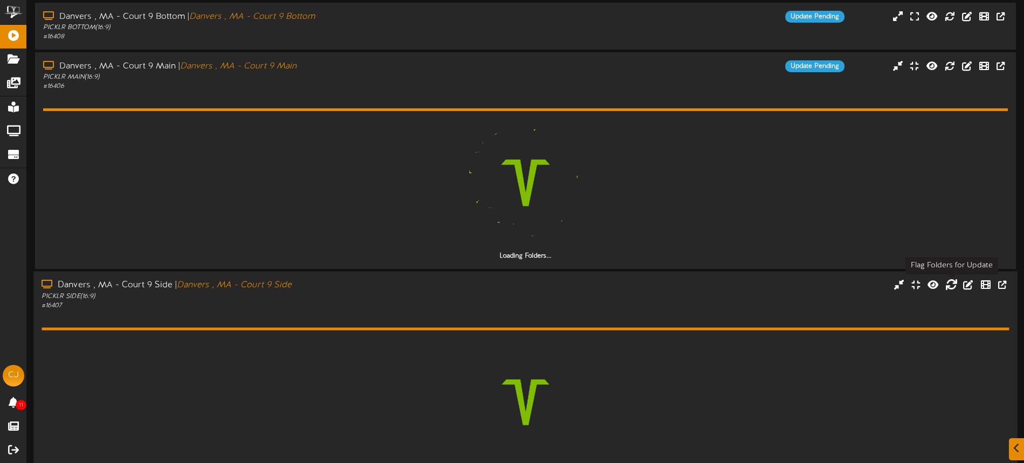
click at [952, 286] on icon at bounding box center [951, 285] width 12 height 12
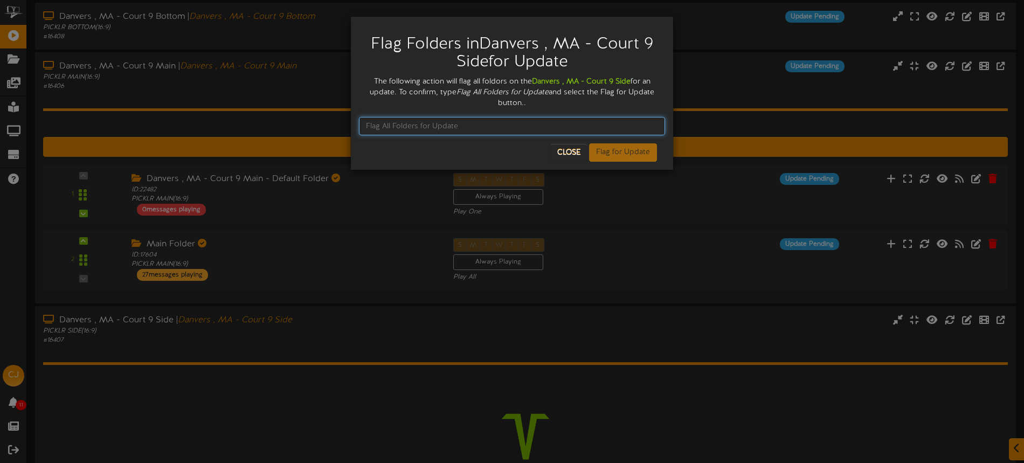
click at [418, 130] on input "text" at bounding box center [512, 126] width 306 height 18
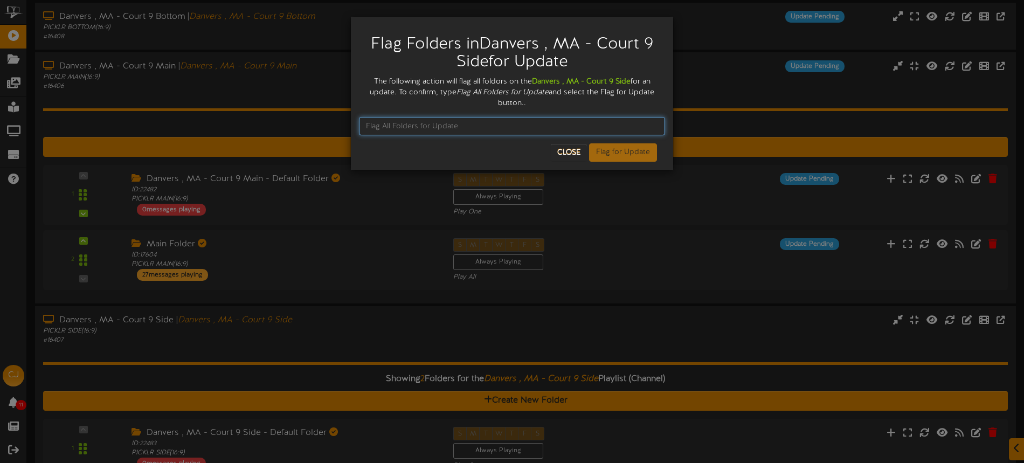
paste input "Flag All Folders for Update"
type input "Flag All Folders for Update"
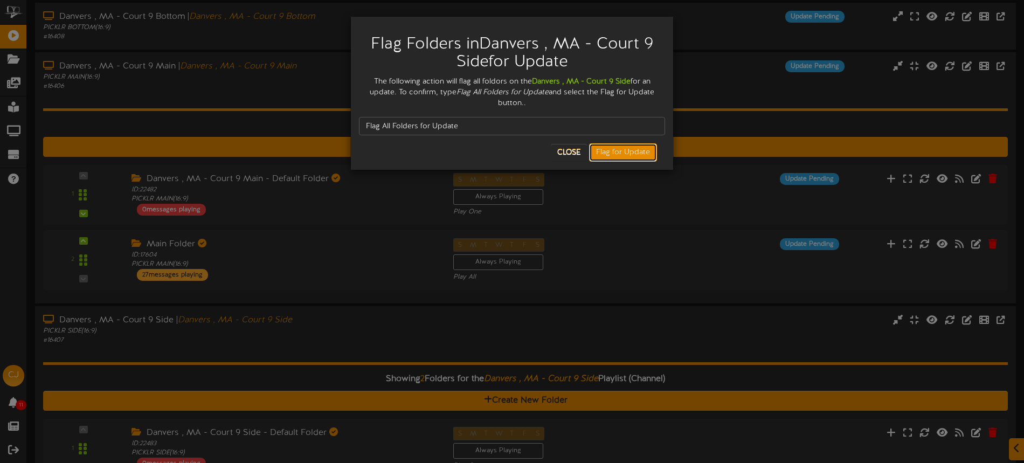
drag, startPoint x: 625, startPoint y: 157, endPoint x: 625, endPoint y: 151, distance: 6.0
click at [625, 157] on button "Flag for Update" at bounding box center [623, 152] width 68 height 18
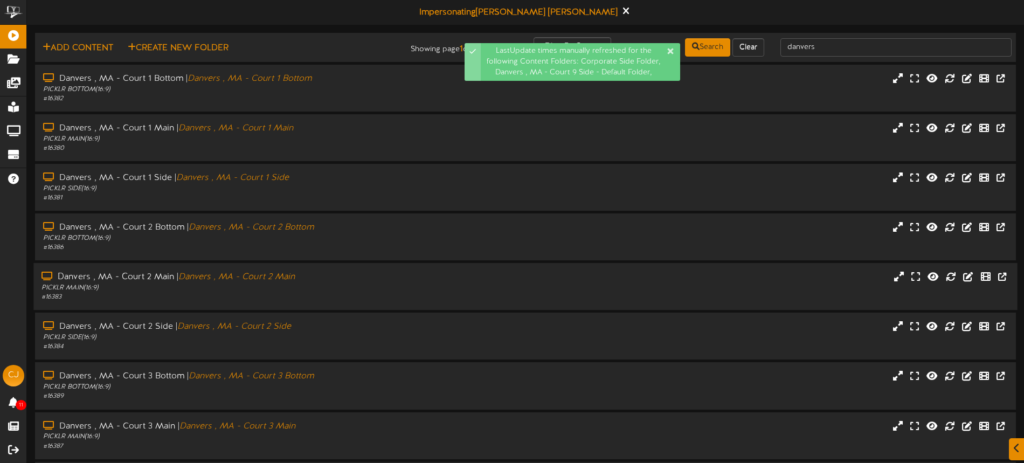
scroll to position [140, 0]
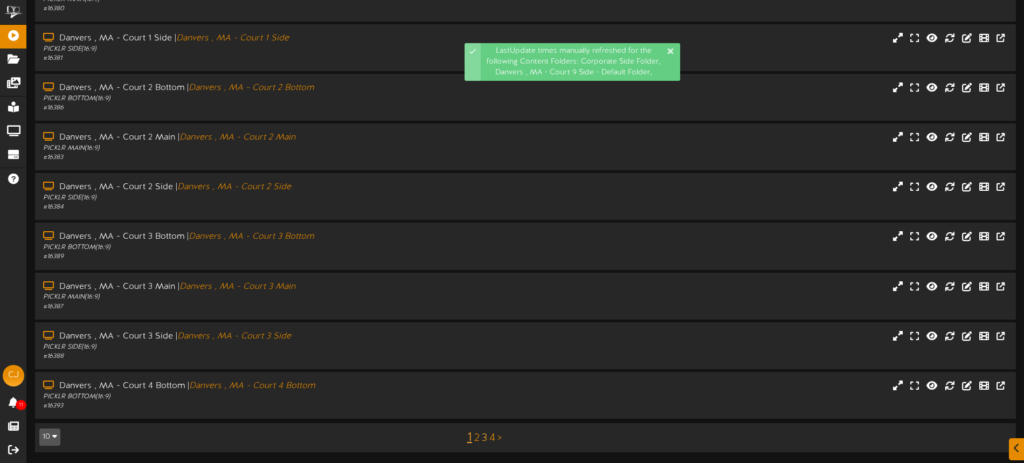
click at [485, 437] on link "3" at bounding box center [484, 438] width 5 height 12
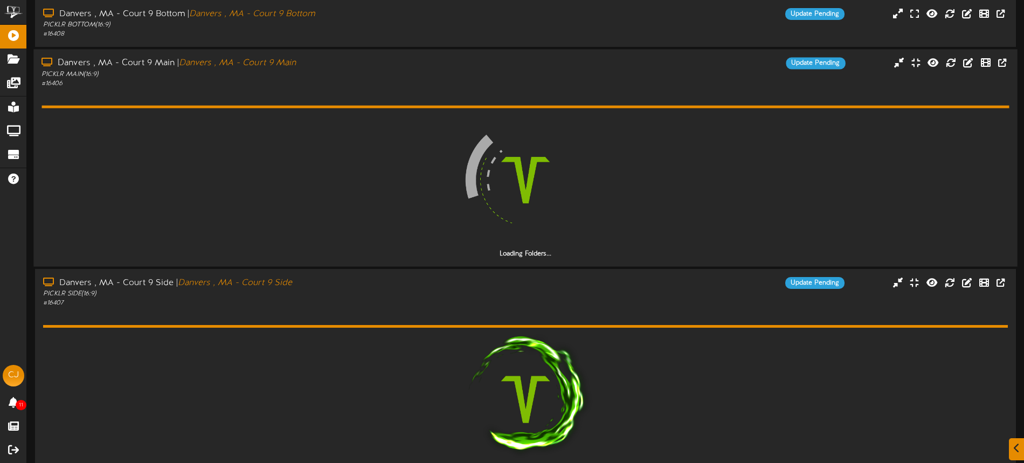
scroll to position [115, 0]
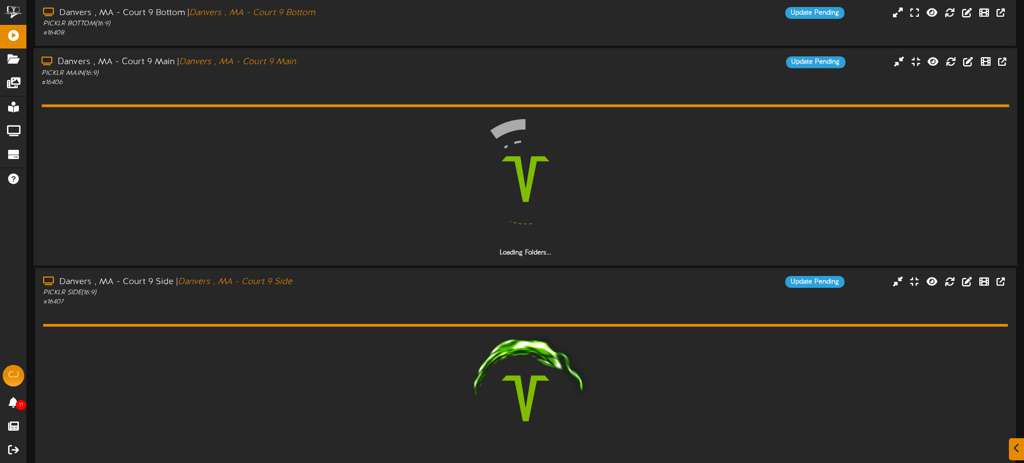
click at [356, 97] on div "Loading Folders..." at bounding box center [524, 172] width 967 height 170
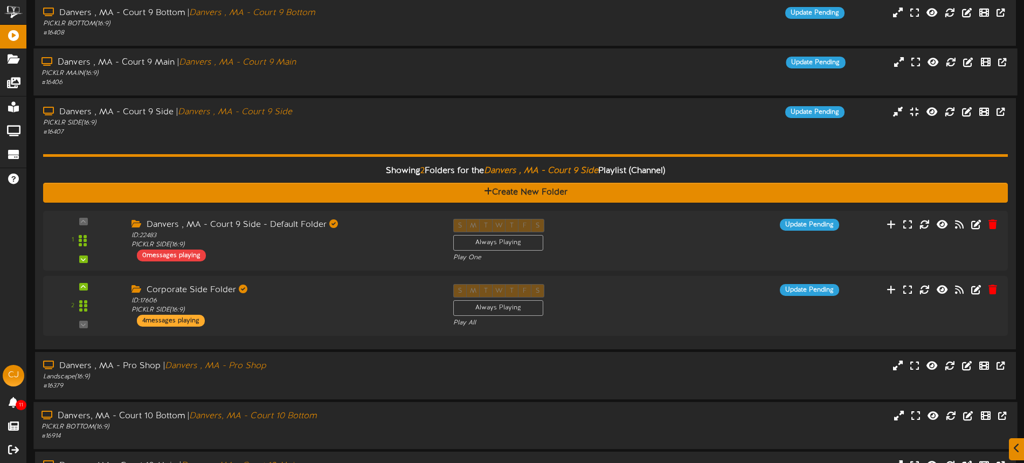
click at [400, 413] on div "Danvers, MA - Court 10 Bottom | [GEOGRAPHIC_DATA], MA - Court 10 Bottom" at bounding box center [238, 416] width 394 height 12
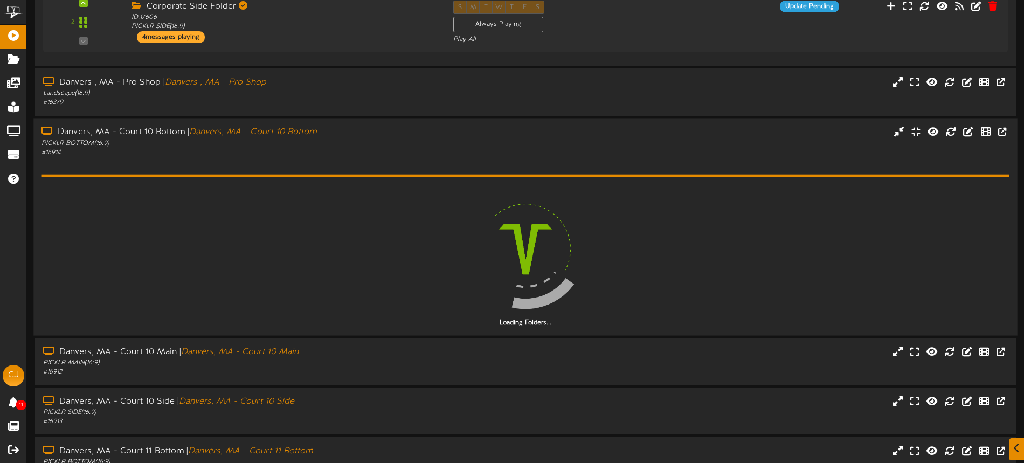
scroll to position [399, 0]
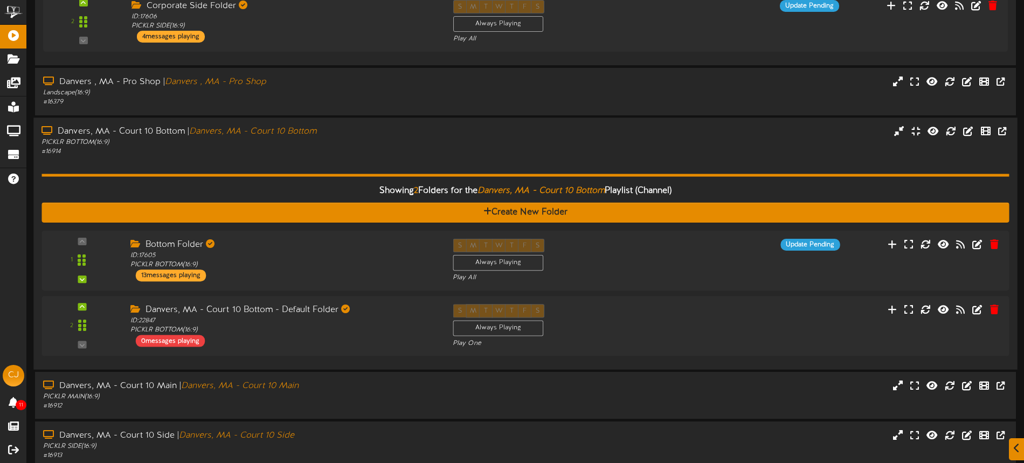
click at [393, 147] on div "# 16914" at bounding box center [238, 151] width 394 height 9
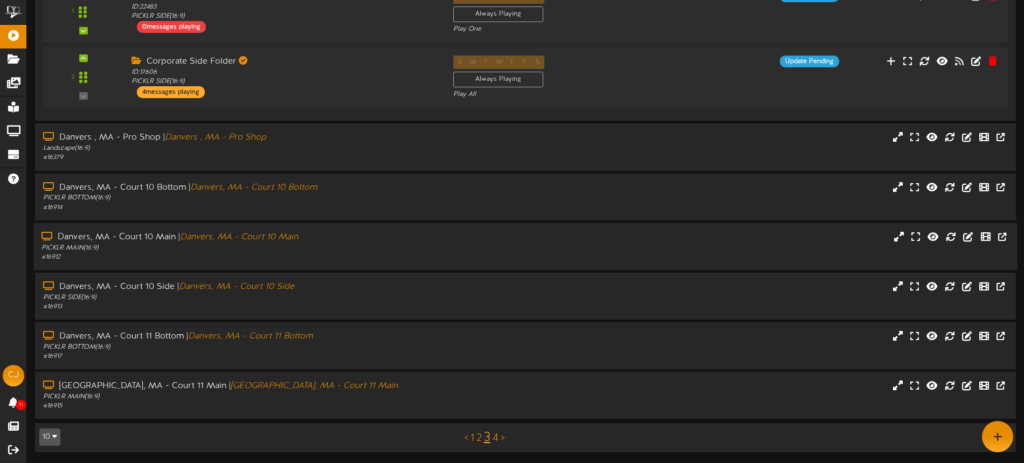
click at [353, 253] on div "# 16912" at bounding box center [238, 257] width 394 height 9
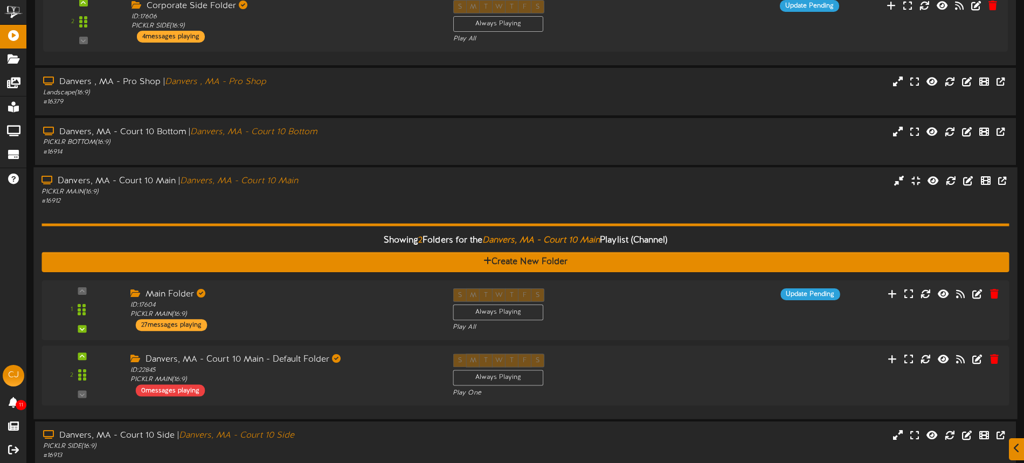
click at [398, 191] on div "PICKLR MAIN ( 16:9 )" at bounding box center [238, 192] width 394 height 9
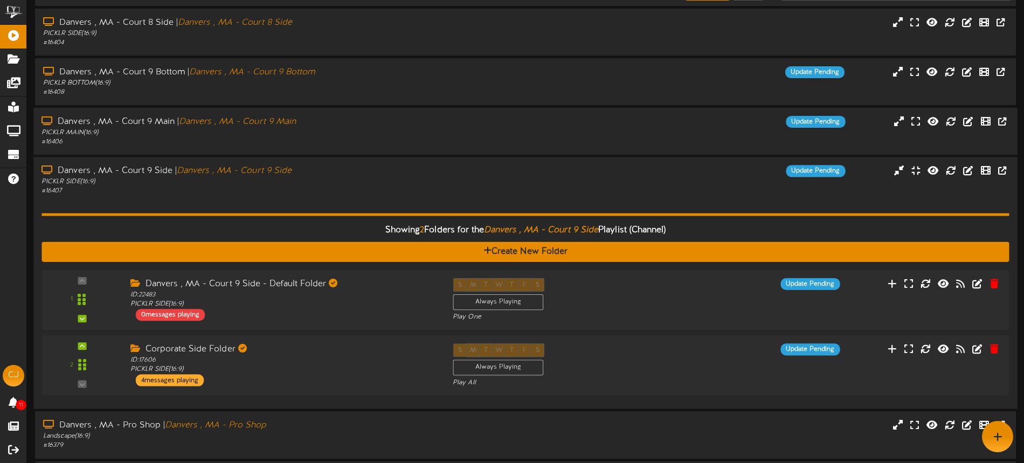
scroll to position [0, 0]
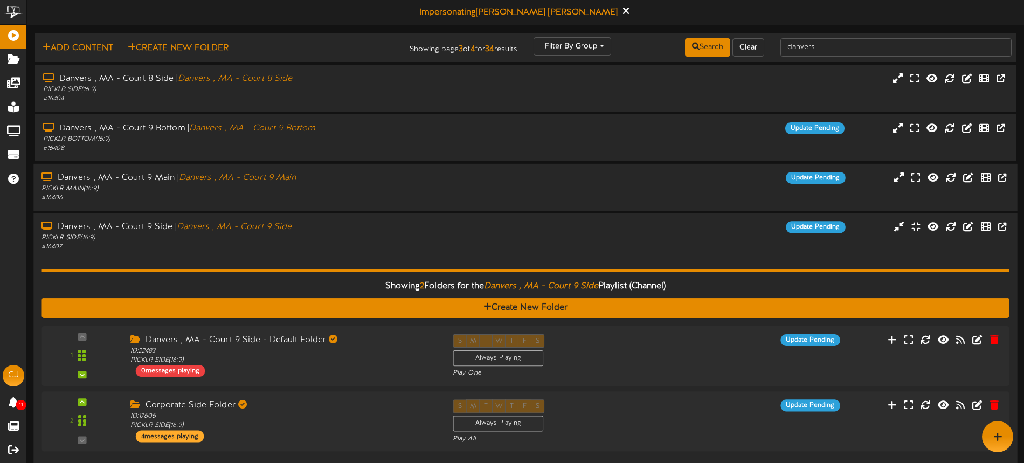
click at [385, 238] on div "PICKLR SIDE ( 16:9 )" at bounding box center [238, 237] width 394 height 9
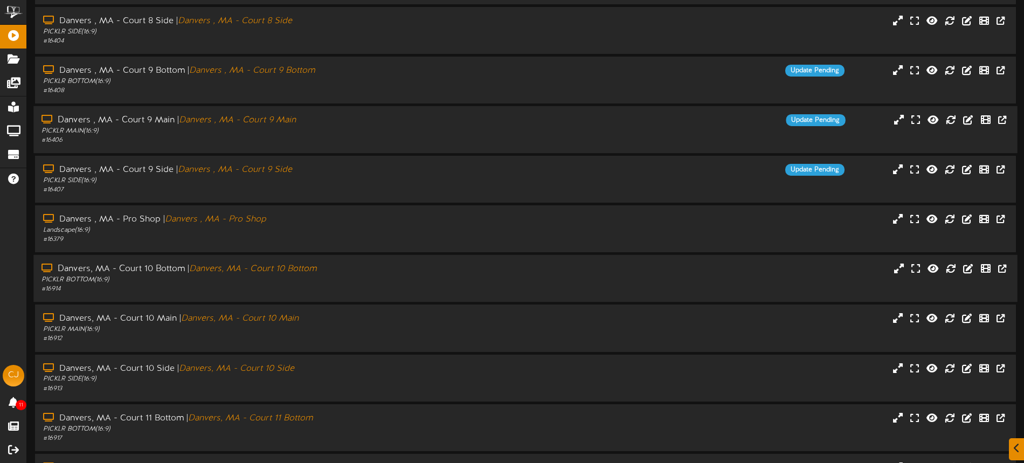
scroll to position [140, 0]
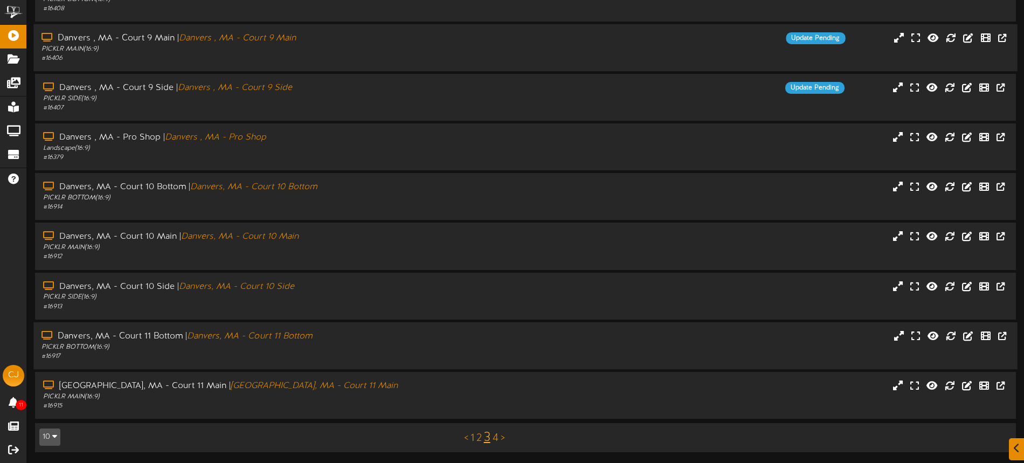
click at [330, 343] on div "PICKLR BOTTOM ( 16:9 )" at bounding box center [238, 347] width 394 height 9
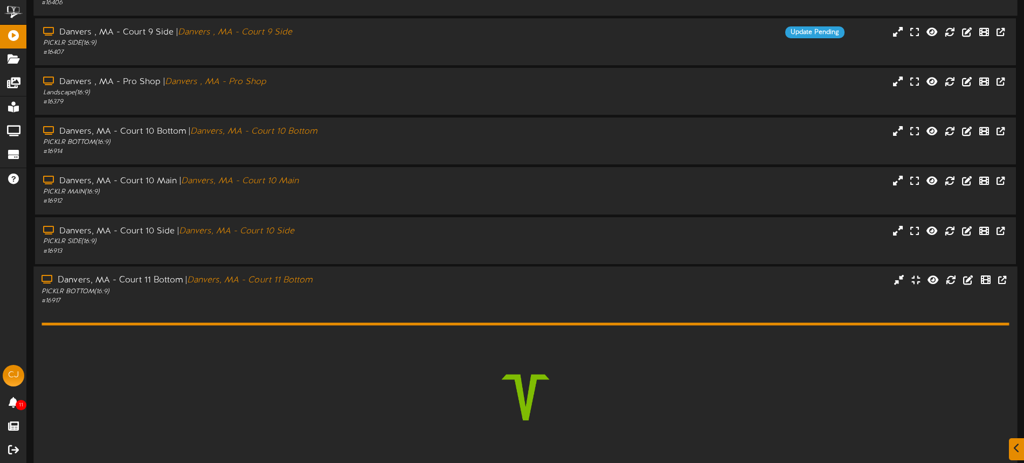
scroll to position [273, 0]
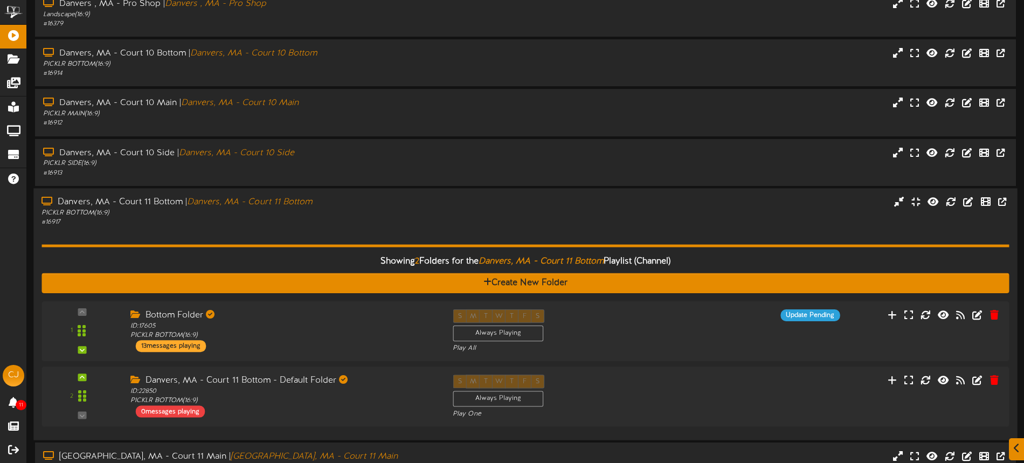
click at [357, 236] on div "Showing 2 Folders for the Danvers, MA - Court 11 Bottom Playlist (Channel) Crea…" at bounding box center [524, 329] width 967 height 205
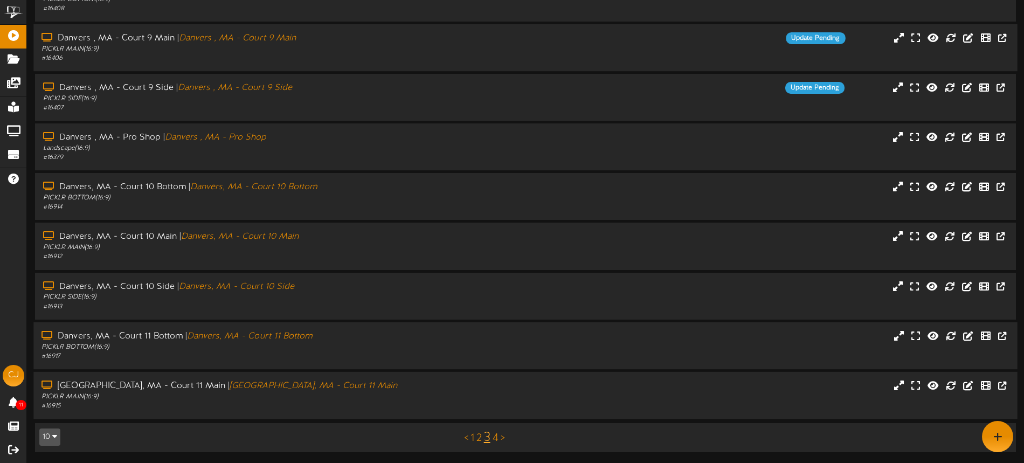
click at [358, 393] on div "PICKLR MAIN ( 16:9 )" at bounding box center [238, 396] width 394 height 9
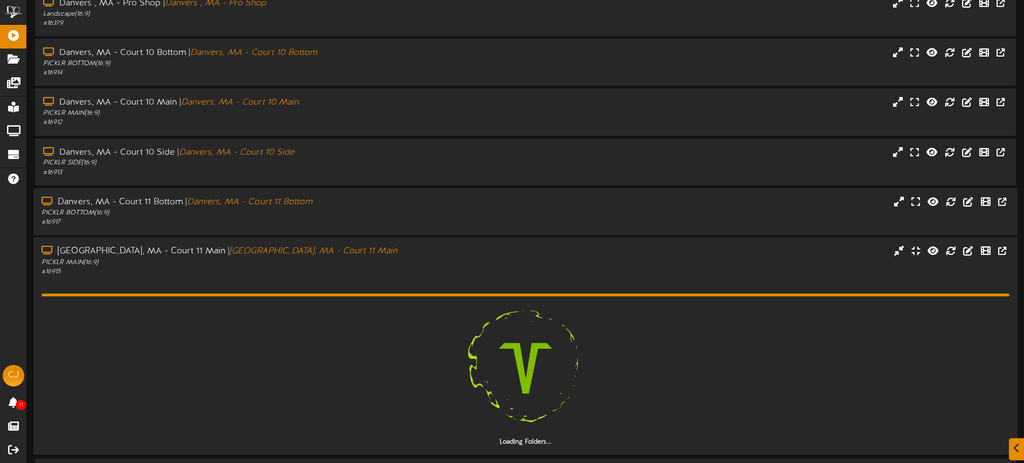
scroll to position [309, 0]
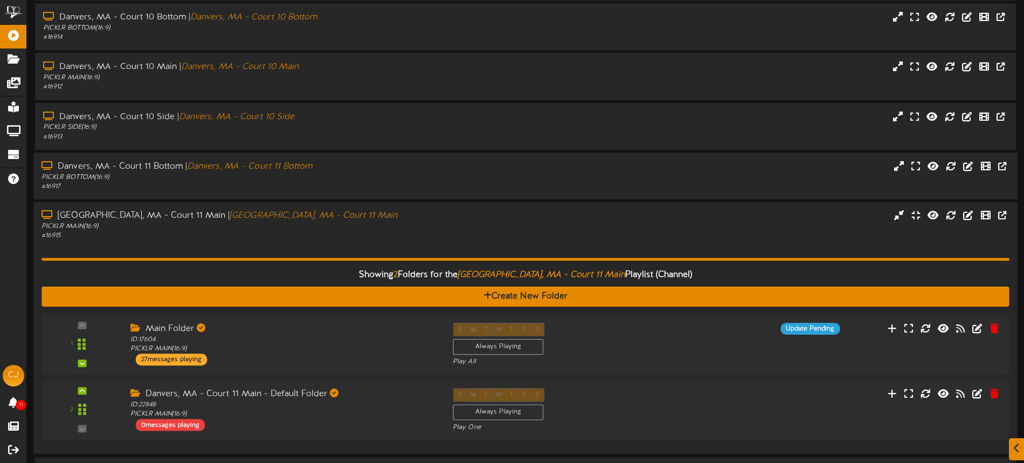
drag, startPoint x: 361, startPoint y: 244, endPoint x: 368, endPoint y: 265, distance: 21.6
click at [361, 244] on div "Showing 2 Folders for the Danvers, MA - Court 11 Main Playlist (Channel) Create…" at bounding box center [524, 342] width 967 height 205
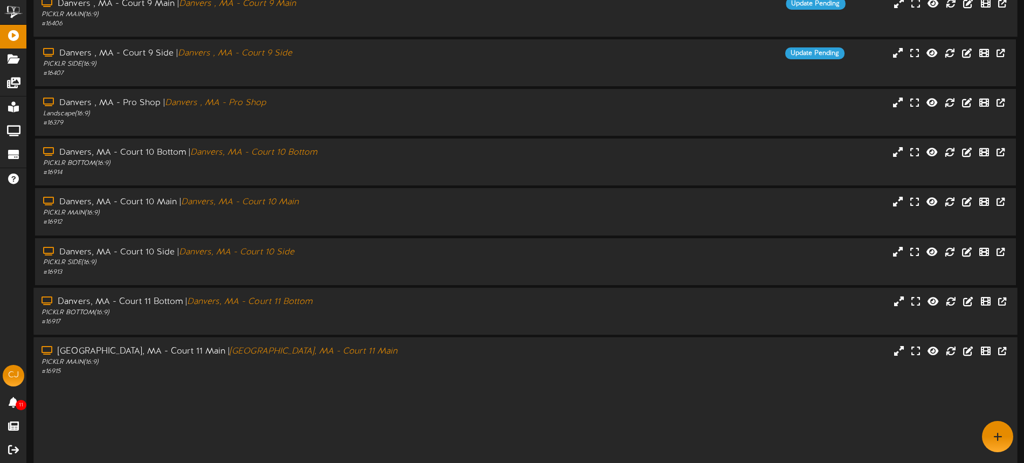
scroll to position [140, 0]
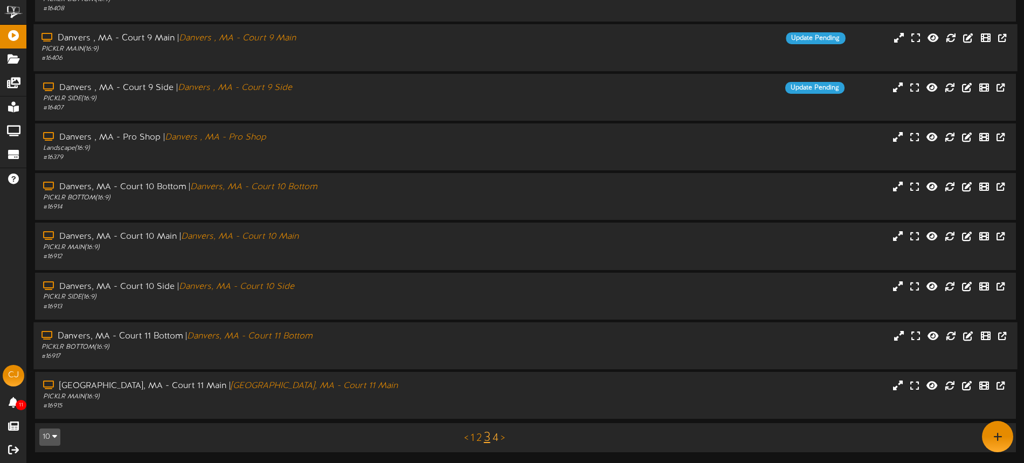
click at [495, 435] on link "4" at bounding box center [496, 438] width 6 height 12
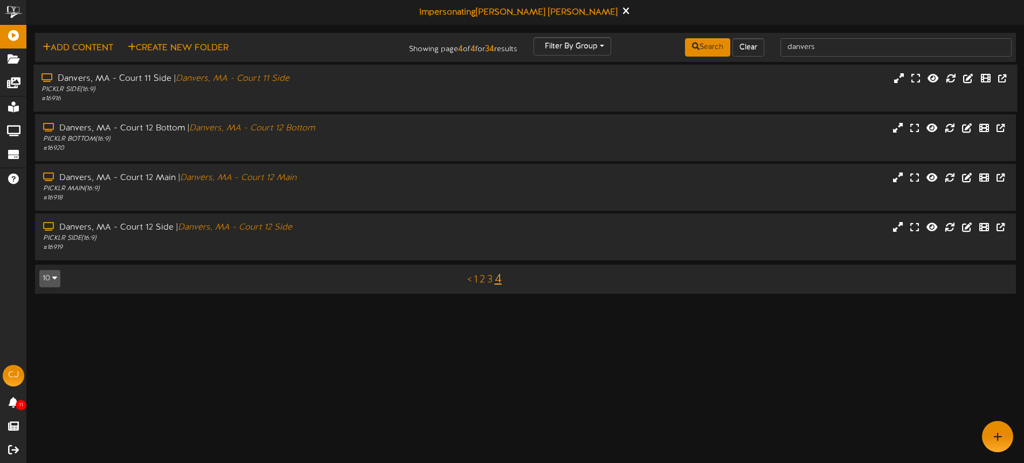
click at [341, 92] on div "PICKLR SIDE ( 16:9 )" at bounding box center [238, 89] width 394 height 9
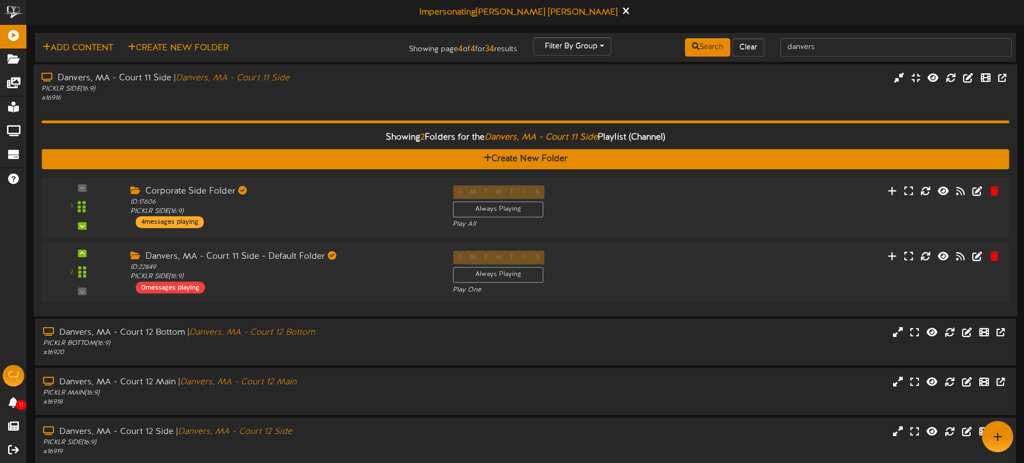
click at [333, 102] on div "# 16916" at bounding box center [238, 98] width 394 height 9
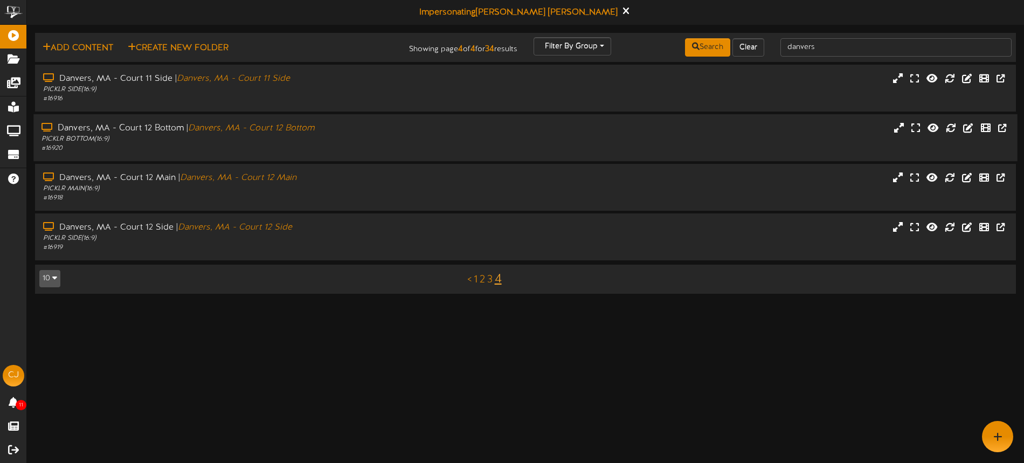
click at [330, 158] on div "Danvers, MA - Court 12 Bottom | [GEOGRAPHIC_DATA], MA - Court 12 Bottom PICKLR …" at bounding box center [525, 137] width 984 height 47
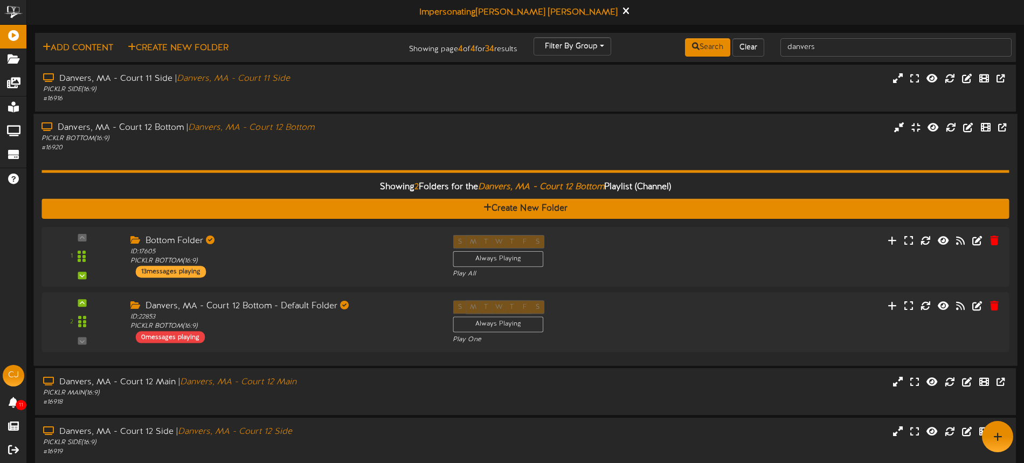
click at [358, 170] on hr at bounding box center [524, 171] width 967 height 3
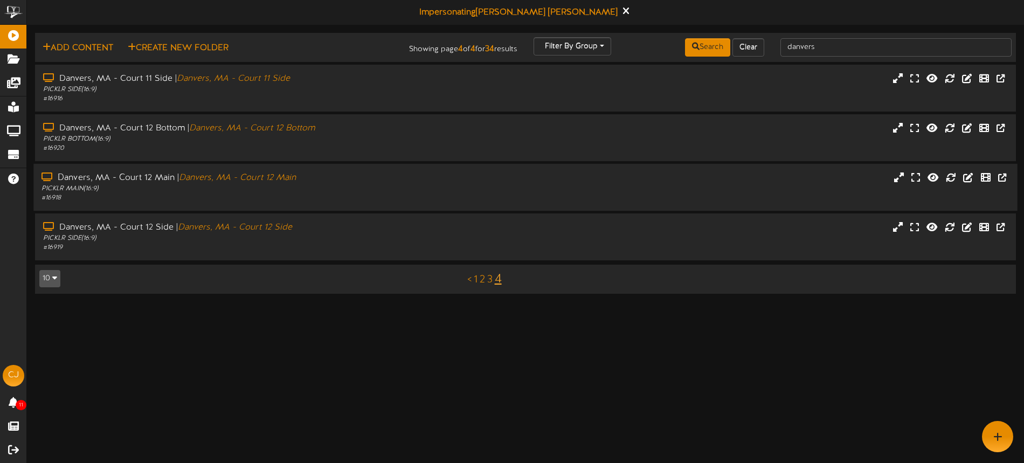
click at [363, 192] on div "PICKLR MAIN ( 16:9 )" at bounding box center [238, 188] width 394 height 9
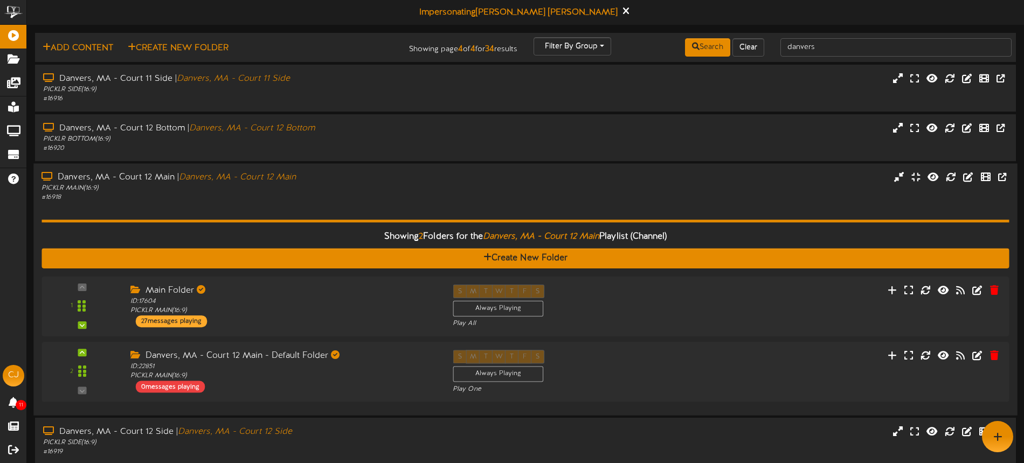
click at [360, 214] on div "Showing 2 Folders for the Danvers, MA - Court 12 Main Playlist (Channel) Create…" at bounding box center [524, 305] width 967 height 205
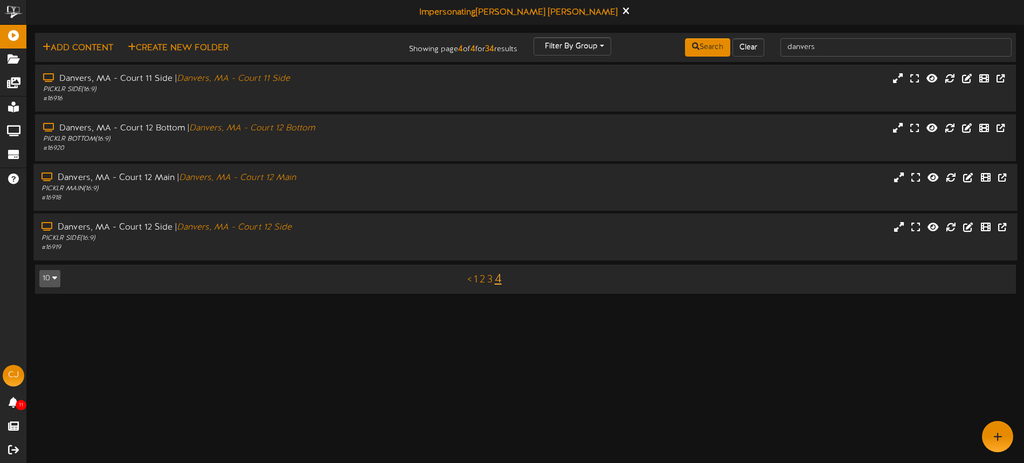
click at [366, 252] on div "# 16919" at bounding box center [238, 247] width 394 height 9
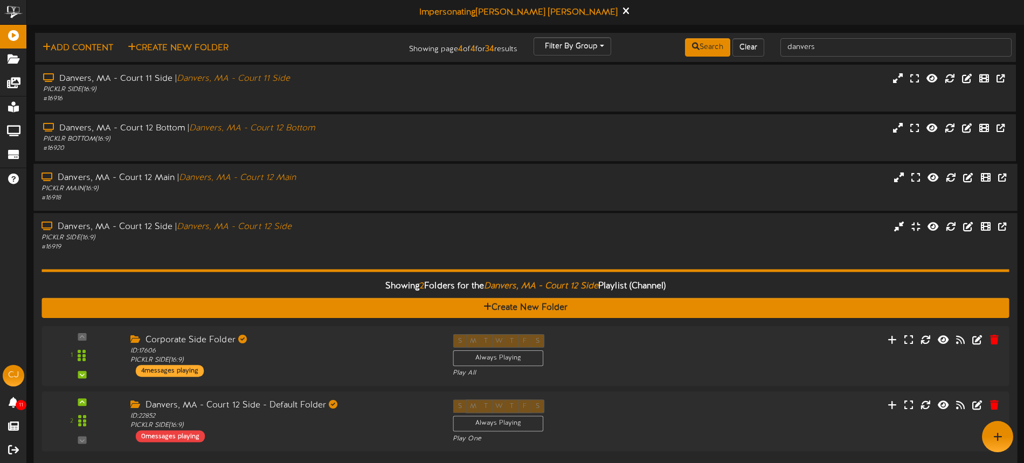
click at [332, 248] on div "# 16919" at bounding box center [238, 247] width 394 height 9
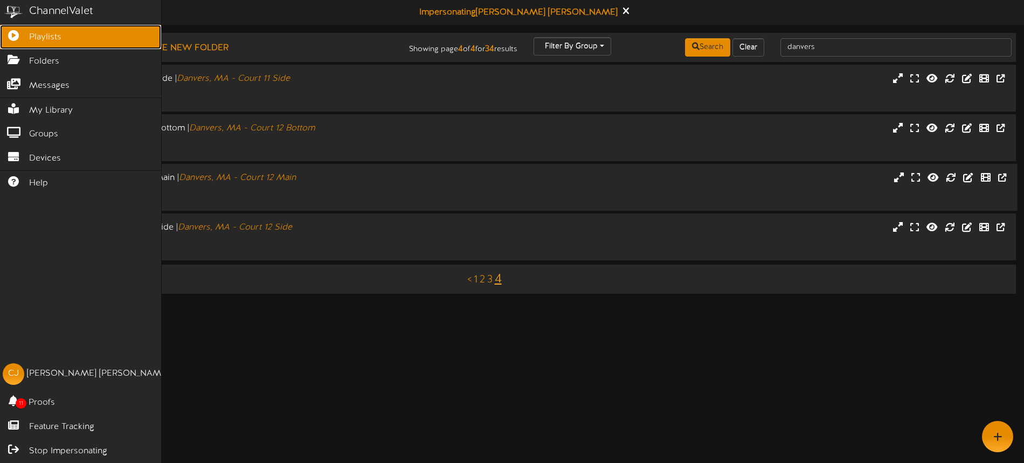
click at [11, 32] on icon at bounding box center [13, 34] width 27 height 8
